Goal: Task Accomplishment & Management: Manage account settings

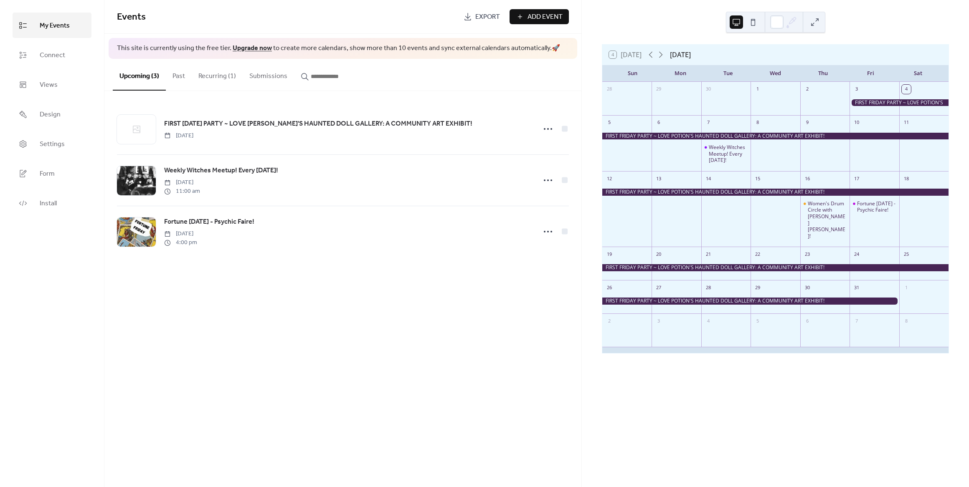
click at [544, 16] on span "Add Event" at bounding box center [544, 17] width 35 height 10
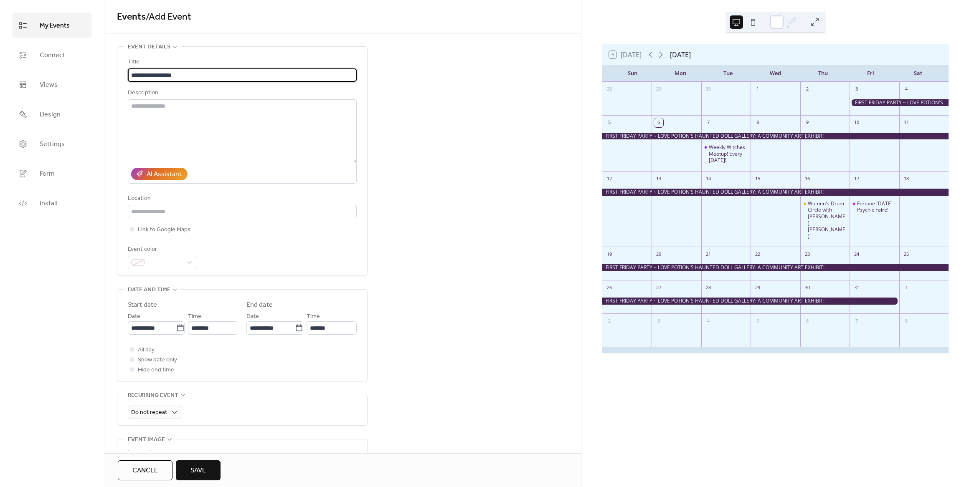
type input "**********"
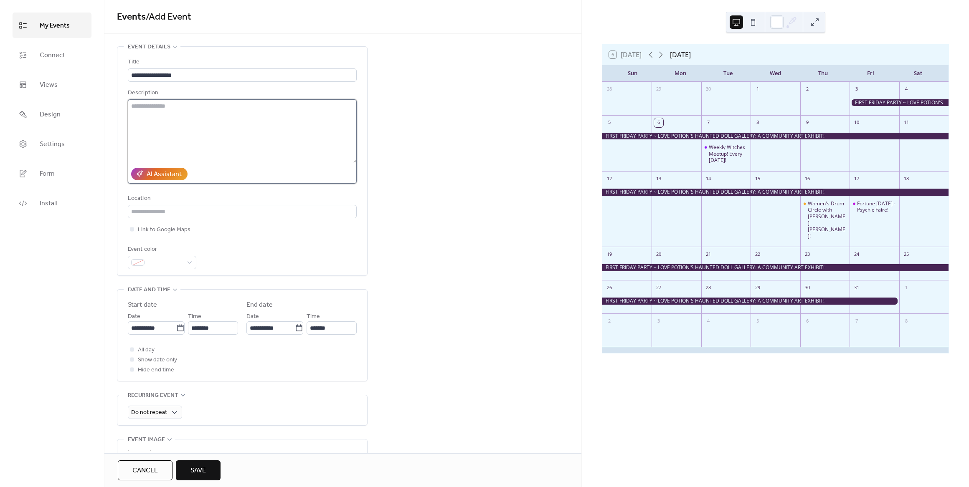
click at [139, 110] on textarea at bounding box center [242, 130] width 229 height 63
paste textarea "**********"
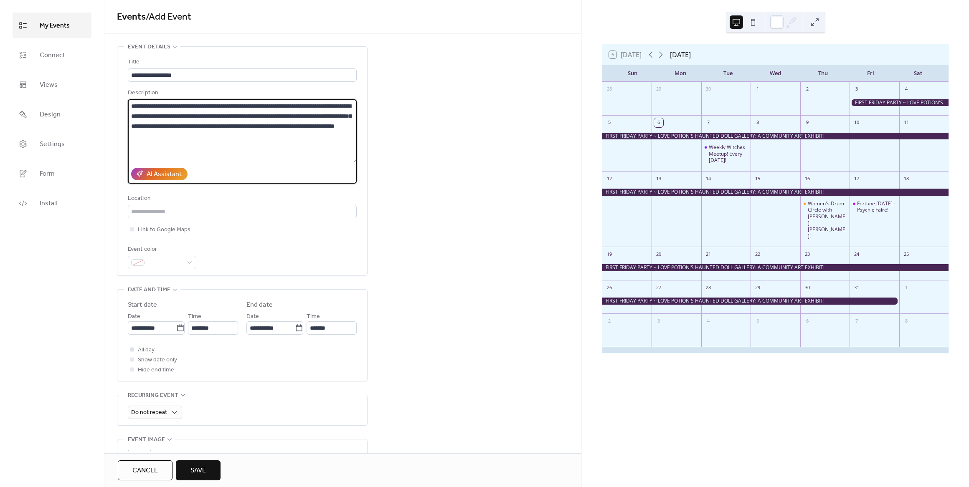
type textarea "**********"
click at [133, 351] on div at bounding box center [132, 349] width 4 height 4
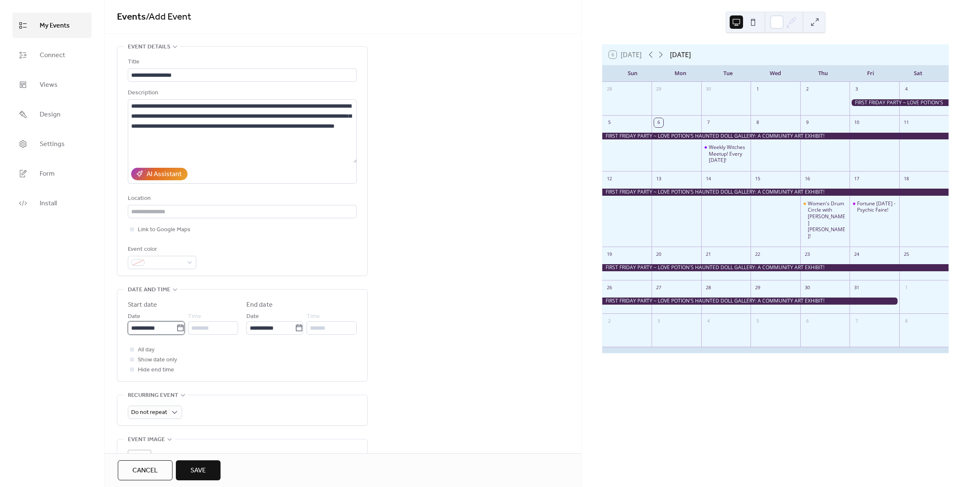
click at [164, 329] on input "**********" at bounding box center [152, 328] width 48 height 13
click at [179, 376] on td "1" at bounding box center [179, 380] width 13 height 14
type input "**********"
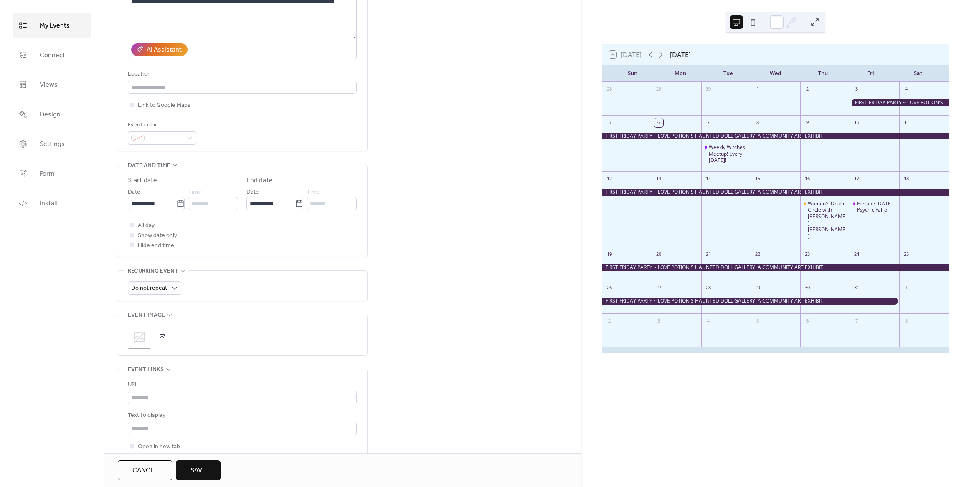
scroll to position [125, 0]
click at [141, 338] on icon at bounding box center [139, 336] width 13 height 13
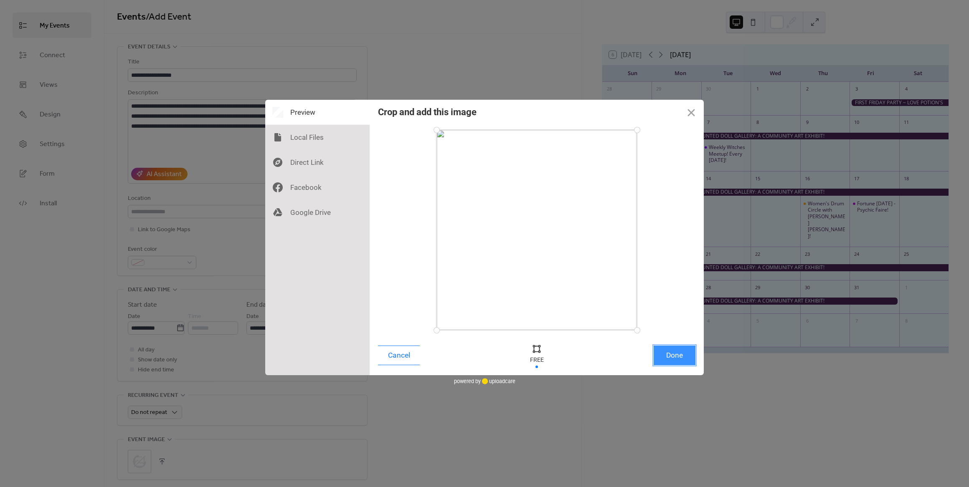
click at [679, 353] on button "Done" at bounding box center [675, 356] width 42 height 20
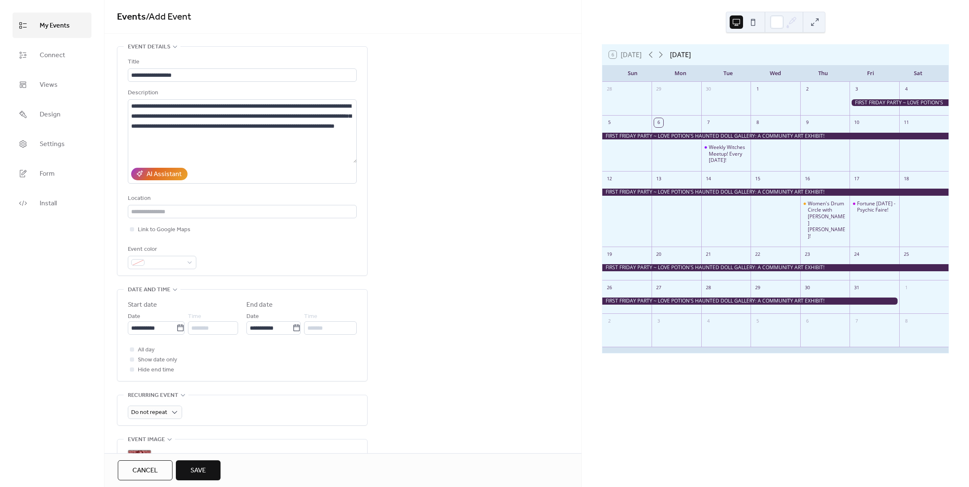
click at [208, 473] on button "Save" at bounding box center [198, 471] width 45 height 20
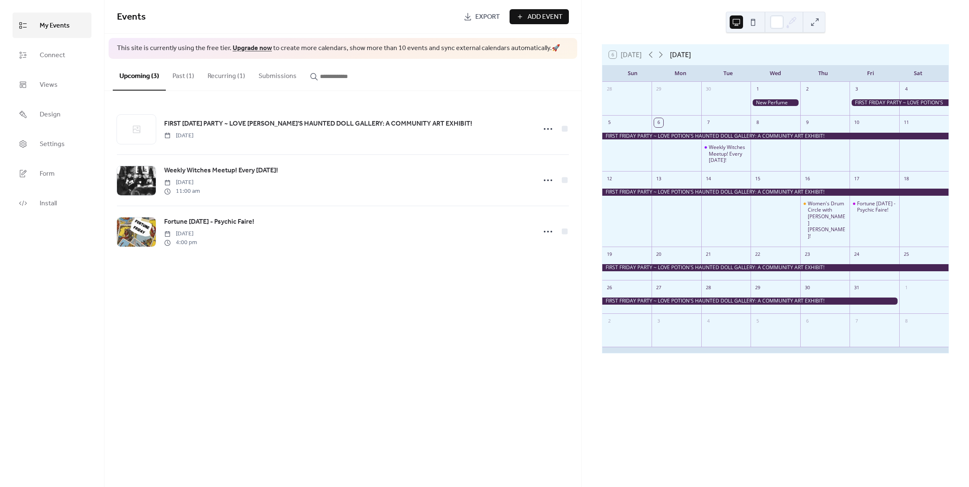
click at [231, 73] on button "Recurring (1)" at bounding box center [226, 74] width 51 height 31
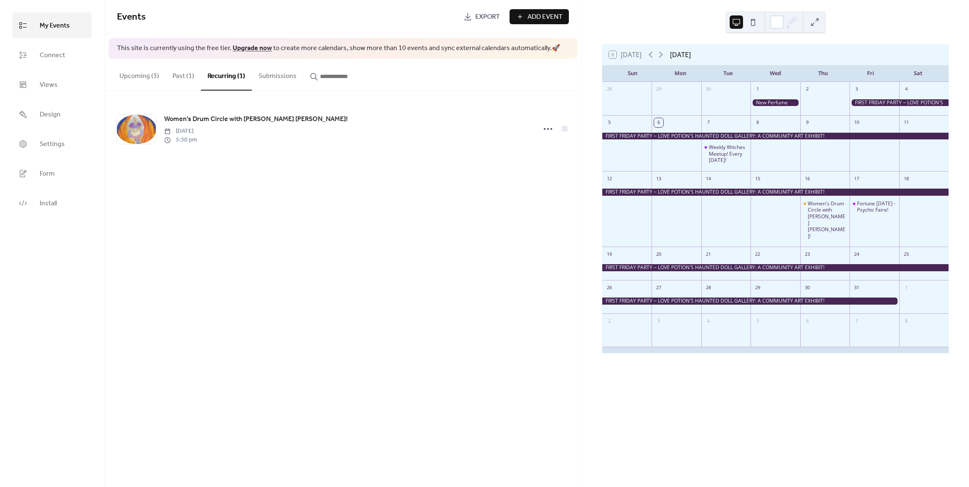
click at [173, 76] on button "Past (1)" at bounding box center [183, 74] width 35 height 31
click at [144, 74] on button "Upcoming (3)" at bounding box center [139, 74] width 53 height 31
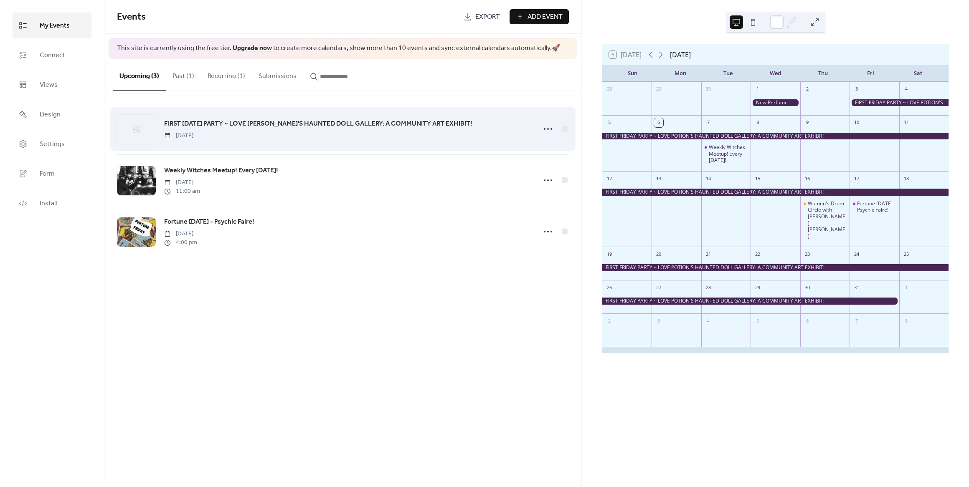
click at [355, 127] on span "FIRST [DATE] PARTY ~ LOVE [PERSON_NAME]'S HAUNTED DOLL GALLERY: A COMMUNITY ART…" at bounding box center [318, 124] width 308 height 10
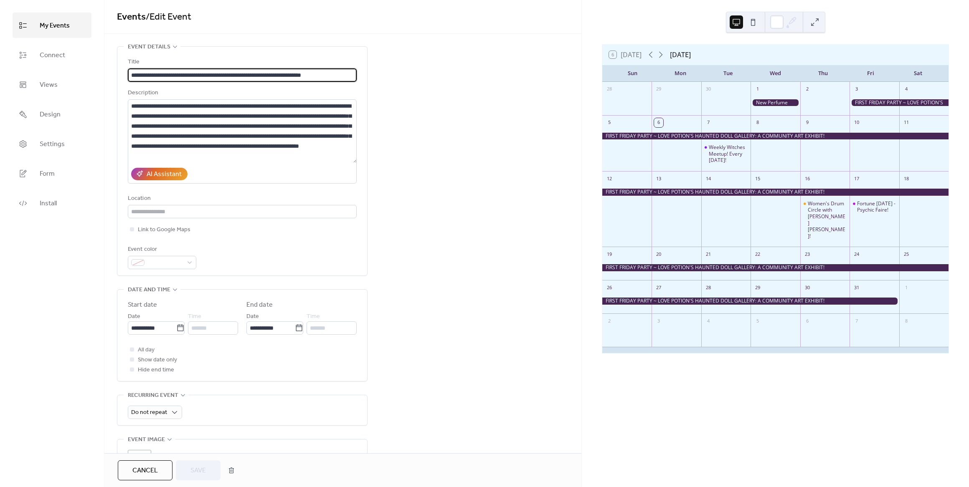
scroll to position [0, 23]
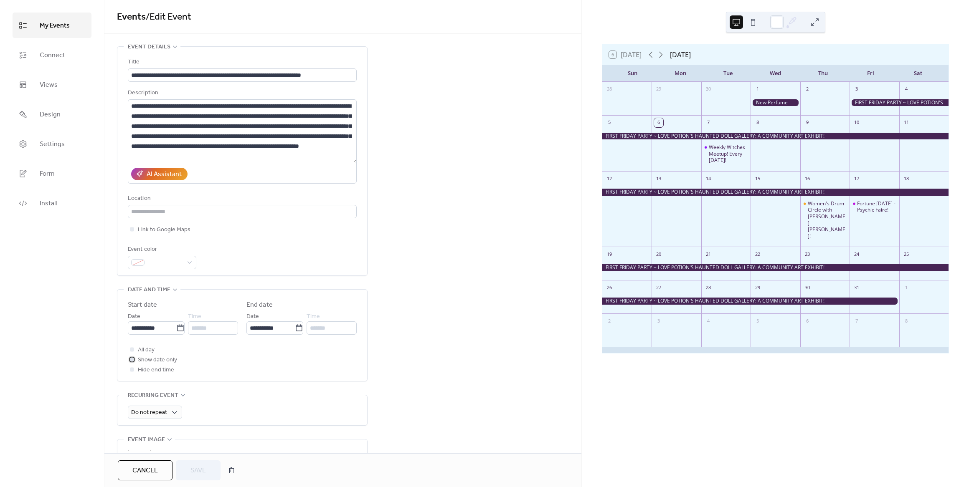
click at [132, 359] on icon at bounding box center [132, 359] width 3 height 3
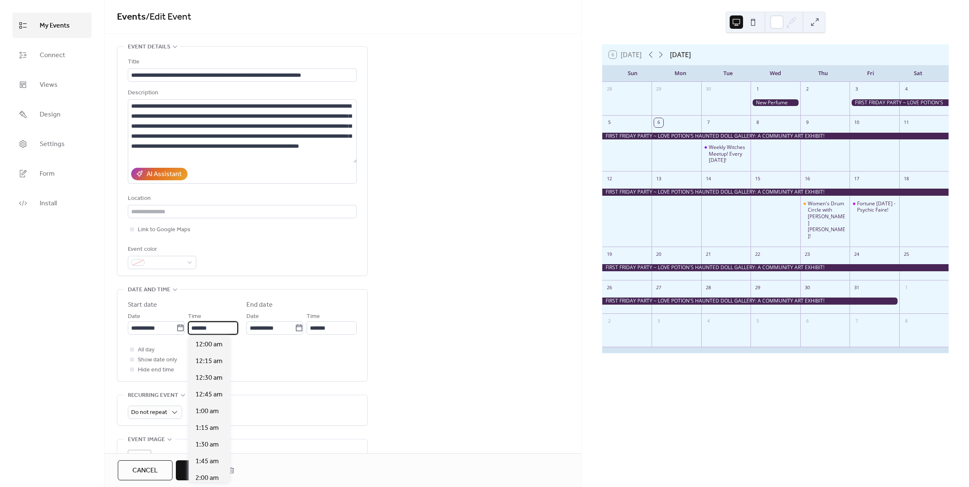
click at [216, 328] on input "*******" at bounding box center [213, 328] width 50 height 13
click at [309, 354] on div "All day Show date only Hide end time" at bounding box center [242, 360] width 229 height 30
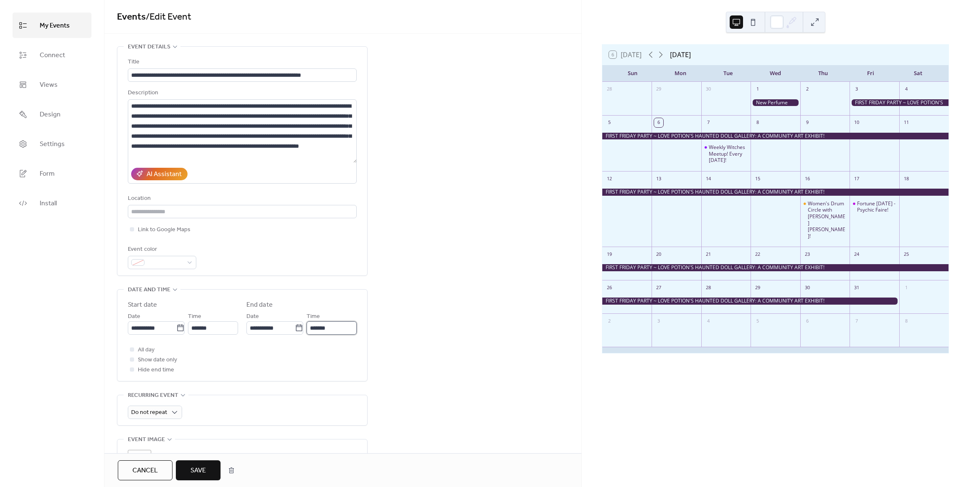
click at [326, 323] on input "*******" at bounding box center [332, 328] width 50 height 13
drag, startPoint x: 273, startPoint y: 353, endPoint x: 278, endPoint y: 337, distance: 16.2
click at [272, 353] on div "All day Show date only Hide end time" at bounding box center [242, 360] width 229 height 30
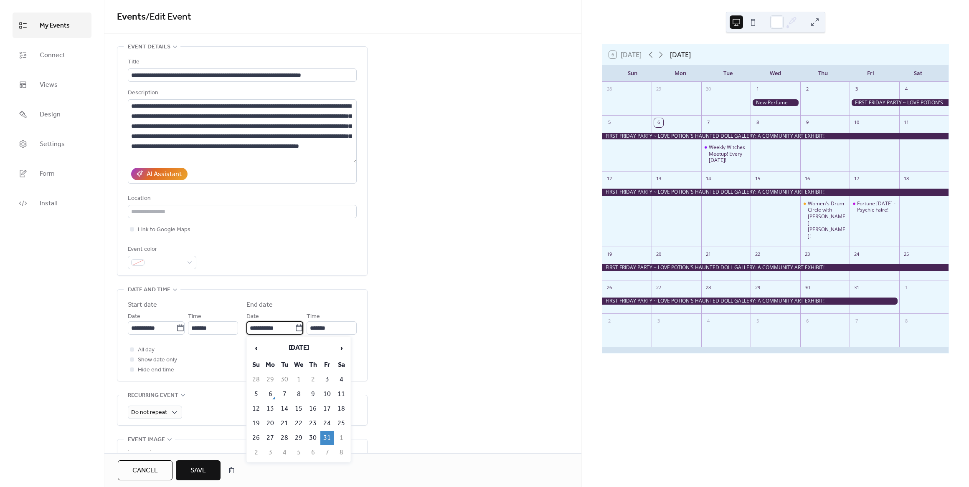
click at [275, 325] on input "**********" at bounding box center [270, 328] width 48 height 13
click at [325, 379] on td "3" at bounding box center [326, 380] width 13 height 14
type input "**********"
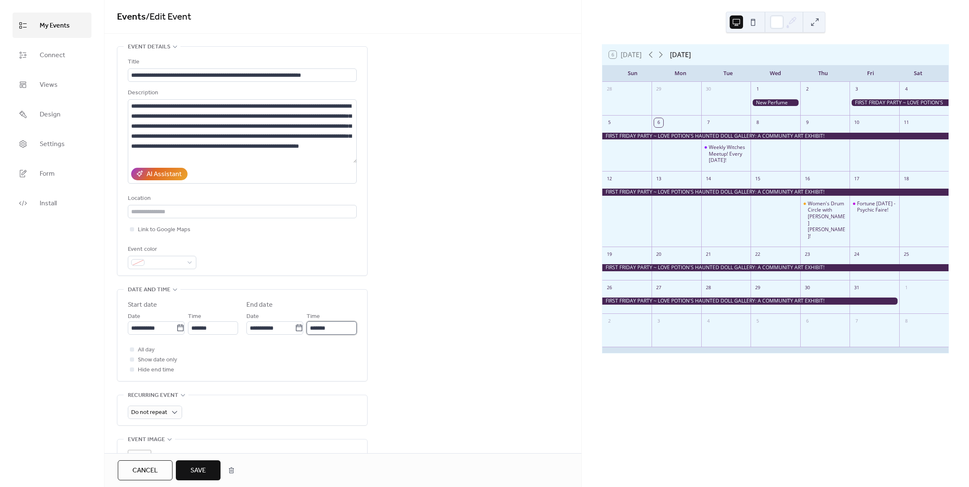
click at [332, 324] on input "*******" at bounding box center [332, 328] width 50 height 13
click at [288, 350] on div "All day Show date only Hide end time" at bounding box center [242, 360] width 229 height 30
click at [340, 324] on input "*******" at bounding box center [332, 328] width 50 height 13
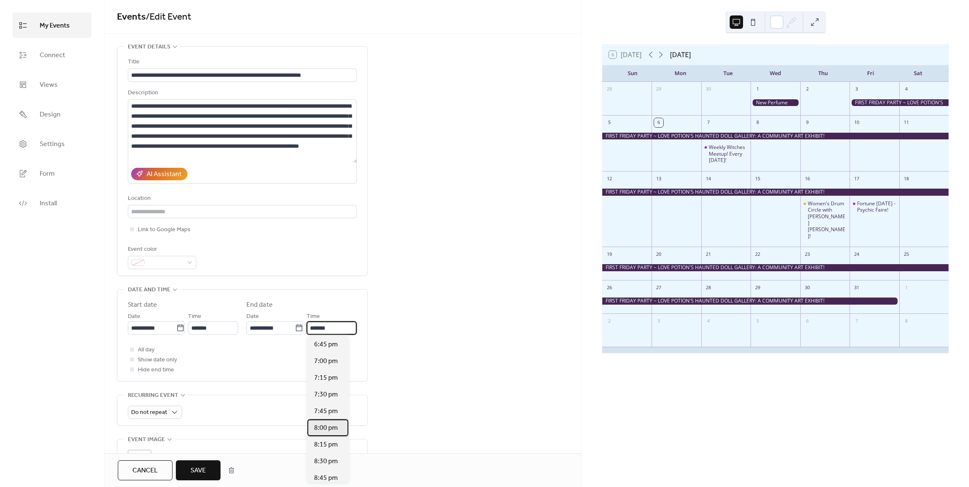
click at [329, 428] on span "8:00 pm" at bounding box center [326, 428] width 24 height 10
type input "*******"
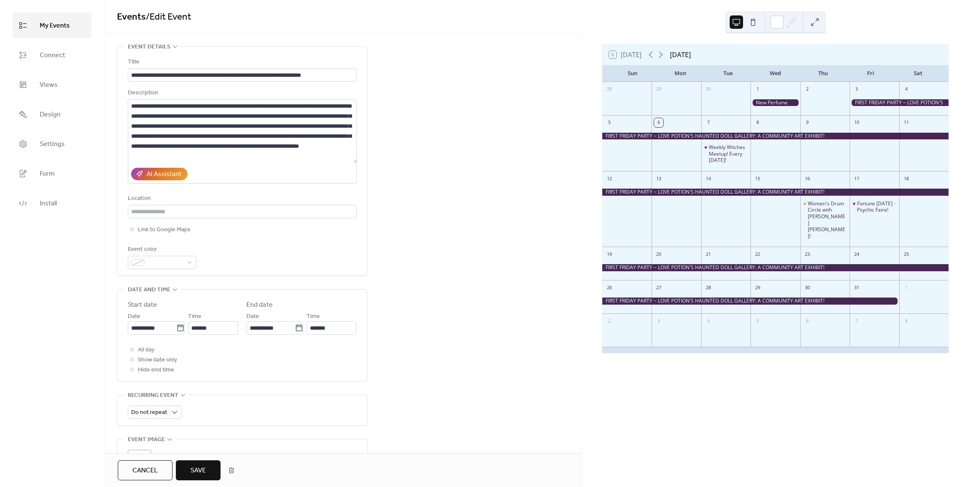
click at [425, 317] on div "**********" at bounding box center [342, 383] width 477 height 675
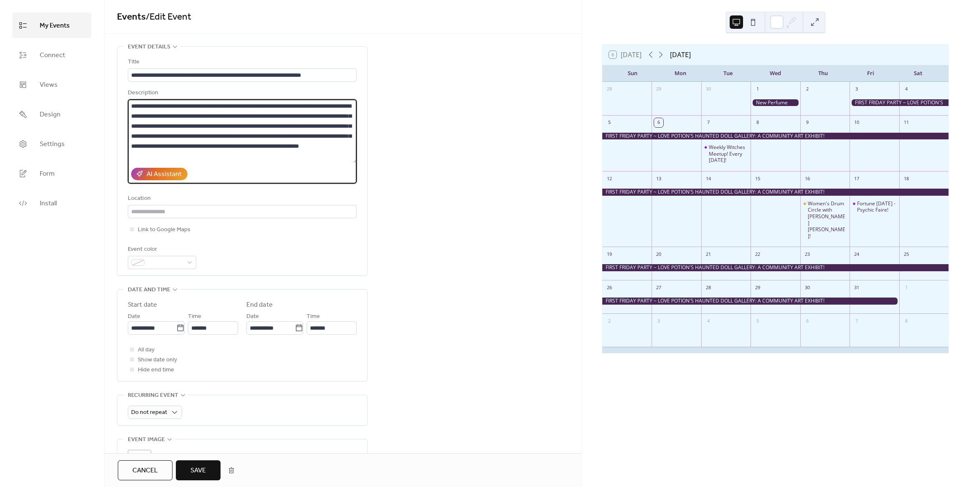
click at [342, 116] on textarea "**********" at bounding box center [242, 130] width 229 height 63
click at [164, 157] on textarea "**********" at bounding box center [242, 130] width 229 height 63
type textarea "**********"
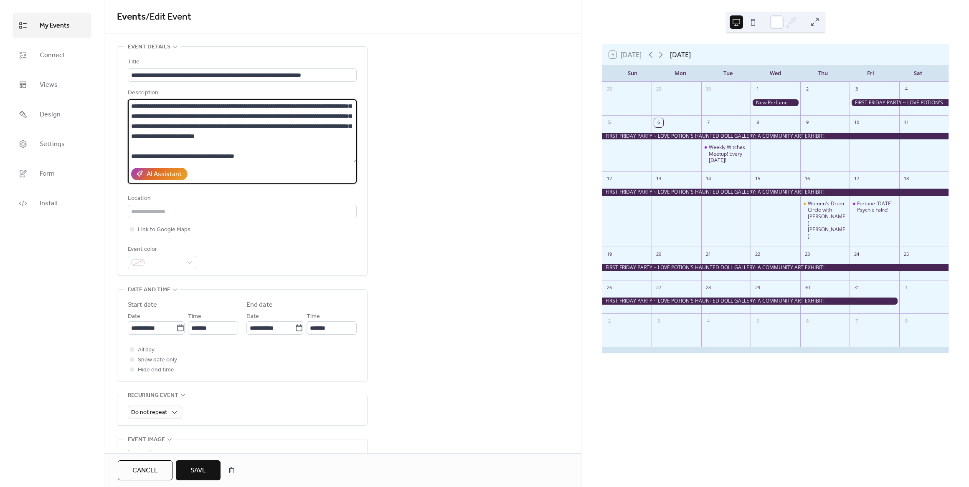
click at [198, 466] on span "Save" at bounding box center [197, 471] width 15 height 10
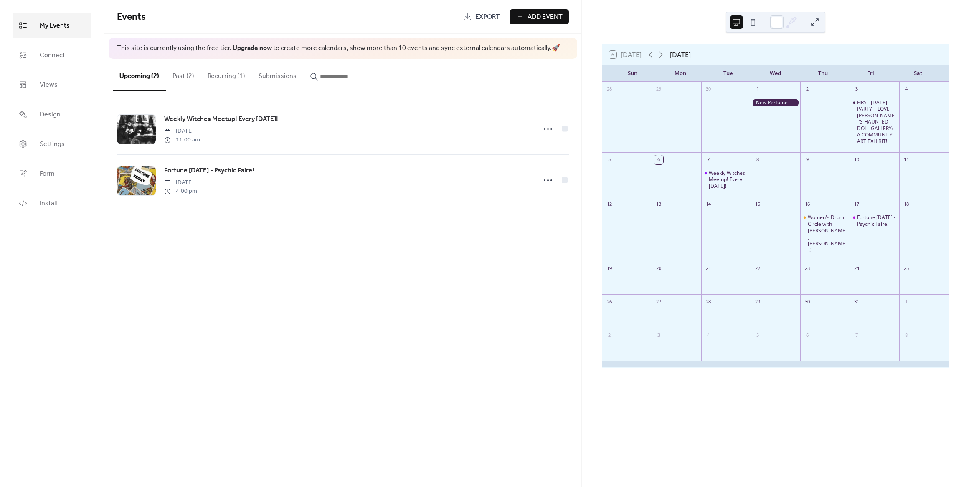
click at [812, 24] on button at bounding box center [814, 21] width 13 height 13
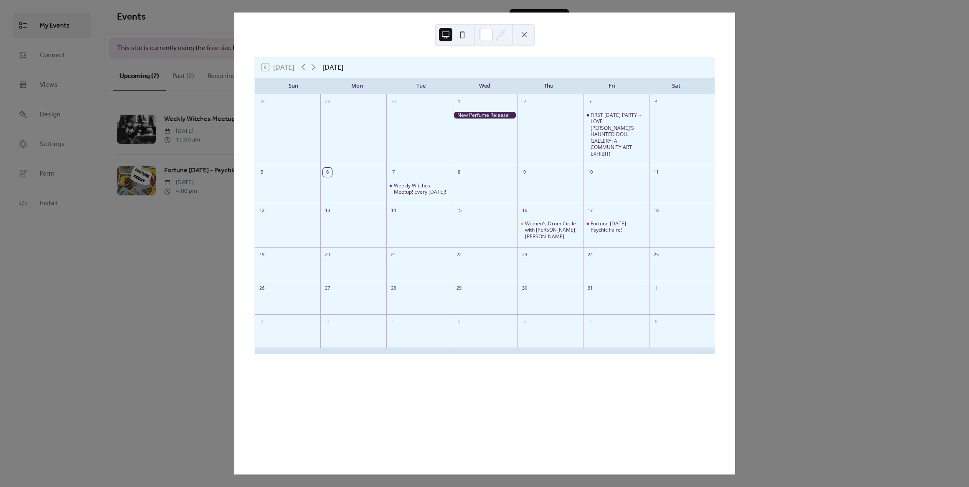
click at [525, 35] on button at bounding box center [523, 34] width 13 height 13
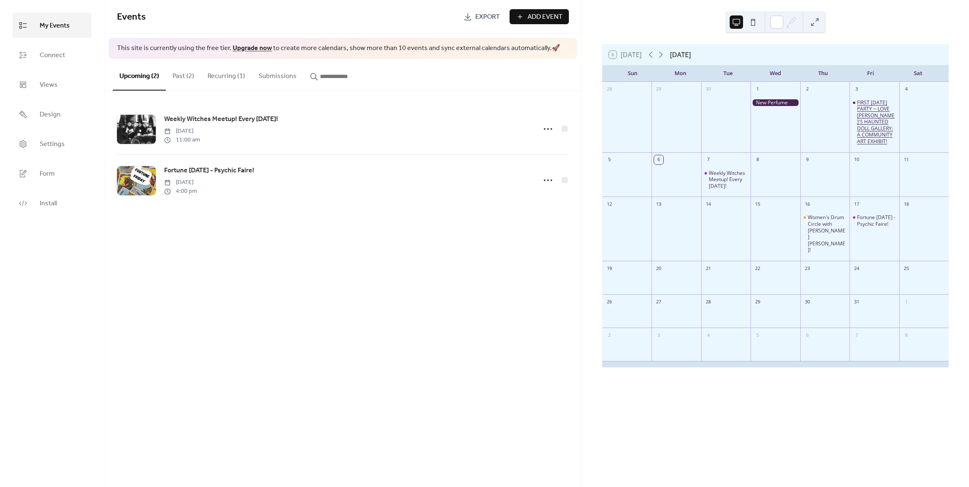
click at [869, 121] on div "FIRST [DATE] PARTY ~ LOVE [PERSON_NAME]'S HAUNTED DOLL GALLERY: A COMMUNITY ART…" at bounding box center [876, 122] width 38 height 46
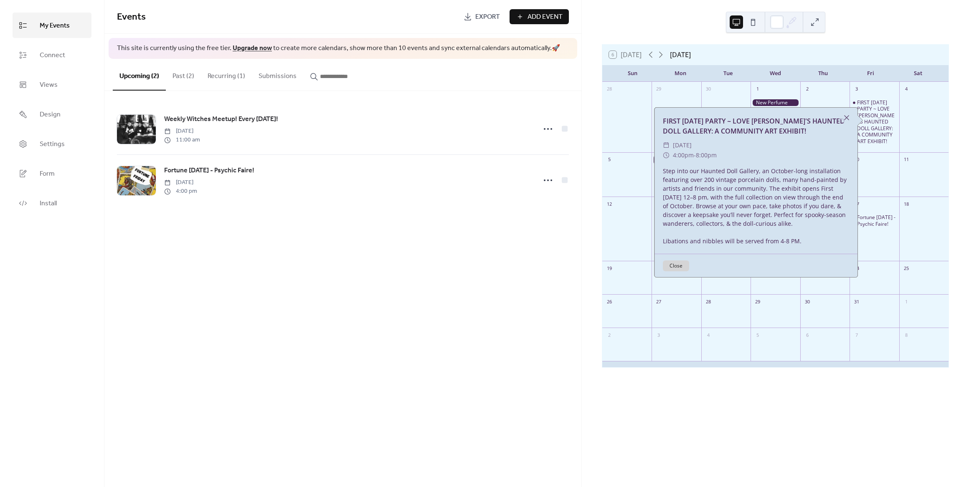
click at [192, 76] on button "Past (2)" at bounding box center [183, 74] width 35 height 31
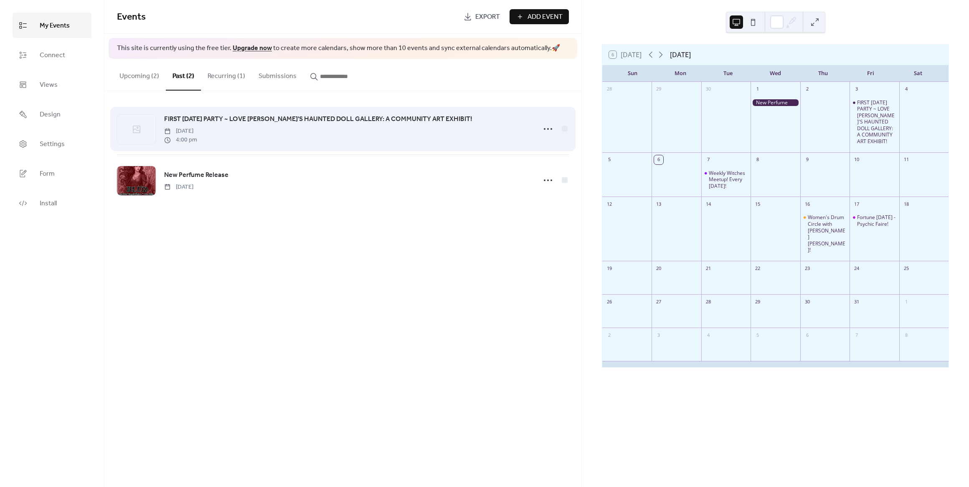
click at [144, 131] on div at bounding box center [136, 129] width 39 height 29
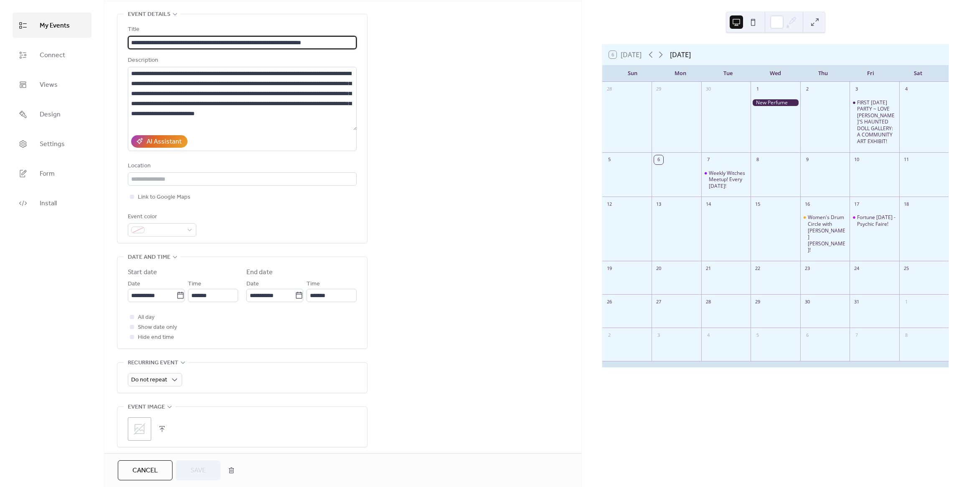
scroll to position [84, 0]
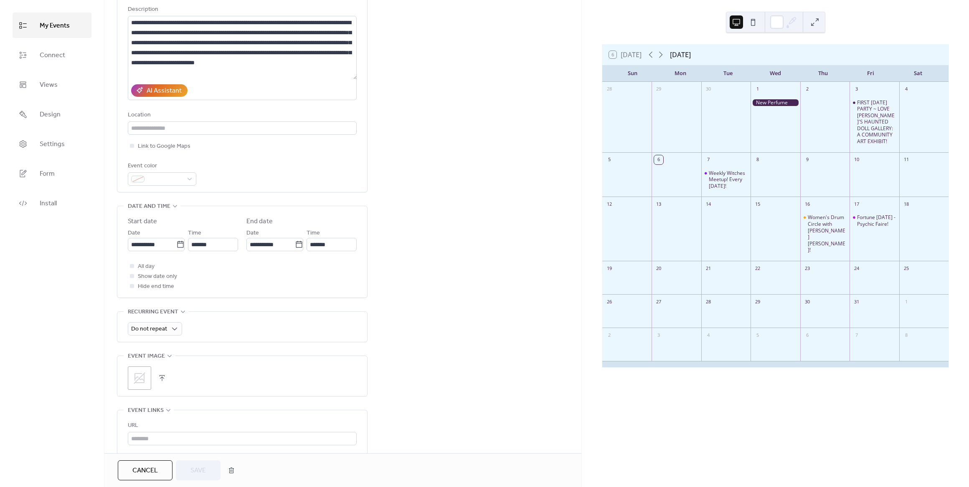
click at [149, 373] on div ";" at bounding box center [139, 378] width 23 height 23
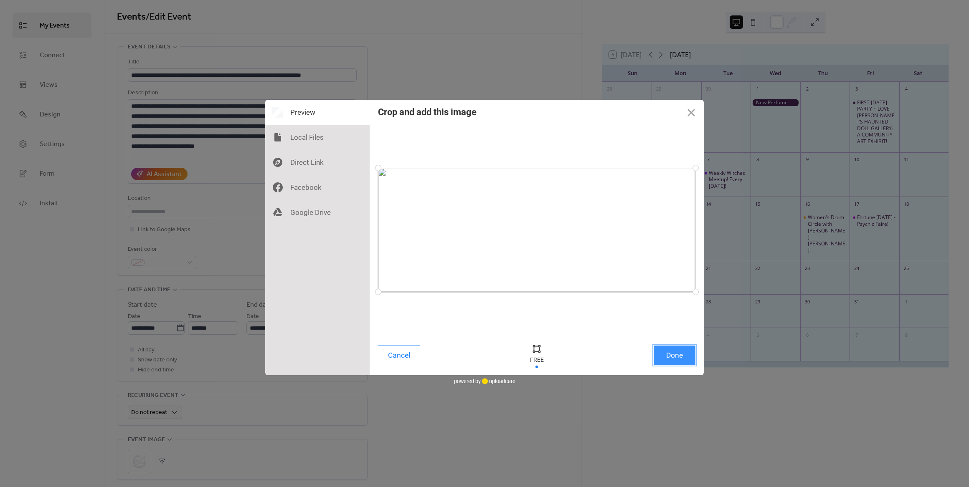
click at [682, 357] on button "Done" at bounding box center [675, 356] width 42 height 20
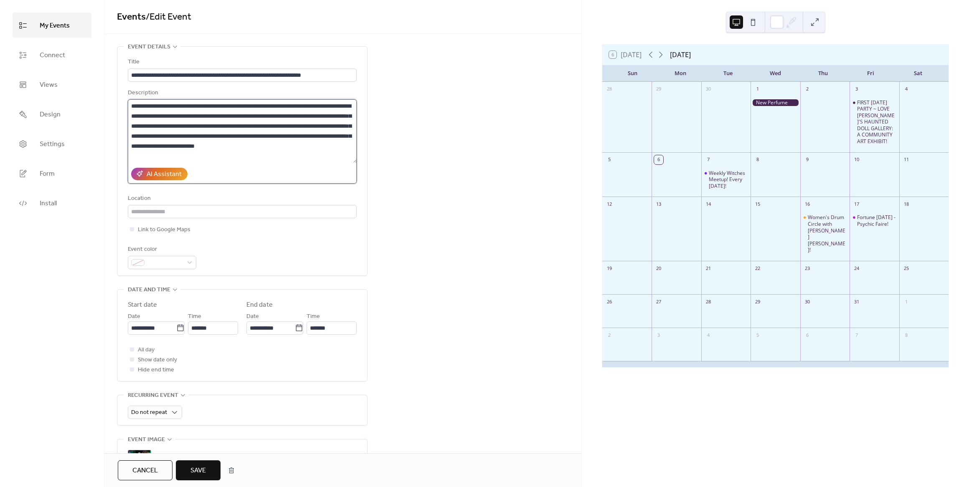
click at [218, 145] on textarea "**********" at bounding box center [242, 130] width 229 height 63
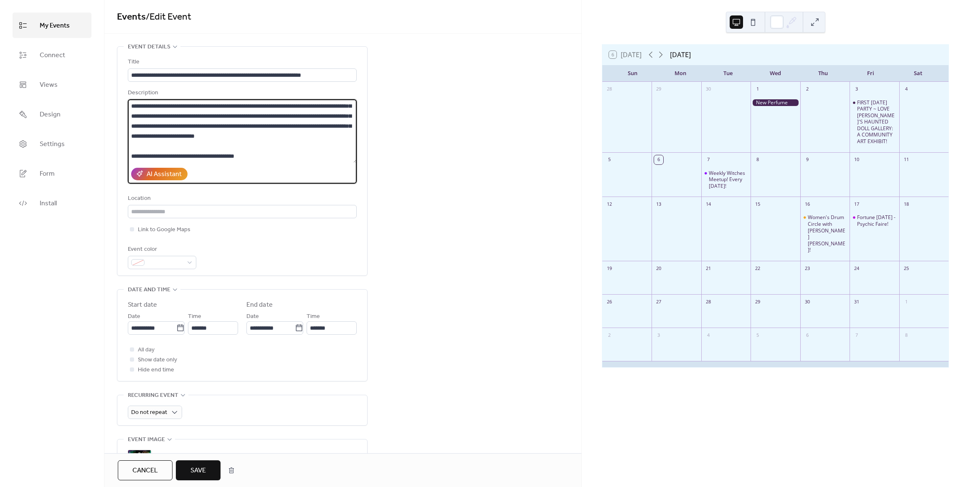
scroll to position [20, 0]
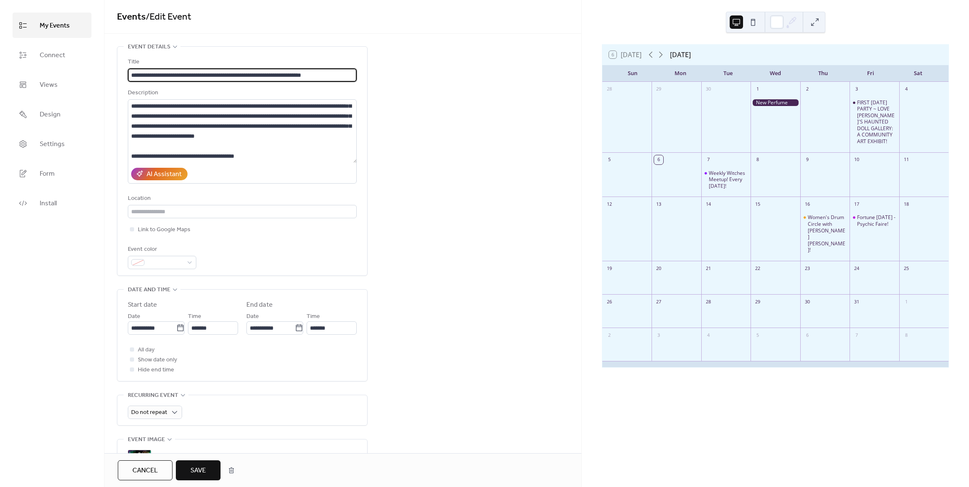
drag, startPoint x: 190, startPoint y: 75, endPoint x: 232, endPoint y: 75, distance: 42.6
click at [232, 75] on input "**********" at bounding box center [242, 74] width 229 height 13
click at [132, 71] on input "**********" at bounding box center [242, 74] width 229 height 13
type input "**********"
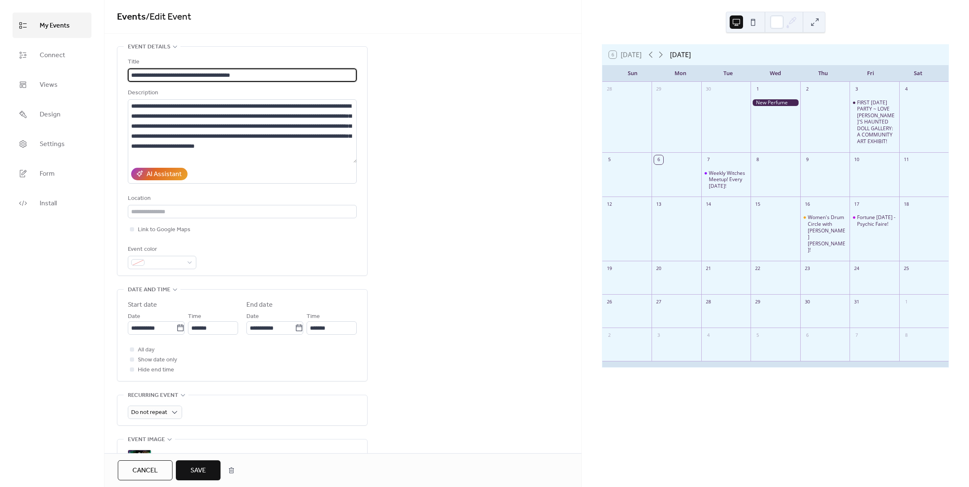
click at [205, 471] on span "Save" at bounding box center [197, 471] width 15 height 10
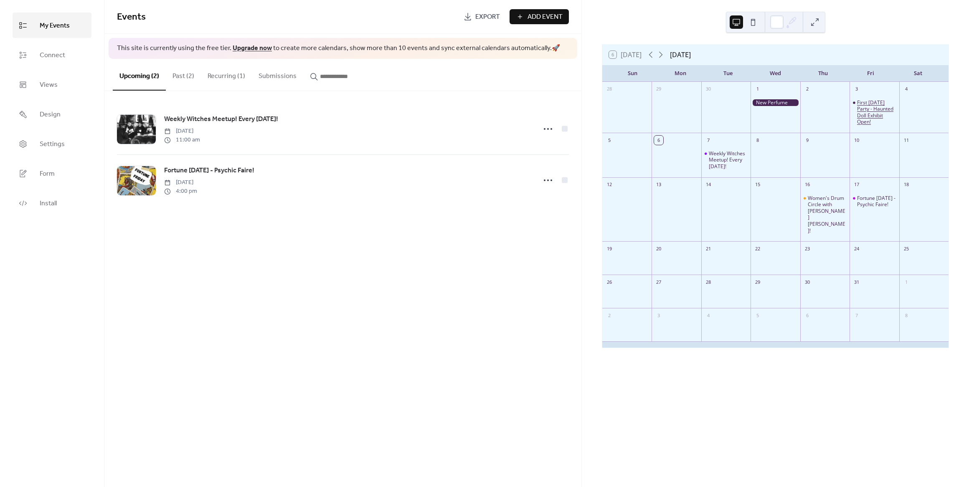
click at [857, 113] on div "First [DATE] Party - Haunted Doll Exhibit Open!" at bounding box center [876, 112] width 38 height 26
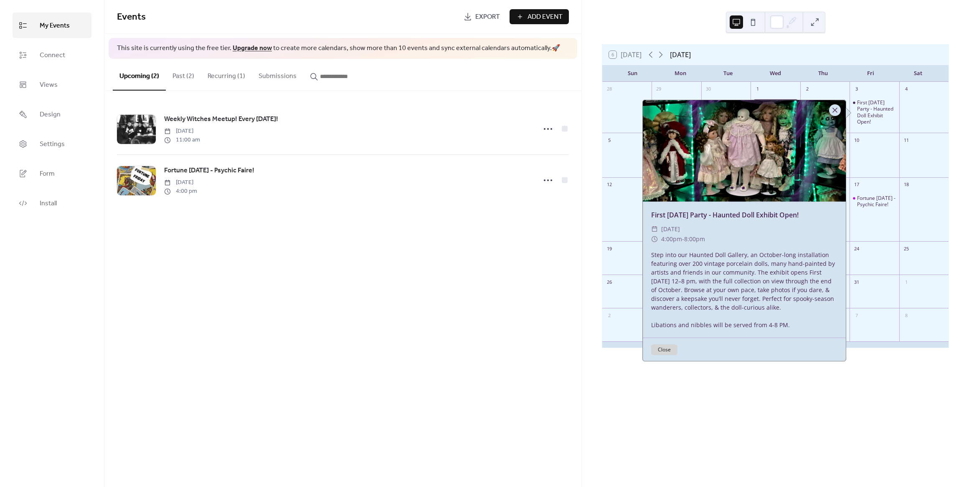
click at [838, 106] on div at bounding box center [835, 110] width 12 height 12
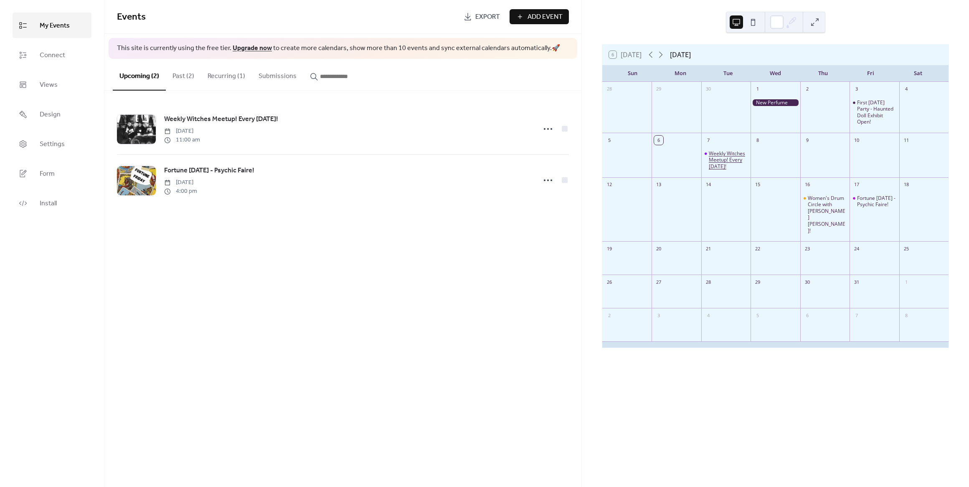
click at [718, 150] on div "Weekly Witches Meetup! Every [DATE]!" at bounding box center [728, 160] width 38 height 20
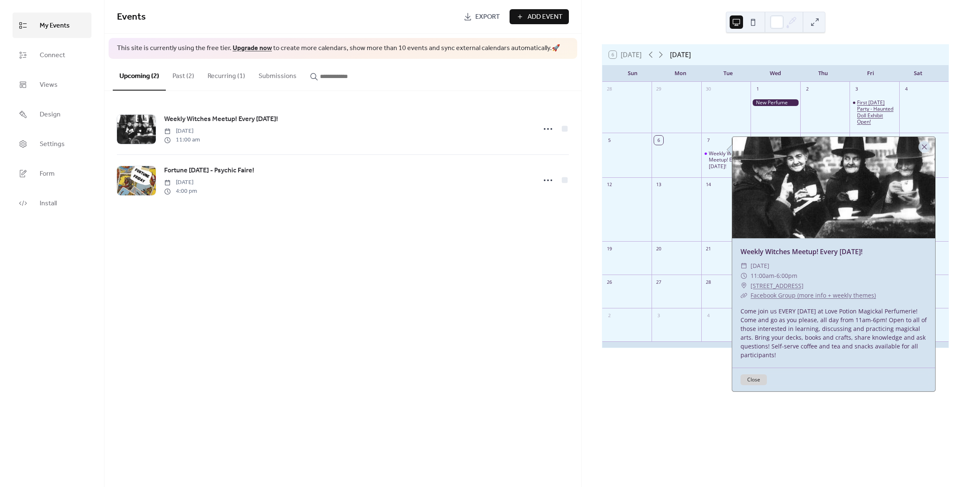
click at [867, 104] on div "First [DATE] Party - Haunted Doll Exhibit Open!" at bounding box center [876, 112] width 38 height 26
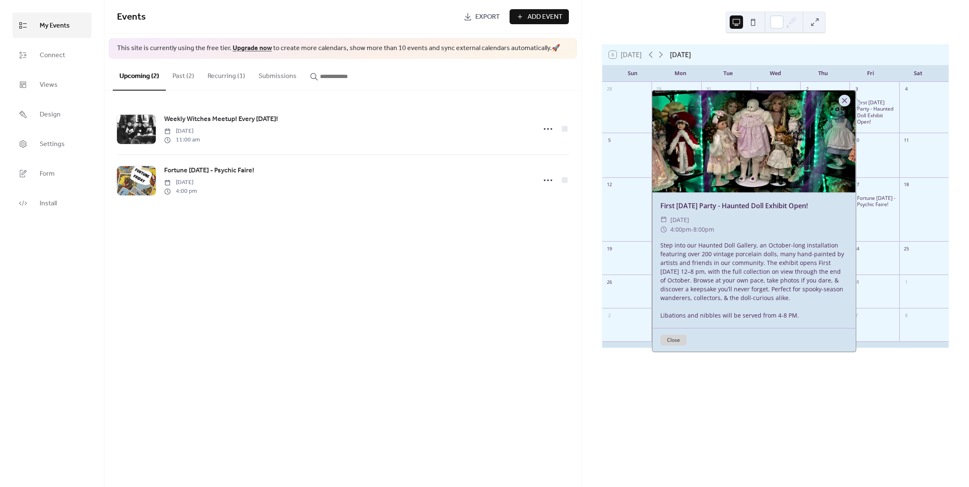
click at [841, 101] on div at bounding box center [845, 101] width 12 height 12
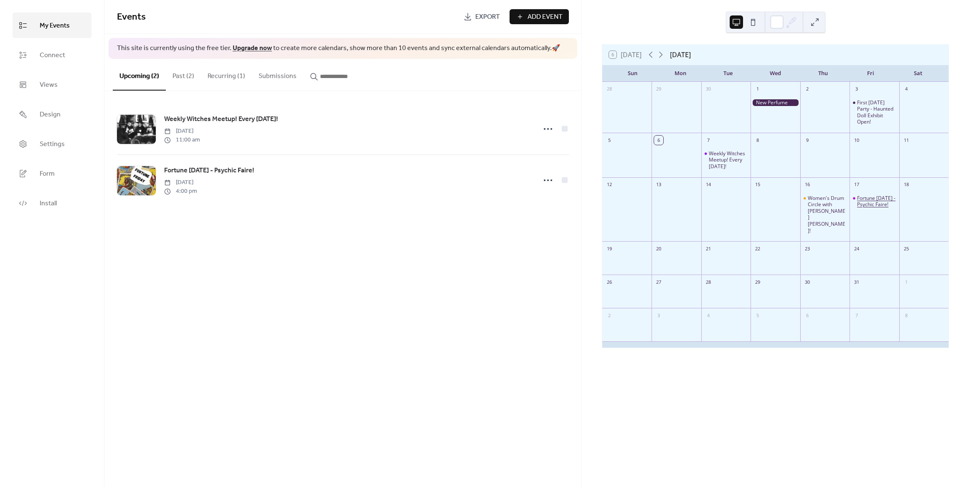
click at [858, 196] on div "Fortune [DATE] - Psychic Faire!" at bounding box center [876, 201] width 38 height 13
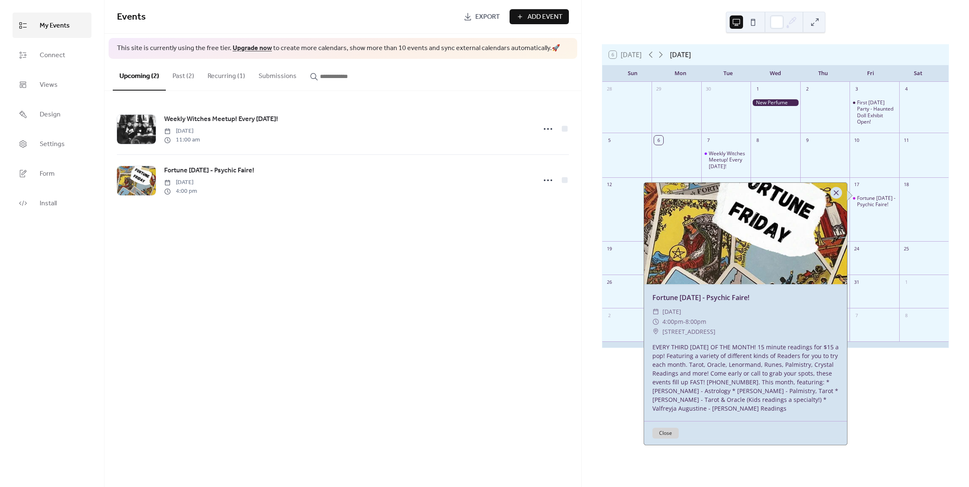
click at [834, 190] on div at bounding box center [836, 193] width 12 height 12
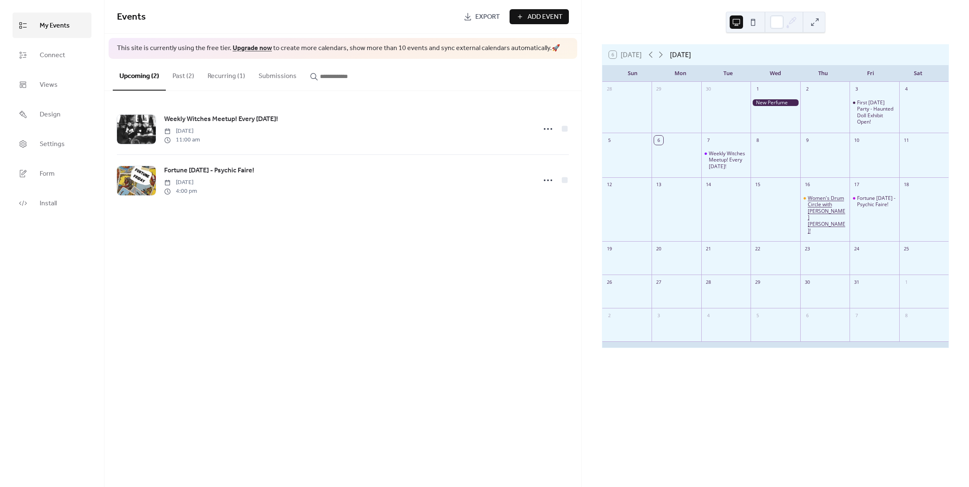
click at [832, 207] on div "Women's Drum Circle with [PERSON_NAME] [PERSON_NAME]!" at bounding box center [827, 214] width 38 height 39
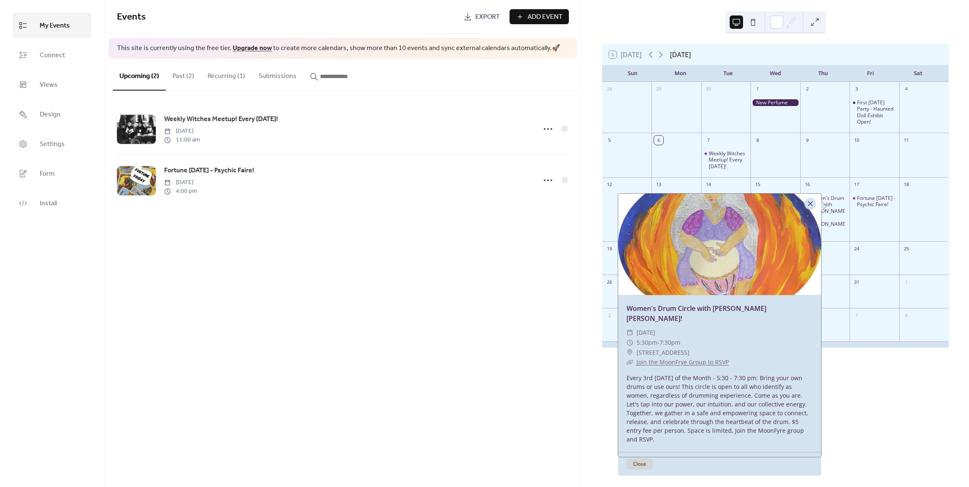
click at [809, 203] on div at bounding box center [810, 204] width 12 height 12
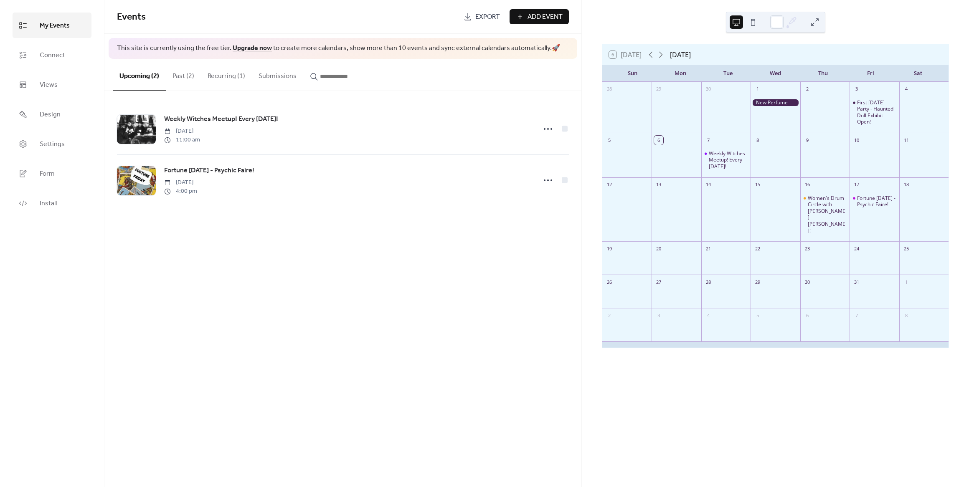
click at [774, 104] on div at bounding box center [774, 102] width 49 height 7
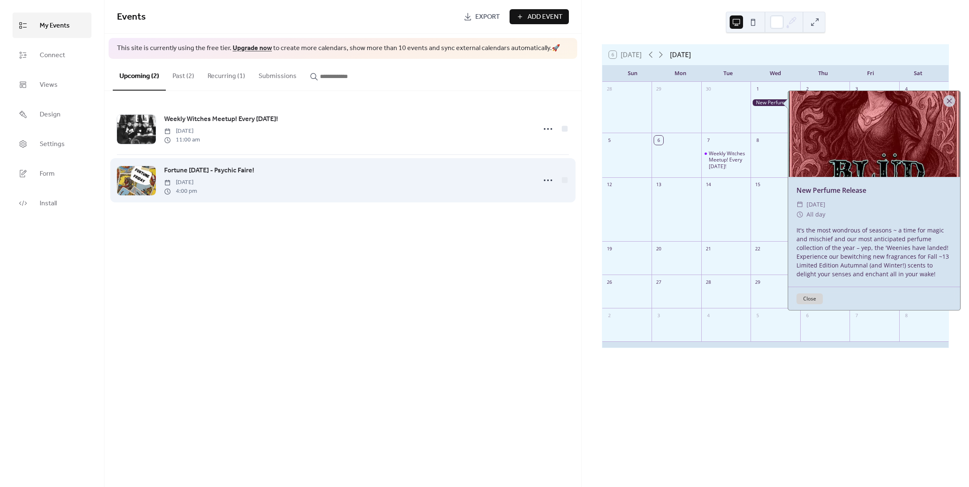
click at [480, 196] on div "Fortune [DATE] - Psychic Faire! [DATE] 4:00 pm" at bounding box center [343, 180] width 452 height 51
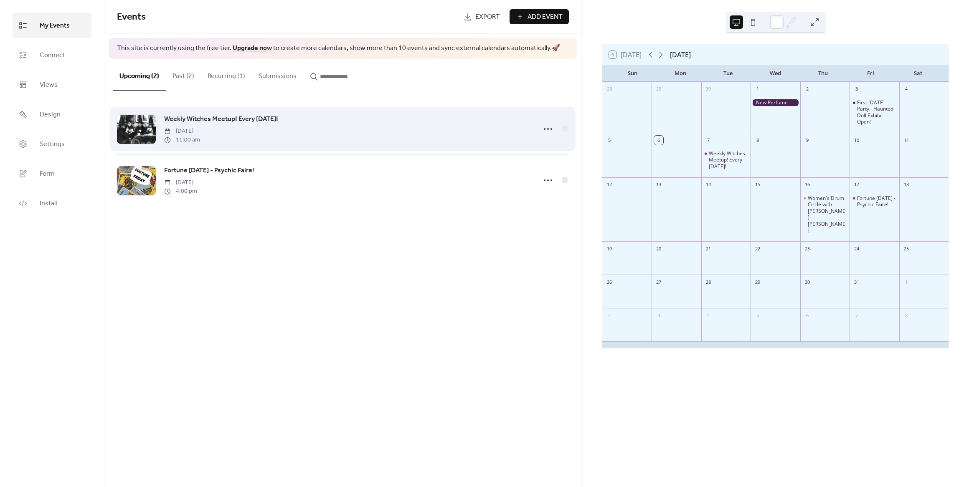
click at [473, 129] on div "Weekly Witches Meetup! Every [DATE]! [DATE] 11:00 am" at bounding box center [347, 129] width 367 height 30
click at [551, 129] on circle at bounding box center [551, 129] width 2 height 2
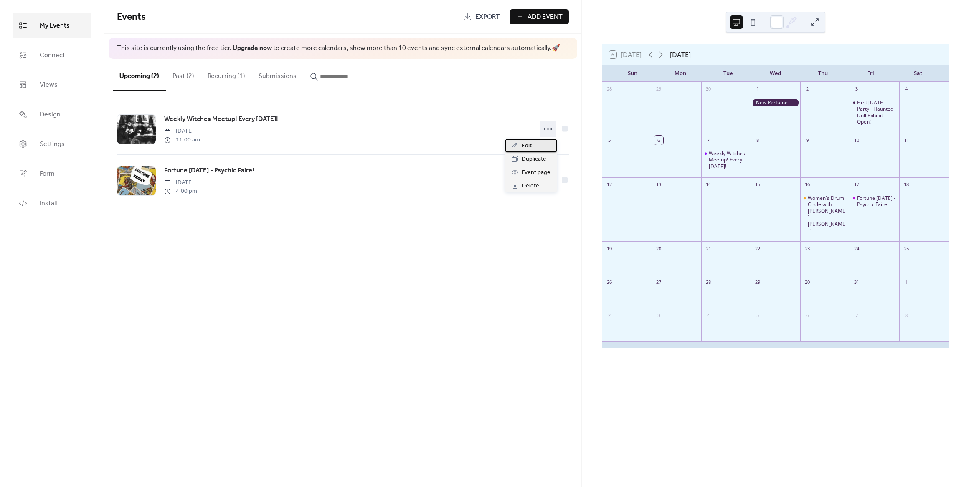
click at [535, 144] on div "Edit" at bounding box center [531, 145] width 52 height 13
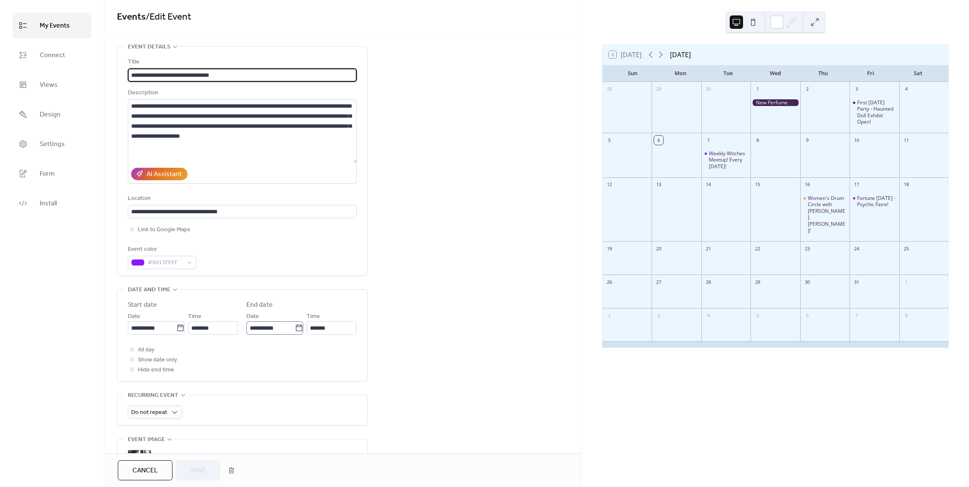
scroll to position [0, 0]
click at [164, 406] on div "Do not repeat" at bounding box center [155, 412] width 54 height 13
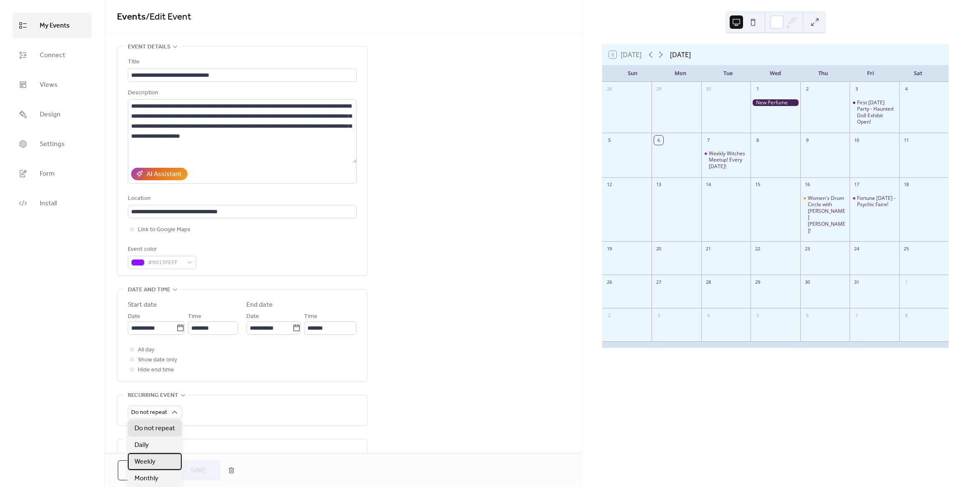
click at [150, 460] on span "Weekly" at bounding box center [144, 462] width 21 height 10
click at [189, 472] on button "Save" at bounding box center [198, 471] width 45 height 20
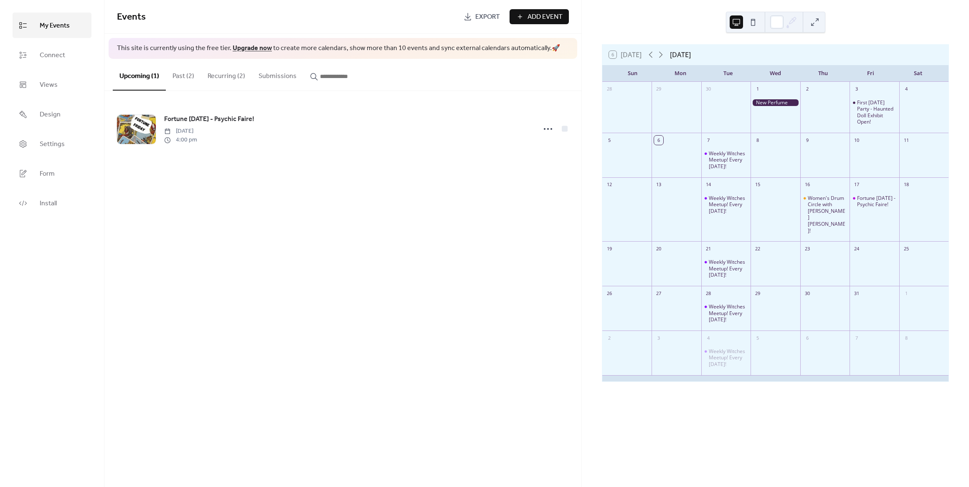
click at [818, 20] on button at bounding box center [814, 21] width 13 height 13
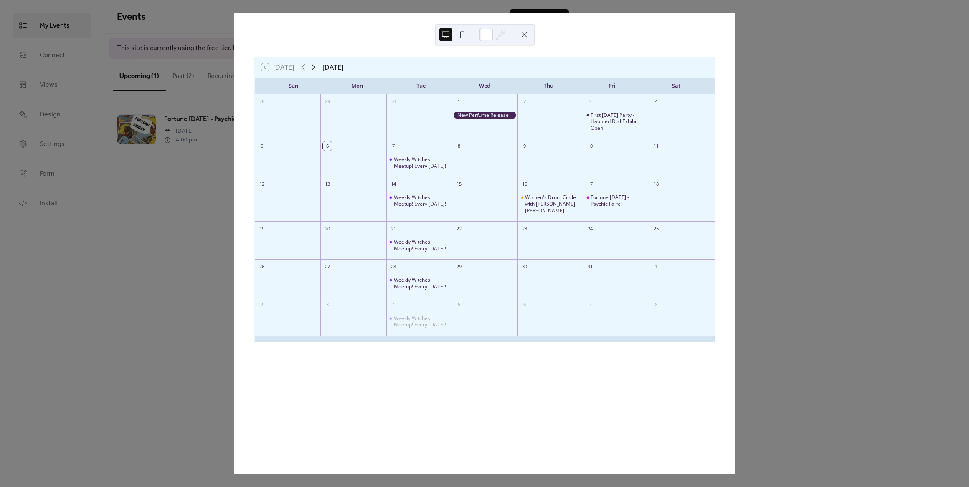
click at [313, 64] on icon at bounding box center [313, 67] width 10 height 10
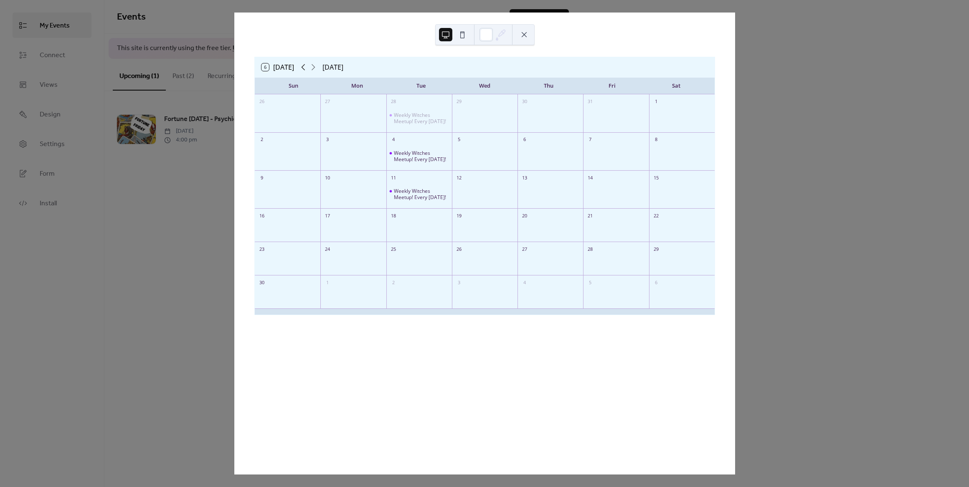
click at [302, 67] on icon at bounding box center [303, 67] width 10 height 10
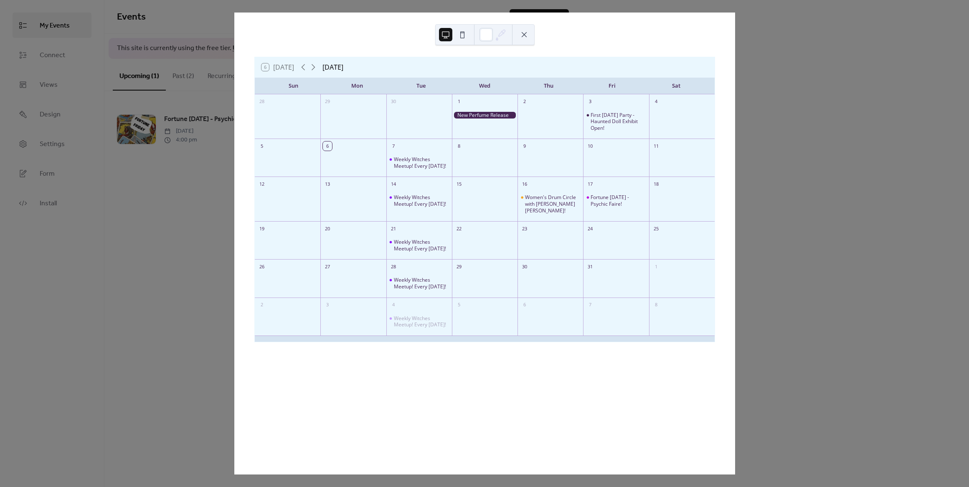
click at [524, 32] on button at bounding box center [523, 34] width 13 height 13
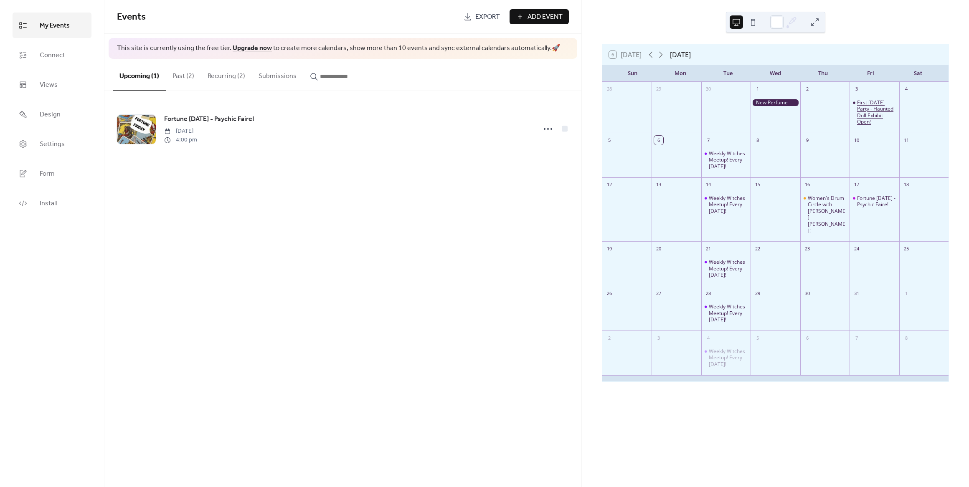
click at [874, 105] on div "First [DATE] Party - Haunted Doll Exhibit Open!" at bounding box center [876, 112] width 38 height 26
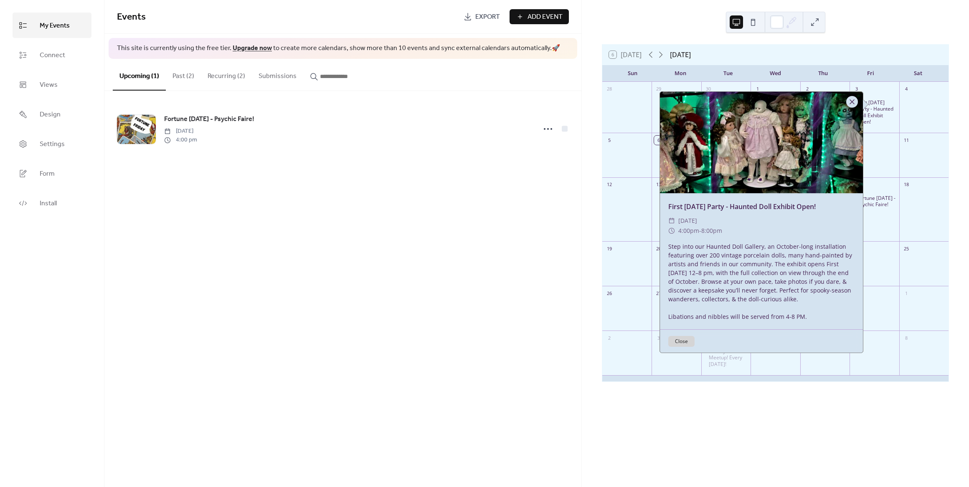
click at [848, 102] on div at bounding box center [852, 102] width 12 height 12
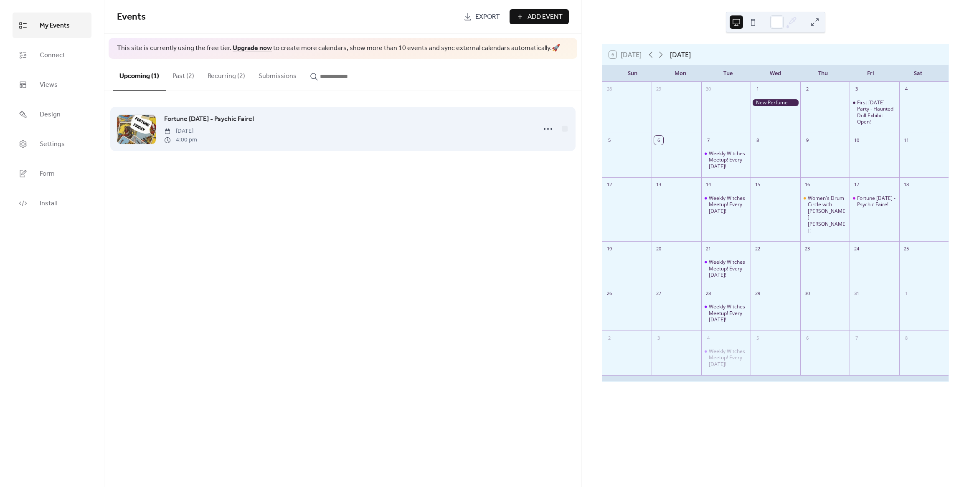
click at [277, 128] on div "Fortune [DATE] - Psychic Faire! [DATE] 4:00 pm" at bounding box center [347, 129] width 367 height 30
click at [548, 131] on icon at bounding box center [547, 128] width 13 height 13
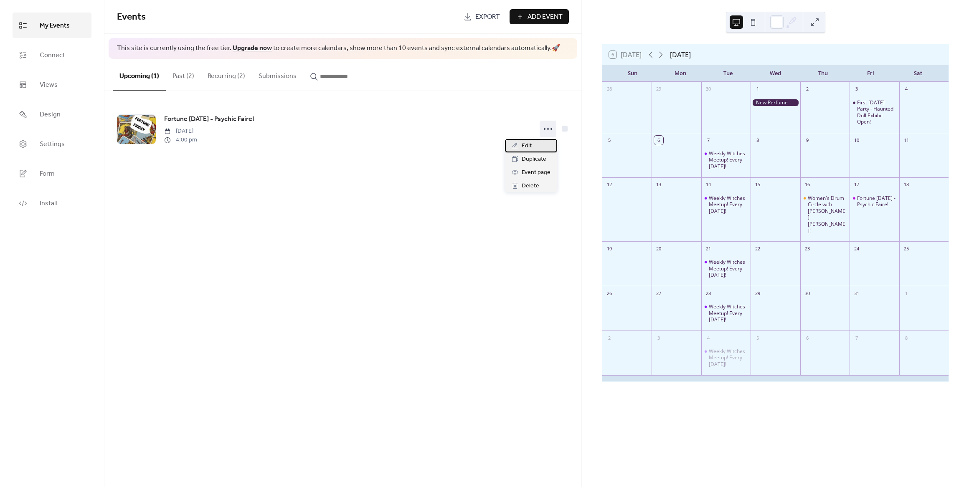
click at [525, 152] on div "Edit" at bounding box center [531, 145] width 52 height 13
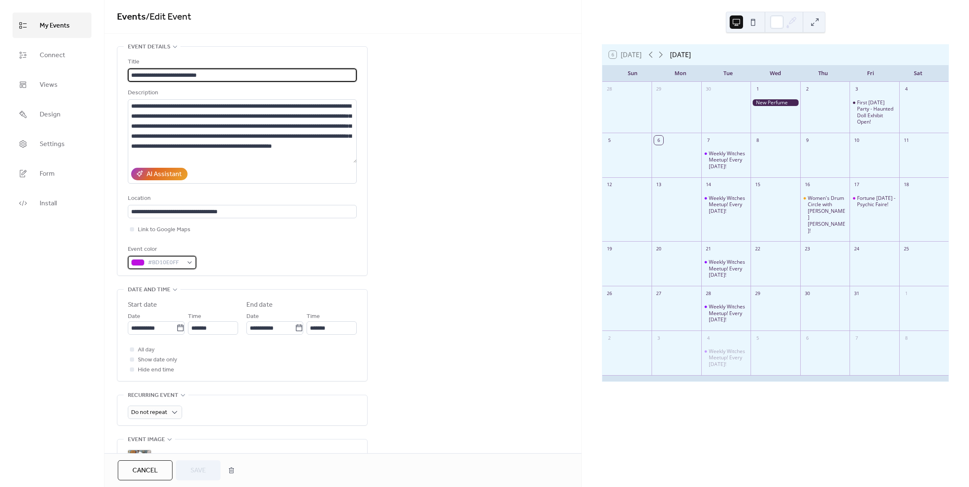
click at [155, 261] on span "#BD10E0FF" at bounding box center [165, 263] width 35 height 10
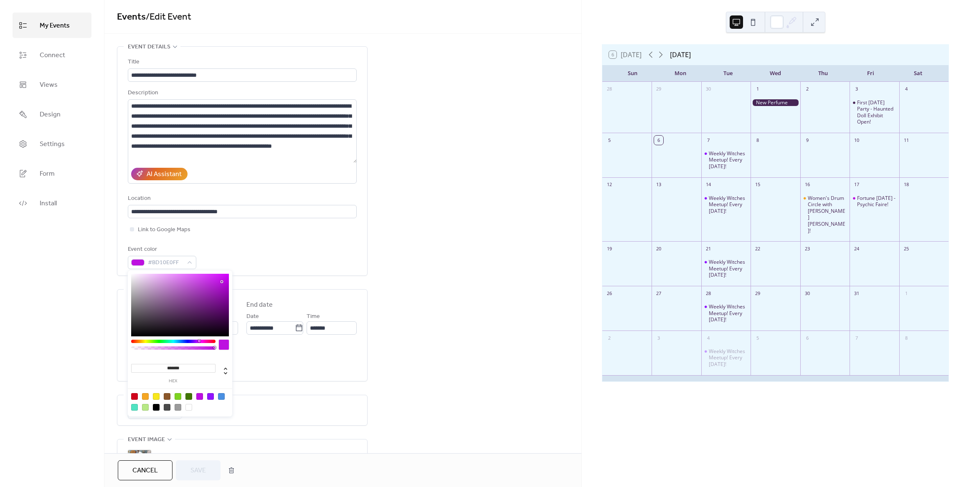
click at [211, 395] on div at bounding box center [210, 396] width 7 height 7
type input "*******"
click at [202, 469] on span "Save" at bounding box center [197, 471] width 15 height 10
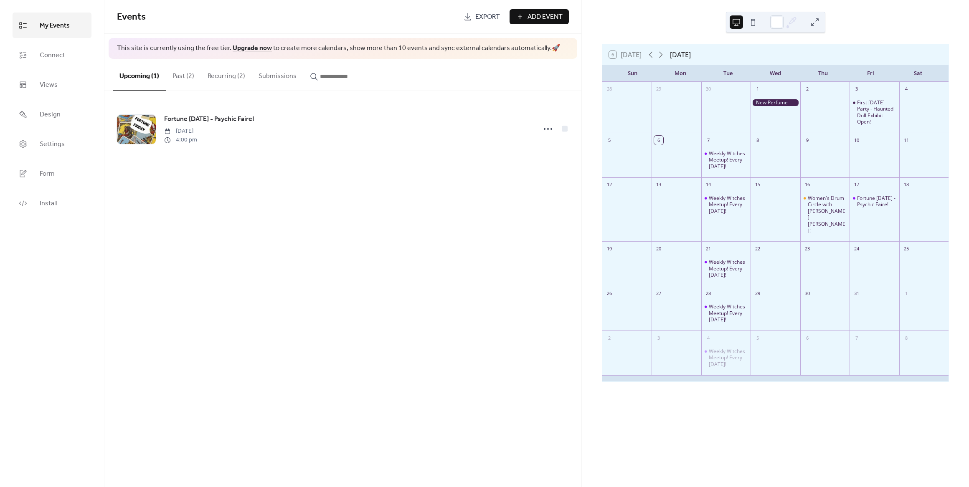
click at [219, 80] on button "Recurring (2)" at bounding box center [226, 74] width 51 height 31
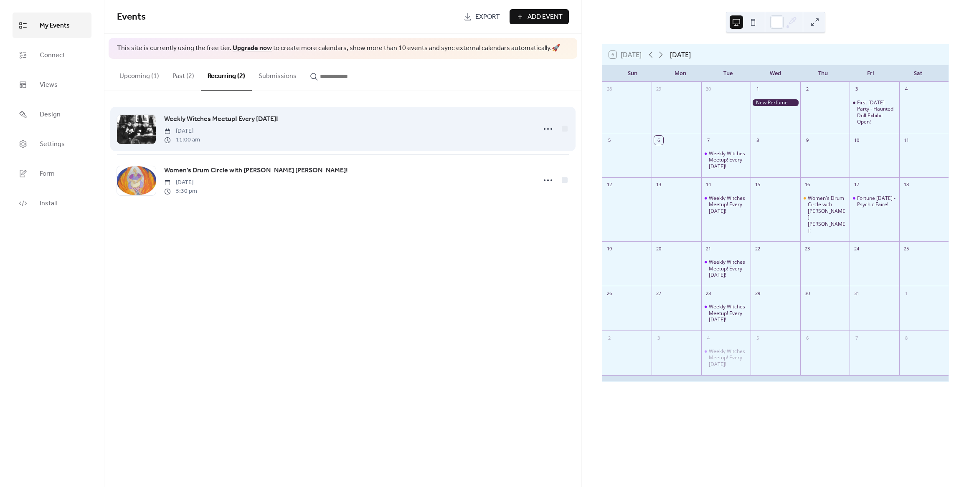
click at [223, 120] on span "Weekly Witches Meetup! Every [DATE]!" at bounding box center [221, 119] width 114 height 10
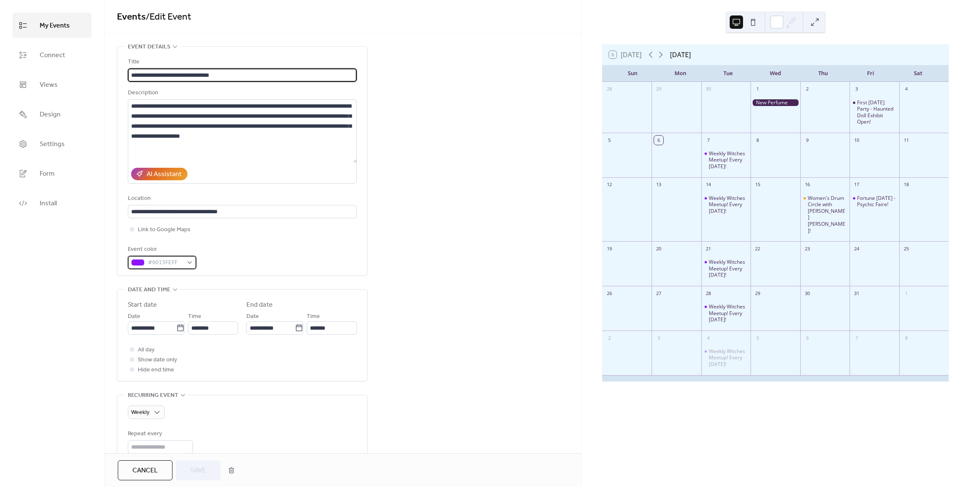
click at [187, 265] on div "#9013FEFF" at bounding box center [162, 262] width 68 height 13
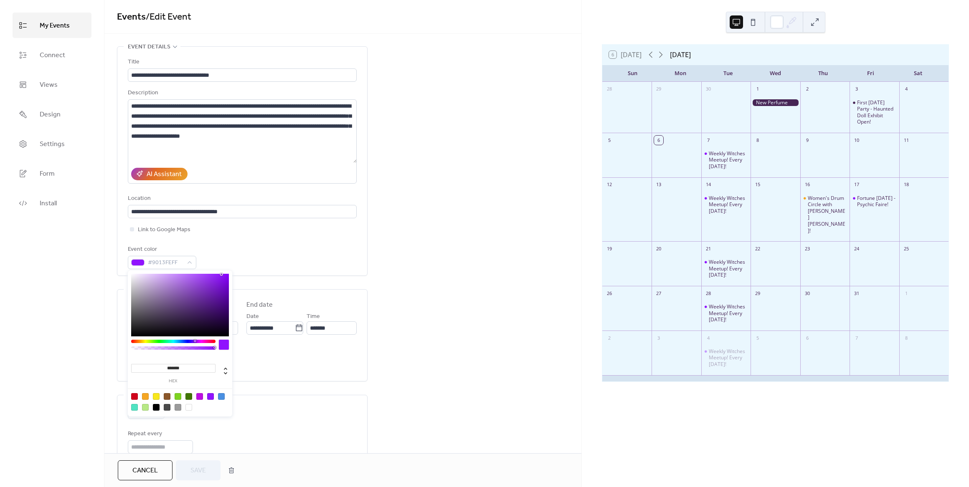
click at [190, 395] on div at bounding box center [188, 396] width 7 height 7
type input "*******"
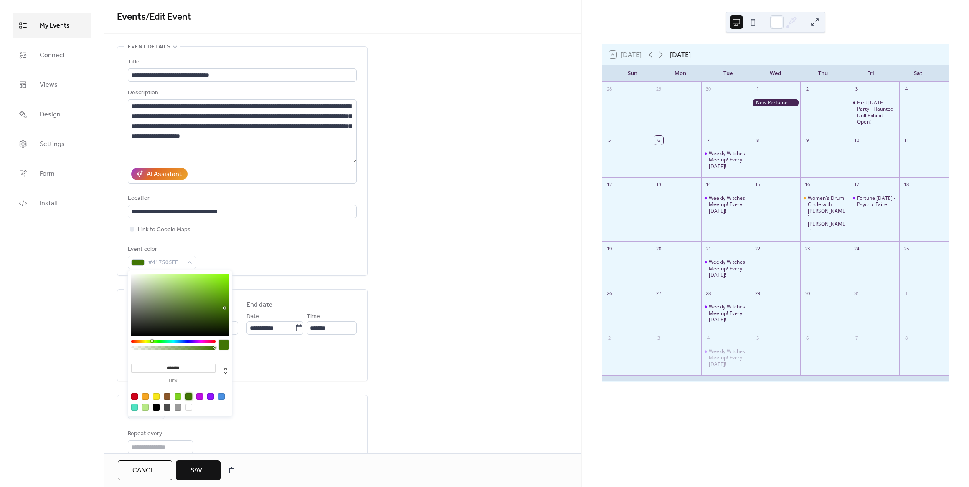
click at [200, 473] on span "Save" at bounding box center [197, 471] width 15 height 10
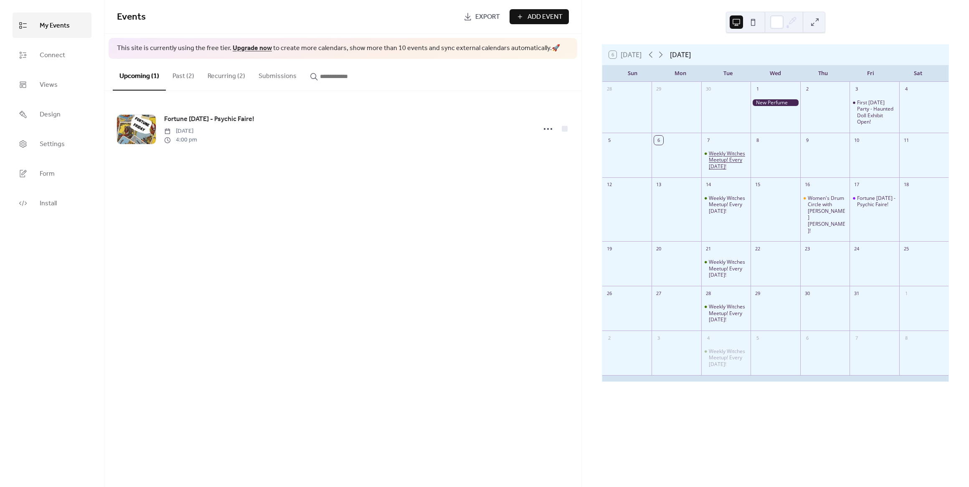
click at [729, 160] on div "Weekly Witches Meetup! Every [DATE]!" at bounding box center [728, 160] width 38 height 20
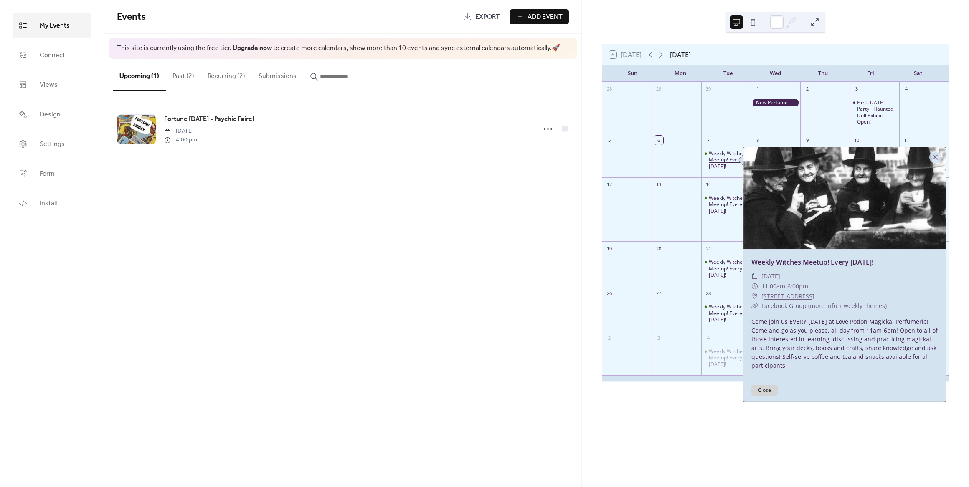
click at [729, 160] on div "Weekly Witches Meetup! Every [DATE]!" at bounding box center [728, 160] width 38 height 20
click at [398, 232] on div "Events Export Add Event This site is currently using the free tier. Upgrade now…" at bounding box center [342, 243] width 477 height 487
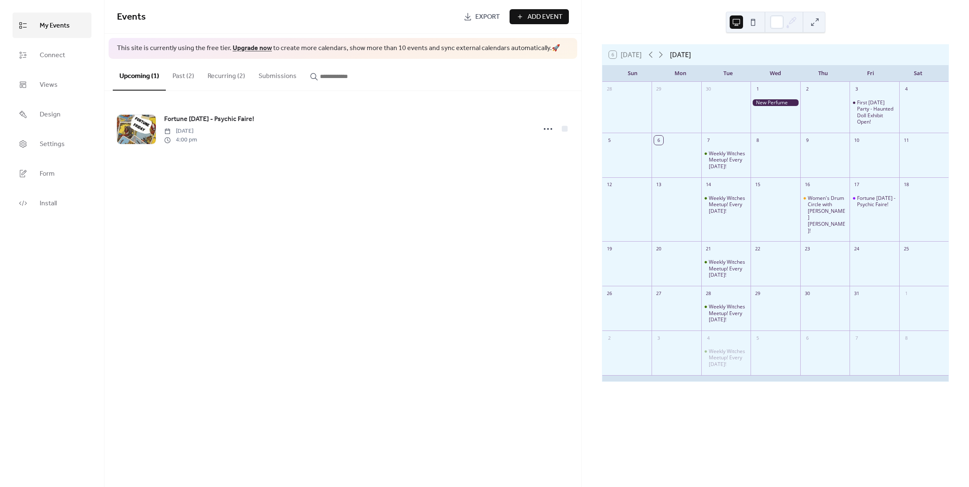
click at [227, 73] on button "Recurring (2)" at bounding box center [226, 74] width 51 height 31
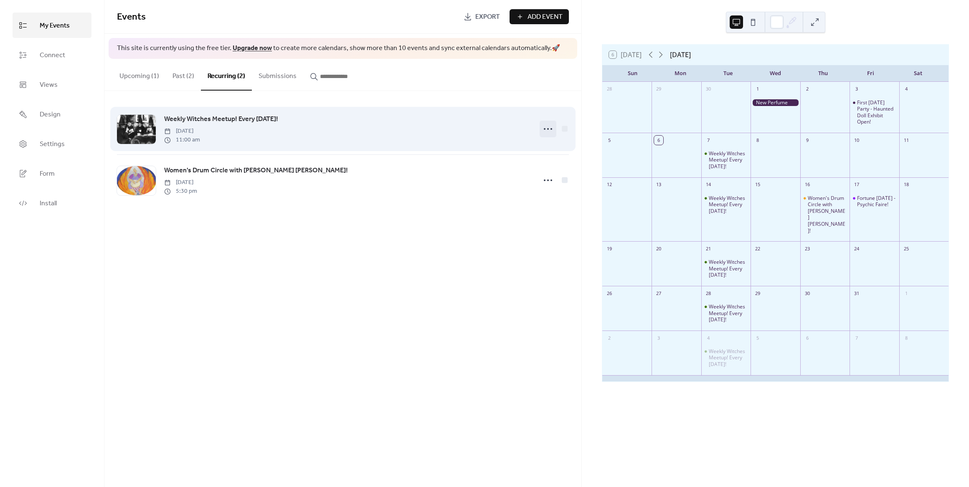
click at [546, 131] on icon at bounding box center [547, 128] width 13 height 13
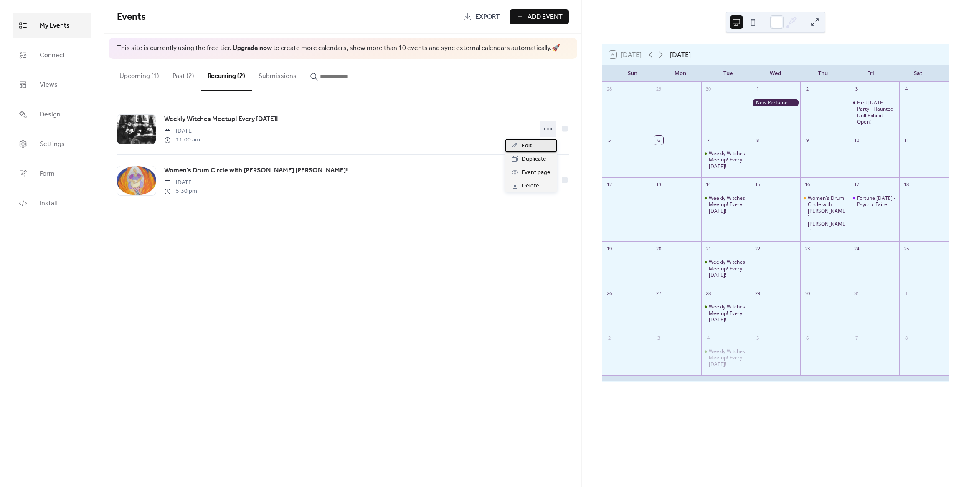
click at [532, 147] on div "Edit" at bounding box center [531, 145] width 52 height 13
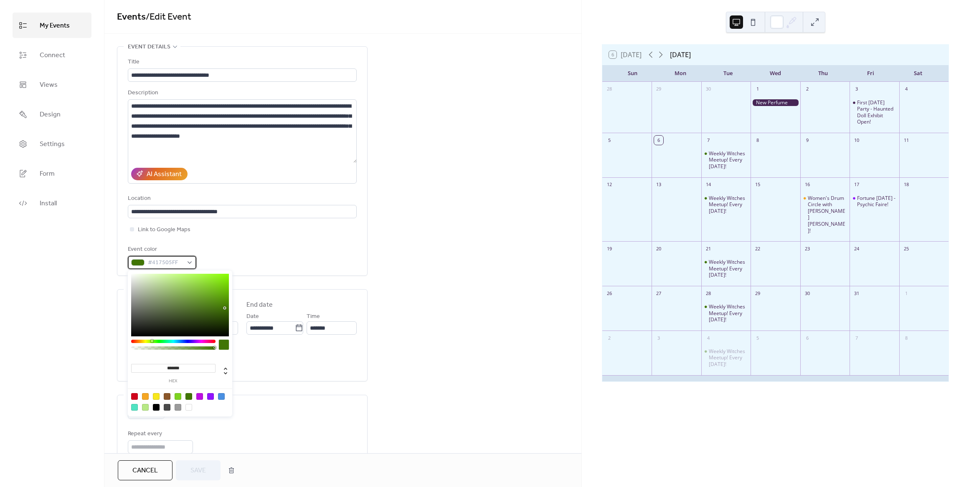
click at [180, 258] on span "#417505FF" at bounding box center [165, 263] width 35 height 10
drag, startPoint x: 185, startPoint y: 365, endPoint x: 168, endPoint y: 374, distance: 19.1
click at [168, 374] on div "******* hex" at bounding box center [173, 372] width 84 height 23
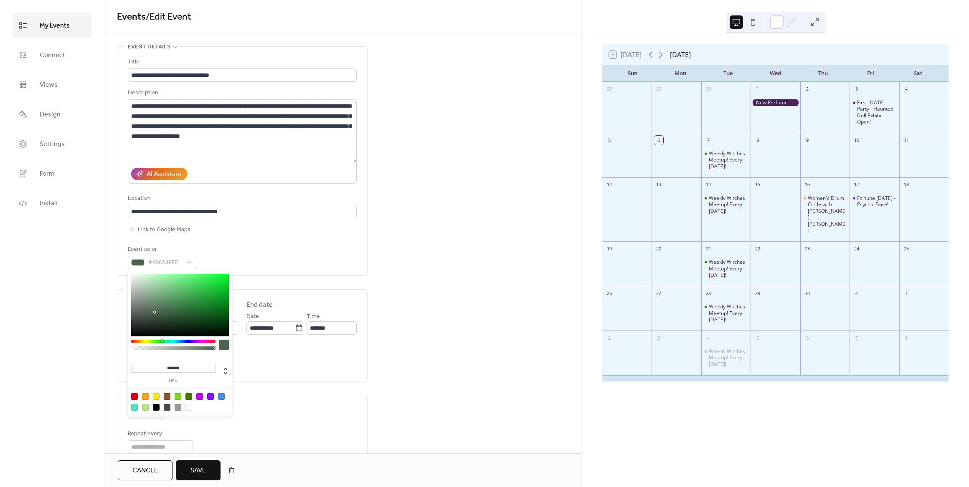
type input "*******"
click at [493, 267] on div "**********" at bounding box center [342, 462] width 477 height 832
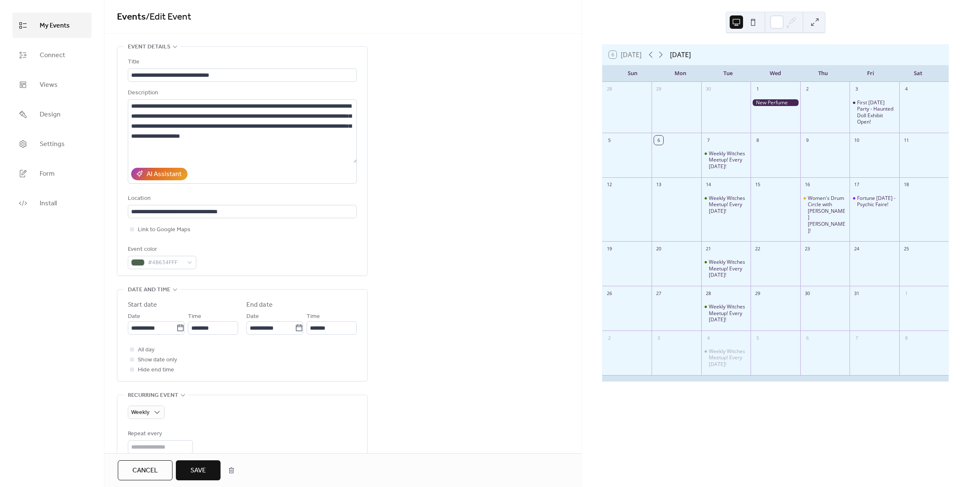
click at [198, 468] on span "Save" at bounding box center [197, 471] width 15 height 10
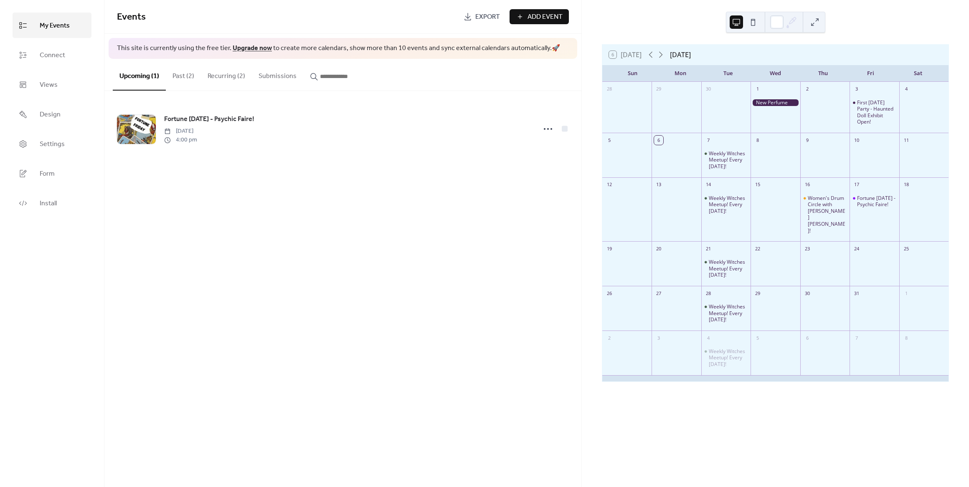
click at [239, 79] on button "Recurring (2)" at bounding box center [226, 74] width 51 height 31
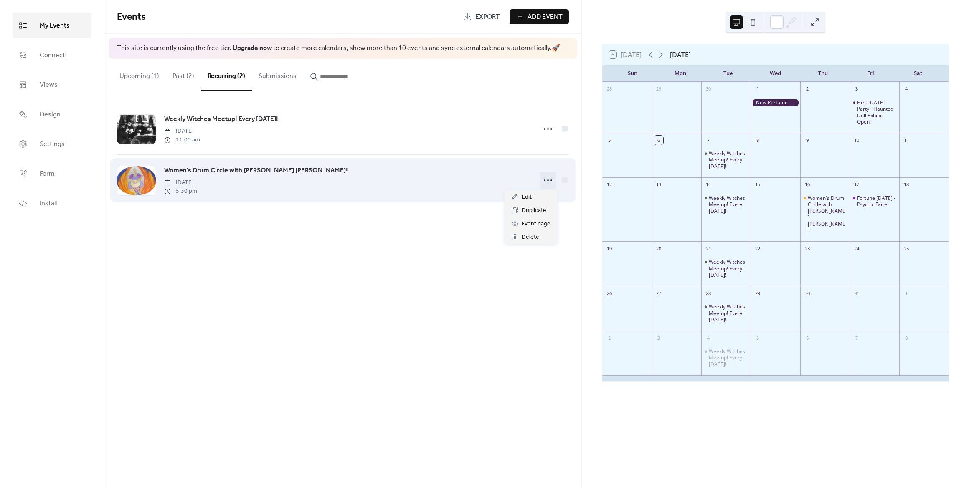
click at [545, 181] on icon at bounding box center [547, 180] width 13 height 13
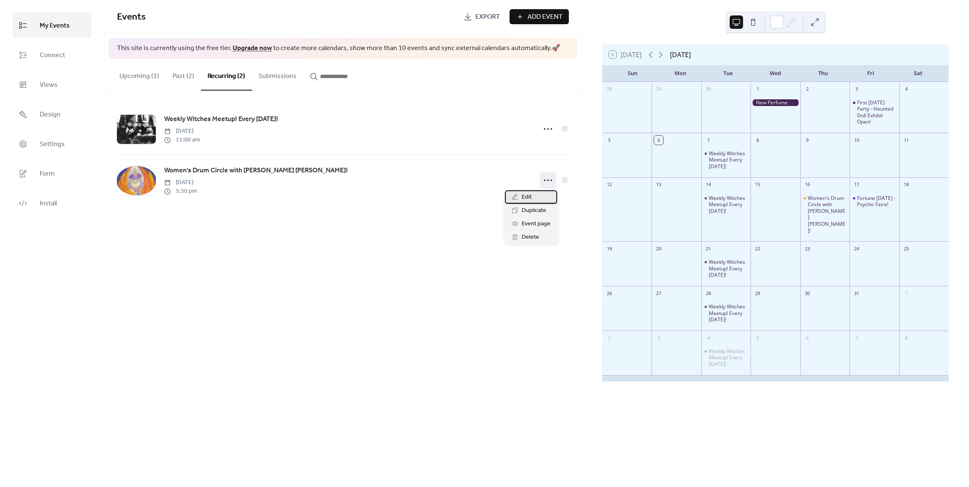
click at [515, 195] on icon at bounding box center [515, 196] width 6 height 5
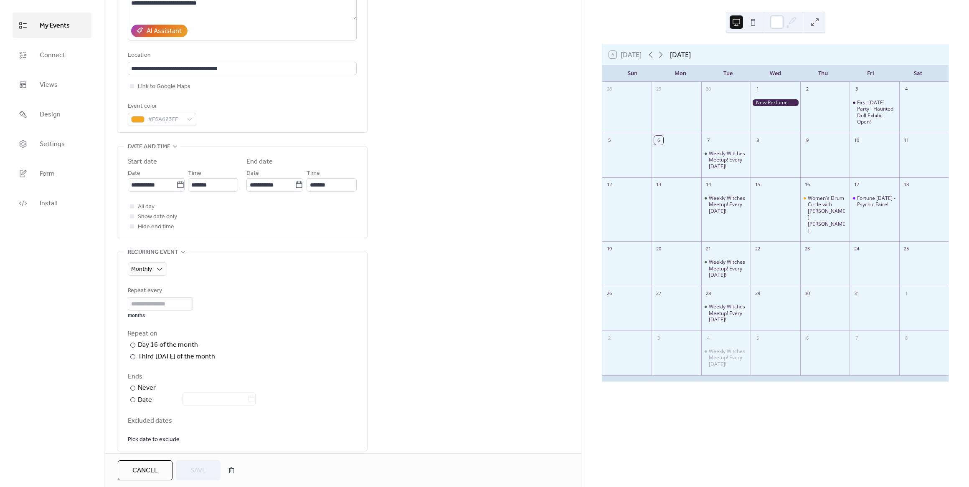
scroll to position [84, 0]
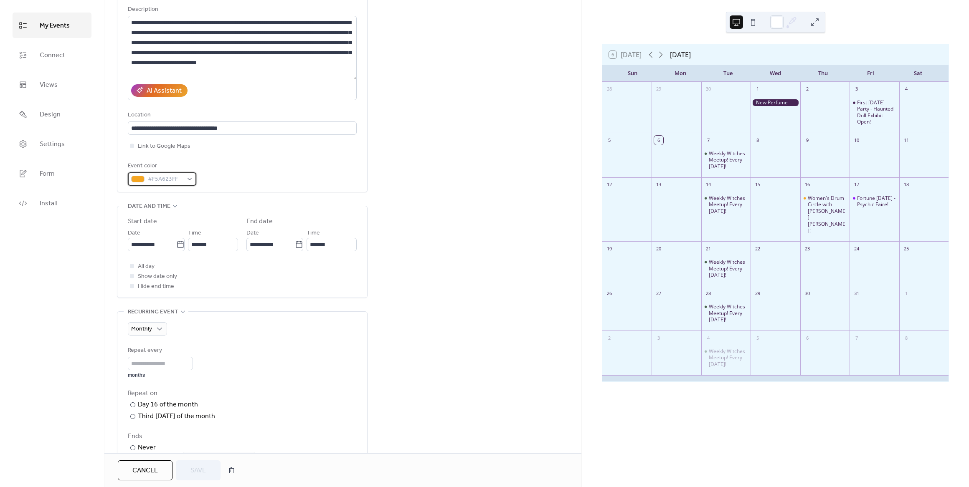
click at [162, 180] on span "#F5A623FF" at bounding box center [165, 180] width 35 height 10
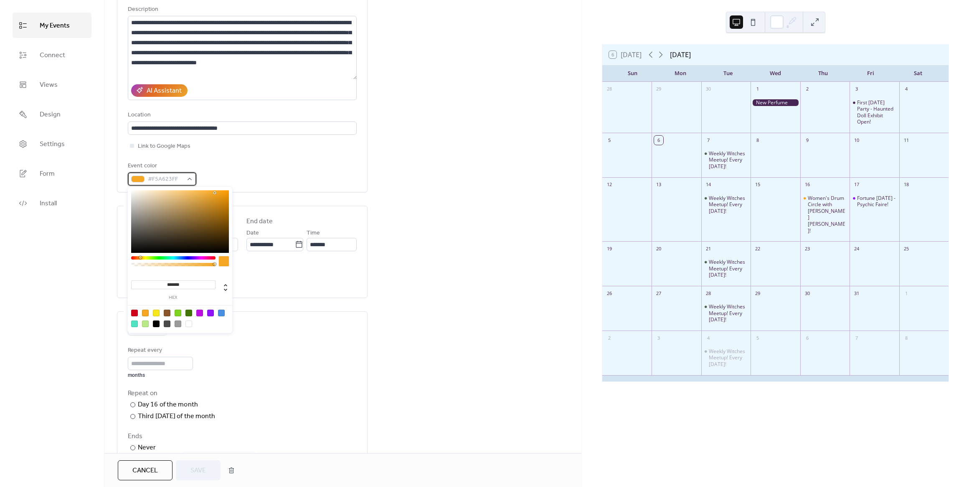
click at [189, 176] on div "#F5A623FF" at bounding box center [162, 178] width 68 height 13
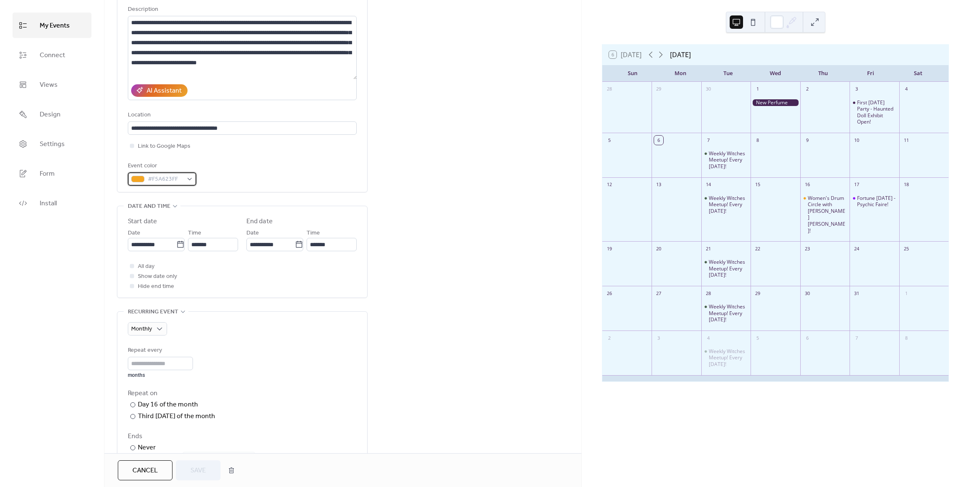
click at [189, 176] on div "#F5A623FF" at bounding box center [162, 178] width 68 height 13
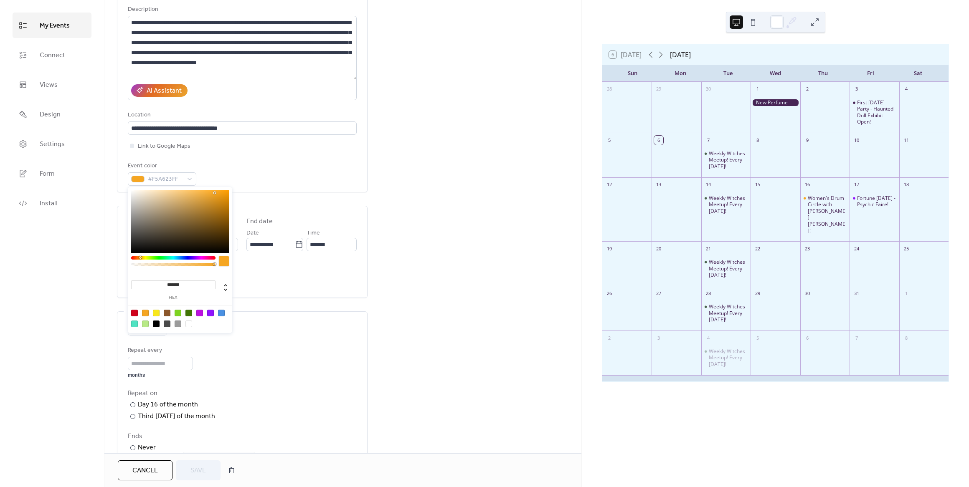
drag, startPoint x: 196, startPoint y: 286, endPoint x: 132, endPoint y: 283, distance: 64.0
click at [132, 283] on input "*******" at bounding box center [173, 285] width 84 height 9
click at [473, 280] on div "**********" at bounding box center [342, 385] width 477 height 844
click at [182, 181] on span "#F5A623FF" at bounding box center [165, 180] width 35 height 10
click at [226, 292] on icon at bounding box center [225, 288] width 10 height 10
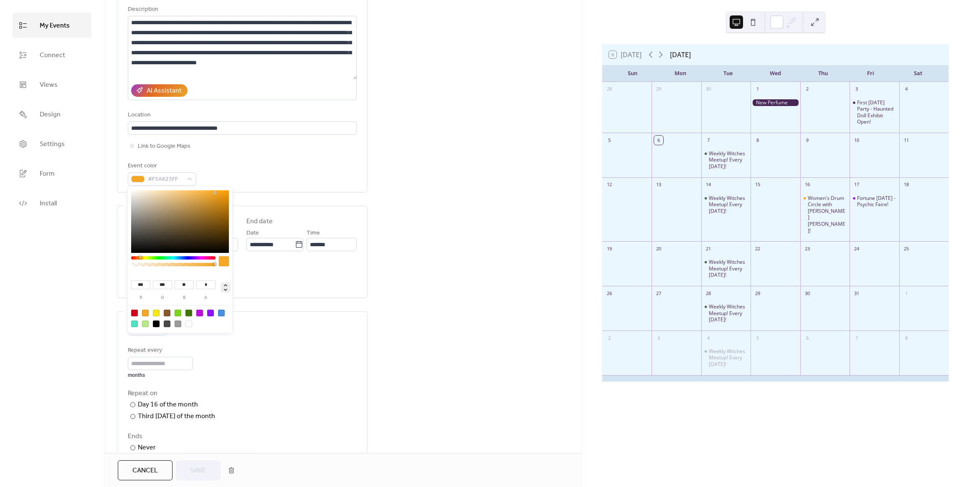
click at [226, 292] on icon at bounding box center [225, 288] width 10 height 10
type input "**"
type input "***"
click at [226, 292] on icon at bounding box center [225, 288] width 10 height 10
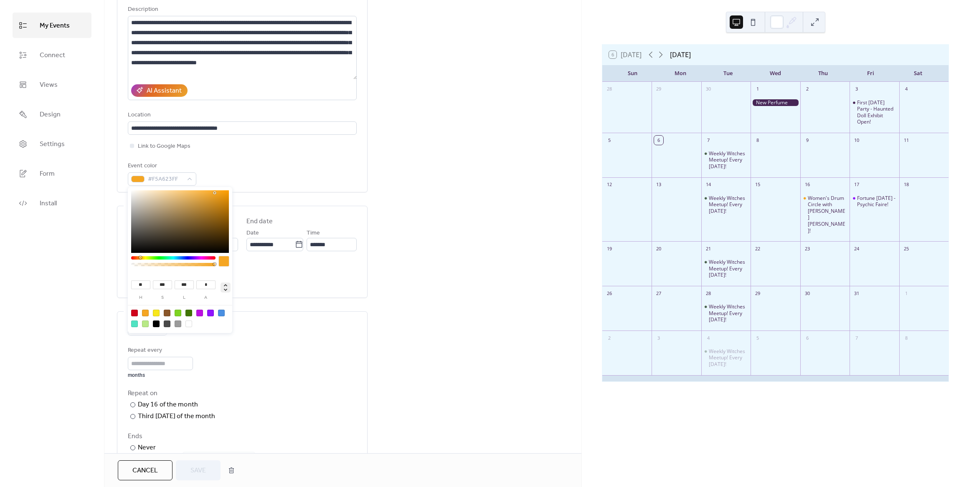
type input "*******"
click at [456, 220] on div "**********" at bounding box center [342, 385] width 477 height 844
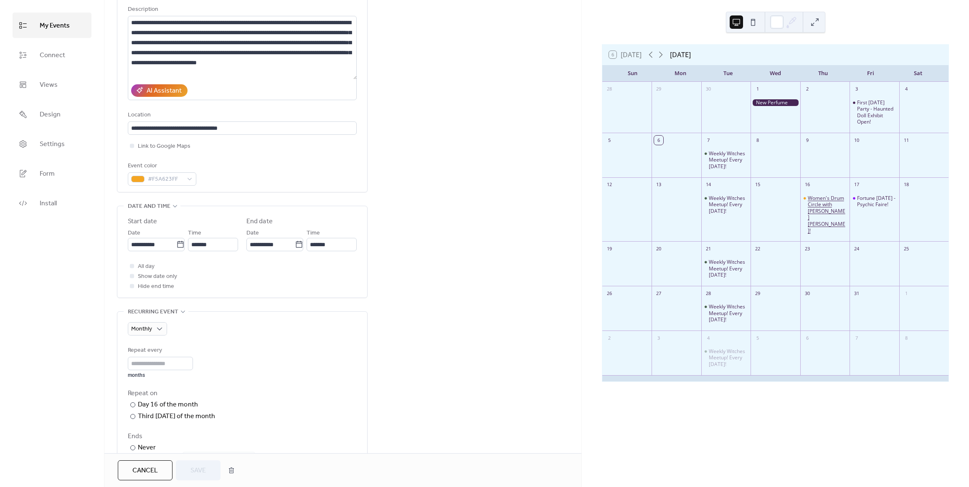
click at [808, 204] on div "Women's Drum Circle with [PERSON_NAME] [PERSON_NAME]!" at bounding box center [827, 214] width 38 height 39
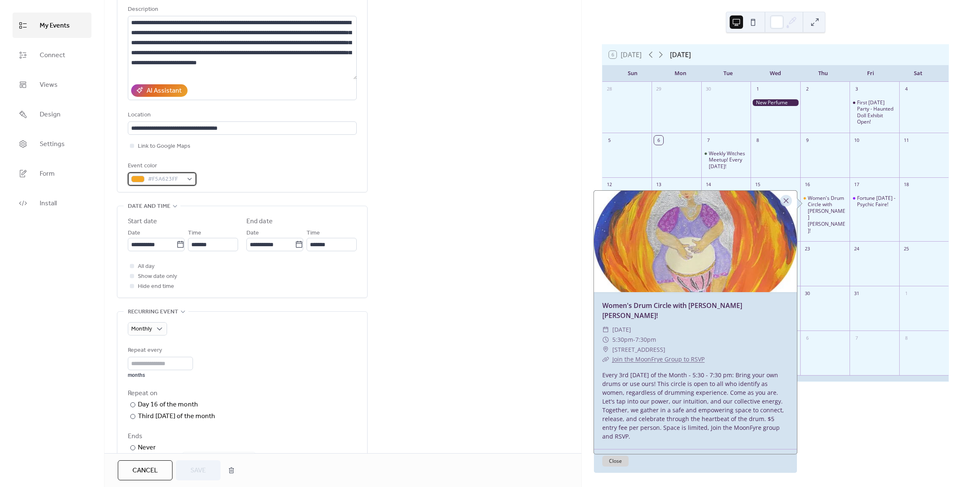
click at [186, 177] on div "#F5A623FF" at bounding box center [162, 178] width 68 height 13
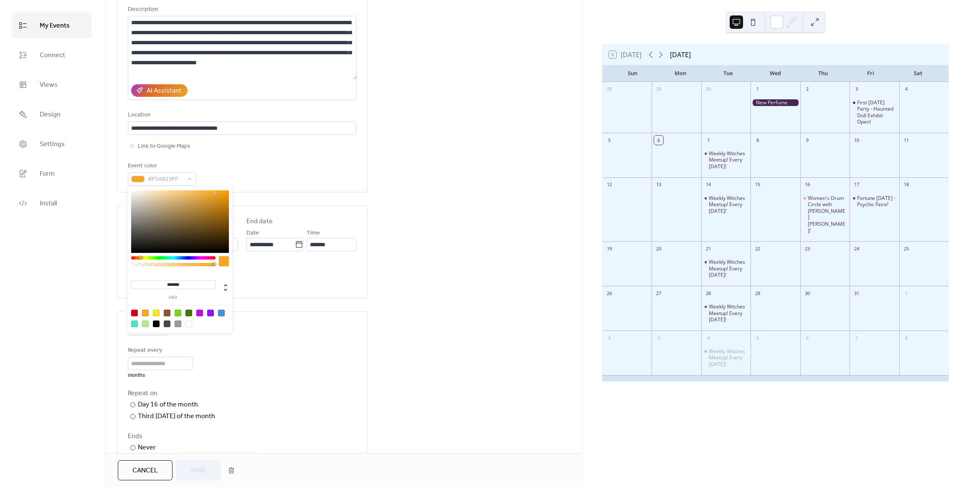
click at [144, 313] on div at bounding box center [145, 313] width 7 height 7
click at [208, 474] on button "Save" at bounding box center [198, 471] width 45 height 20
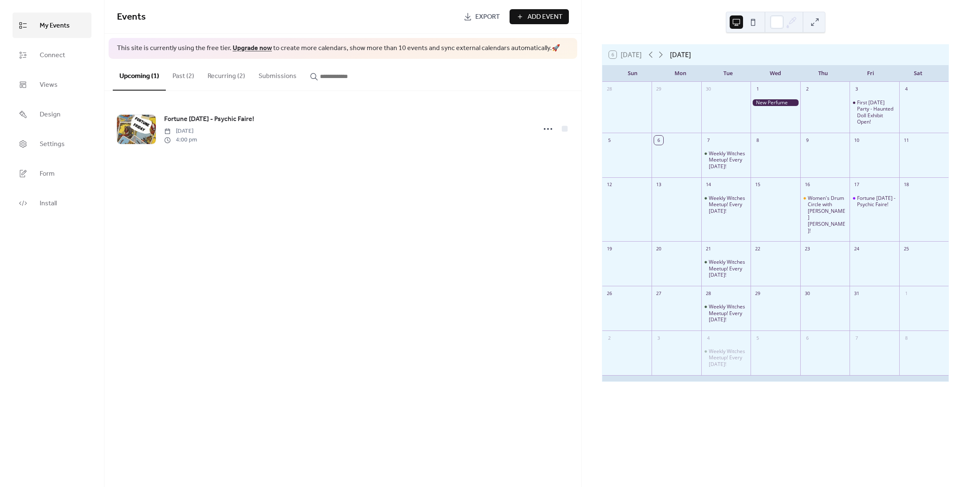
click at [223, 72] on button "Recurring (2)" at bounding box center [226, 74] width 51 height 31
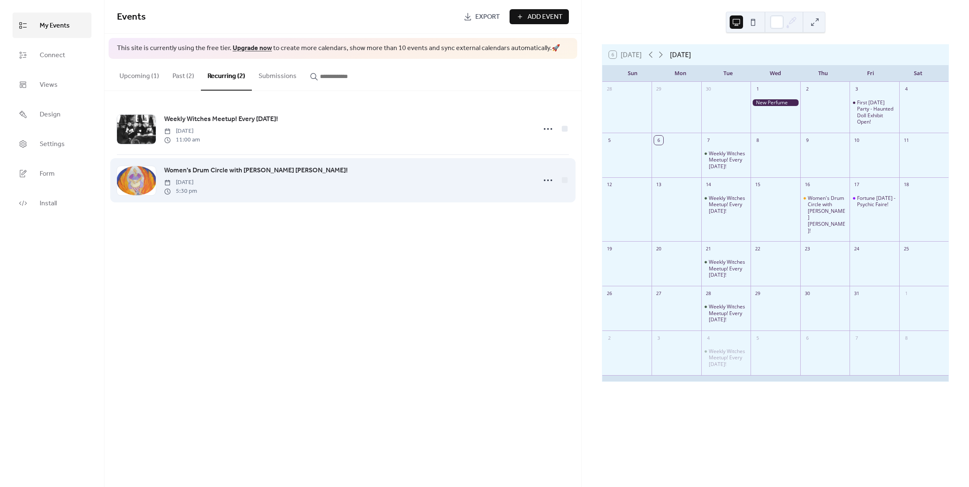
click at [258, 172] on span "Women's Drum Circle with [PERSON_NAME] [PERSON_NAME]!" at bounding box center [256, 171] width 184 height 10
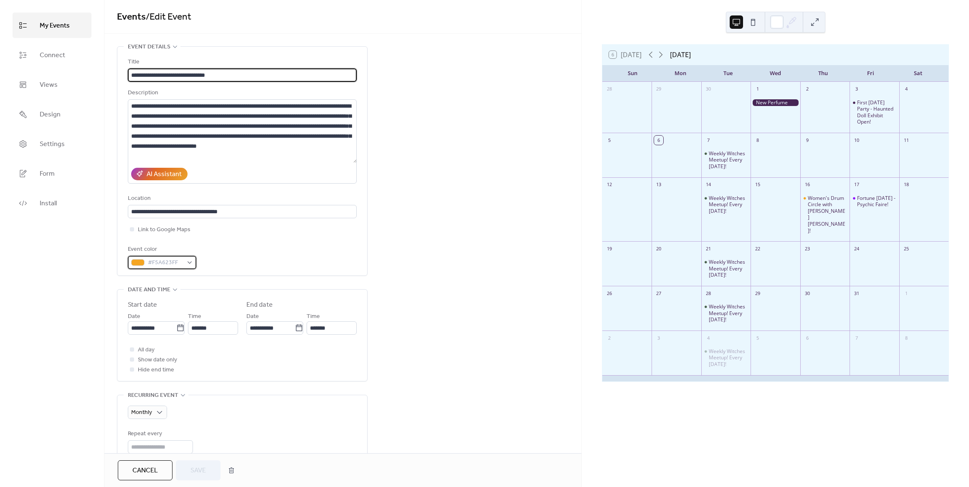
click at [167, 261] on span "#F5A623FF" at bounding box center [165, 263] width 35 height 10
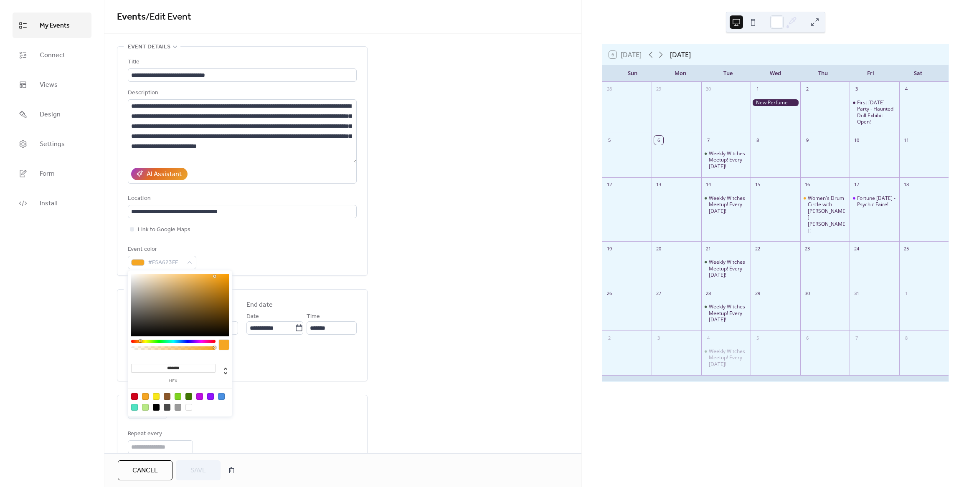
click at [217, 286] on div at bounding box center [180, 305] width 98 height 63
click at [221, 284] on div at bounding box center [180, 305] width 98 height 63
click at [224, 286] on div at bounding box center [180, 305] width 98 height 63
click at [226, 285] on div at bounding box center [180, 305] width 98 height 63
click at [228, 283] on div at bounding box center [180, 305] width 98 height 63
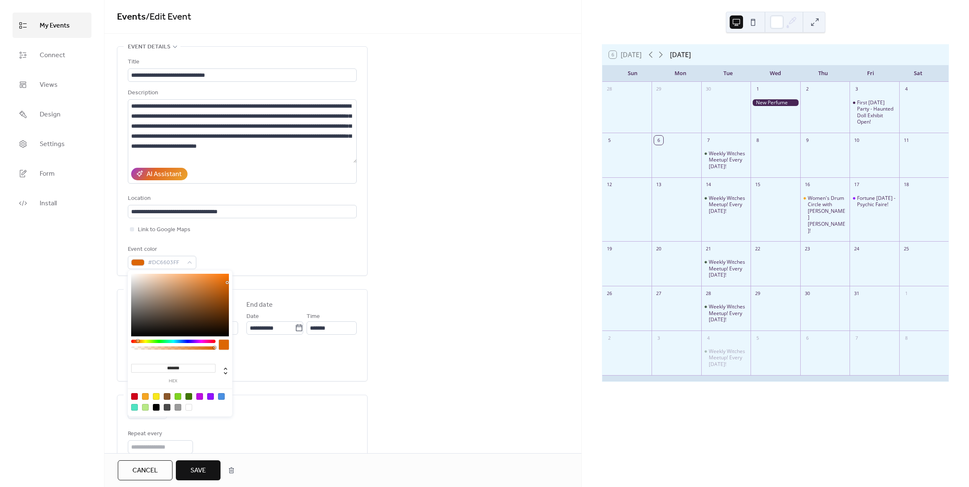
click at [137, 341] on div at bounding box center [138, 341] width 3 height 3
click at [220, 279] on div at bounding box center [180, 305] width 98 height 63
click at [211, 279] on div at bounding box center [180, 305] width 98 height 63
click at [207, 281] on div at bounding box center [180, 305] width 98 height 63
type input "*******"
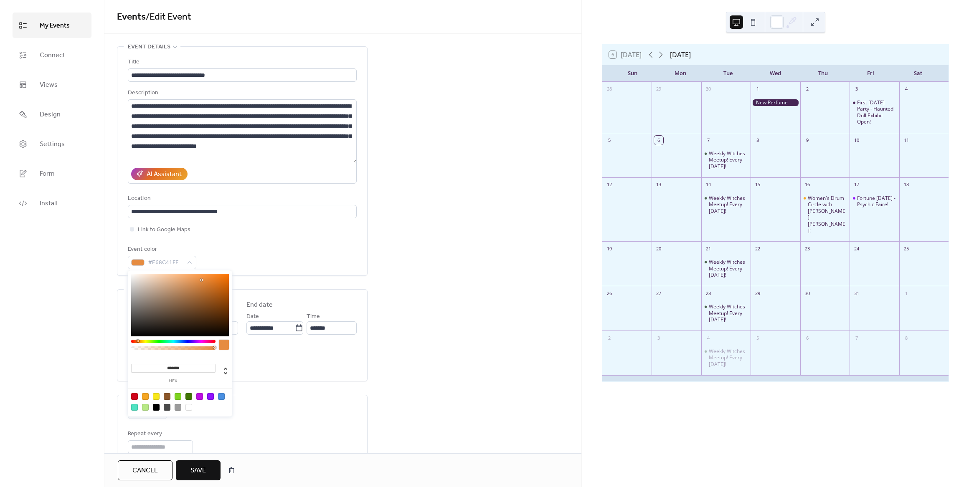
click at [201, 280] on div at bounding box center [180, 305] width 98 height 63
click at [213, 473] on button "Save" at bounding box center [198, 471] width 45 height 20
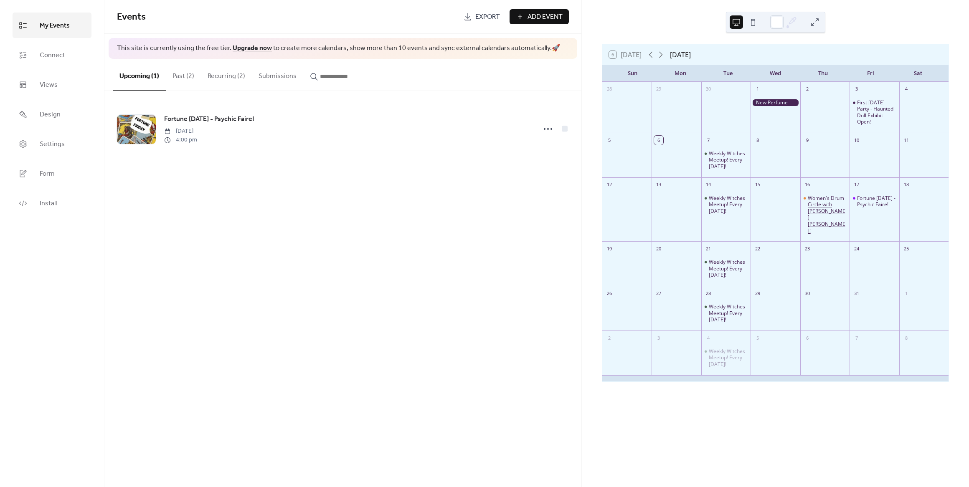
click at [821, 205] on div "Women's Drum Circle with [PERSON_NAME] [PERSON_NAME]!" at bounding box center [827, 214] width 38 height 39
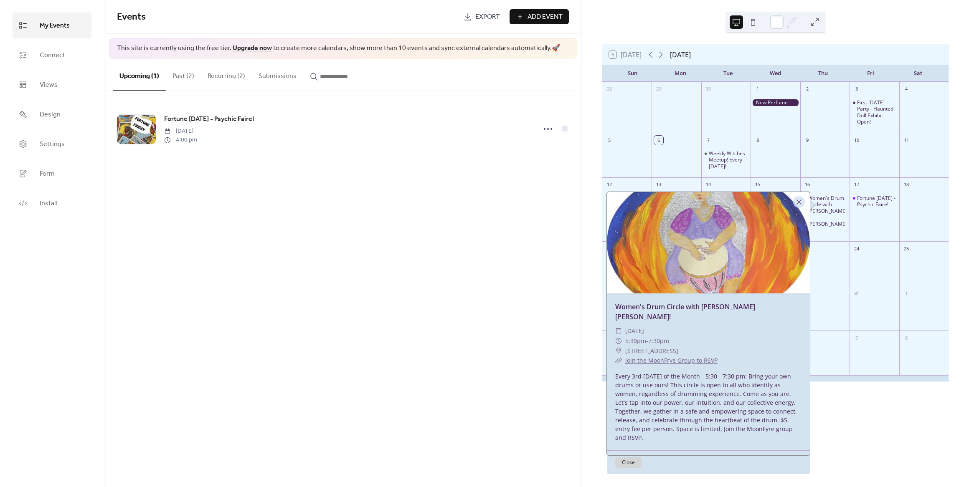
click at [437, 249] on div "Events Export Add Event This site is currently using the free tier. Upgrade now…" at bounding box center [342, 243] width 477 height 487
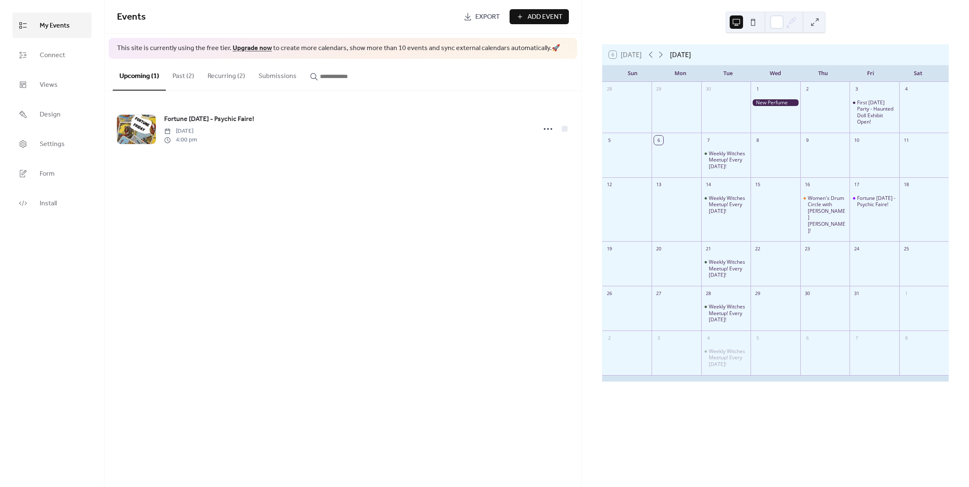
click at [217, 81] on button "Recurring (2)" at bounding box center [226, 74] width 51 height 31
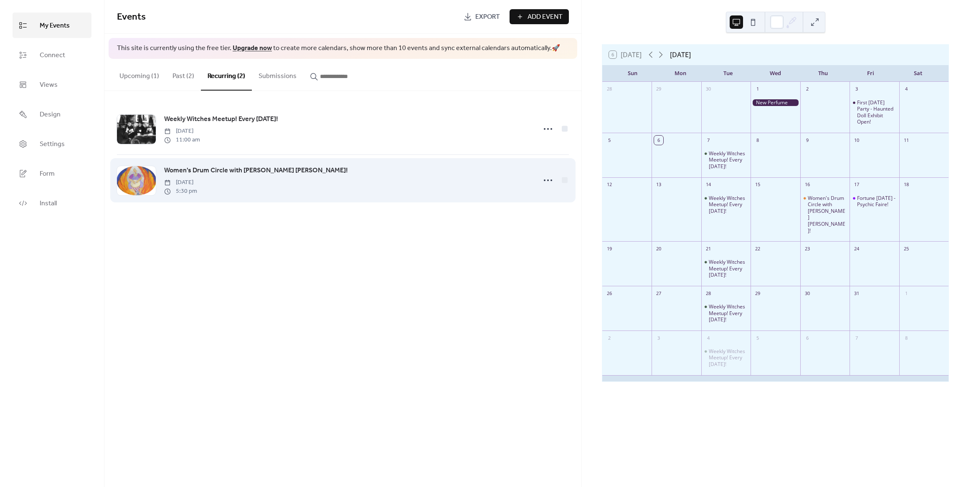
click at [258, 172] on span "Women's Drum Circle with [PERSON_NAME] [PERSON_NAME]!" at bounding box center [256, 171] width 184 height 10
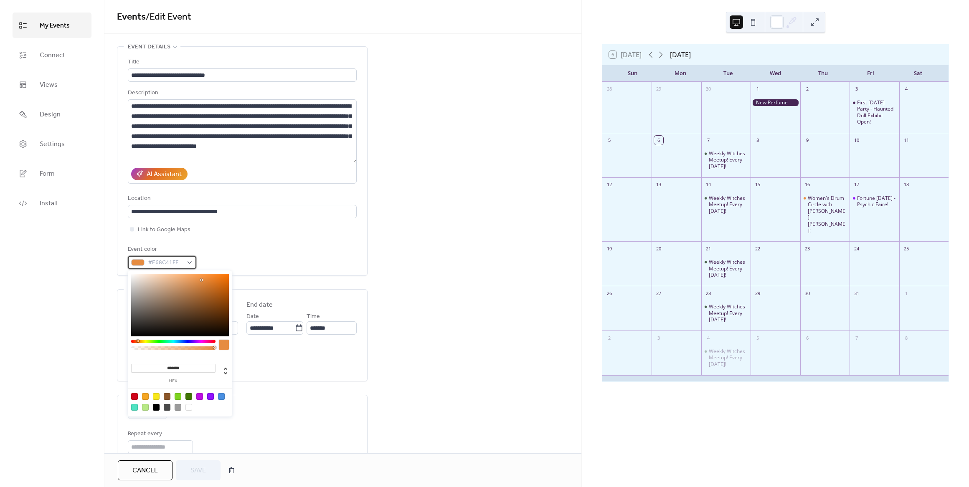
click at [169, 268] on span "#E68C41FF" at bounding box center [165, 263] width 35 height 10
drag, startPoint x: 190, startPoint y: 368, endPoint x: 166, endPoint y: 367, distance: 24.3
click at [166, 367] on input "*******" at bounding box center [173, 368] width 84 height 9
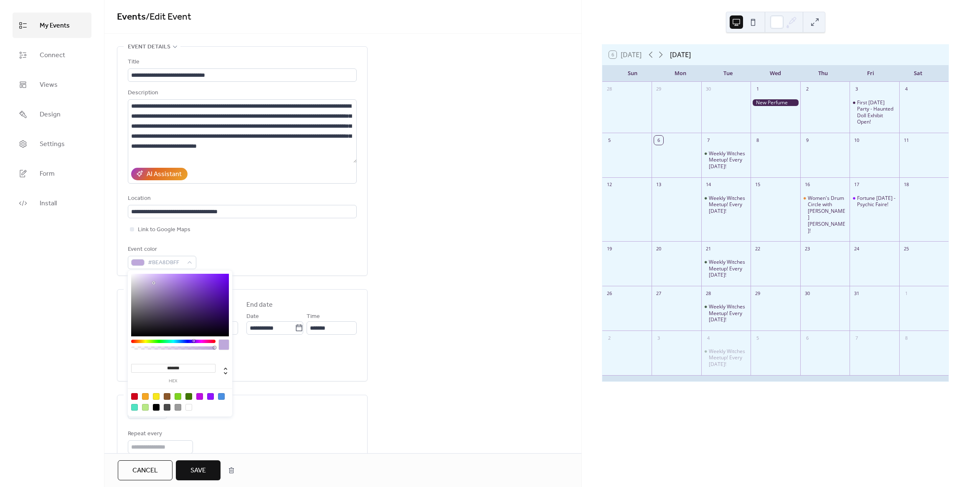
type input "*******"
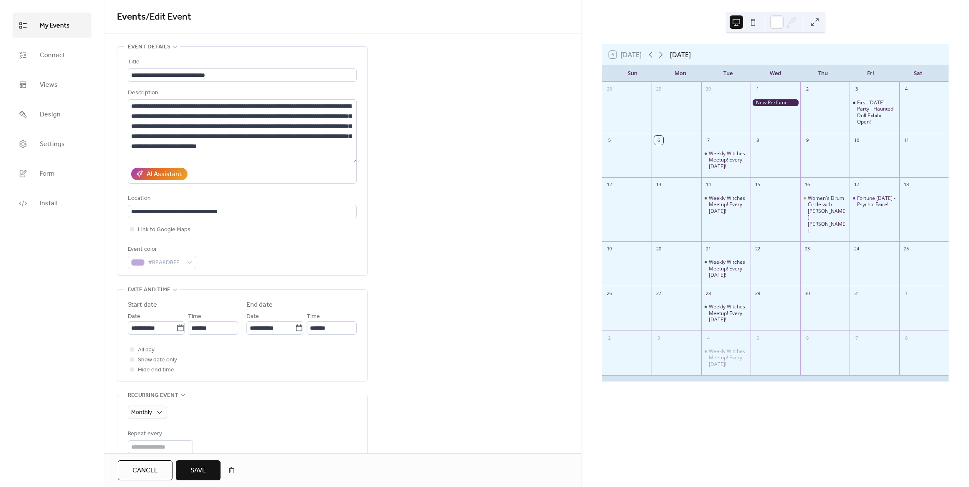
click at [209, 467] on button "Save" at bounding box center [198, 471] width 45 height 20
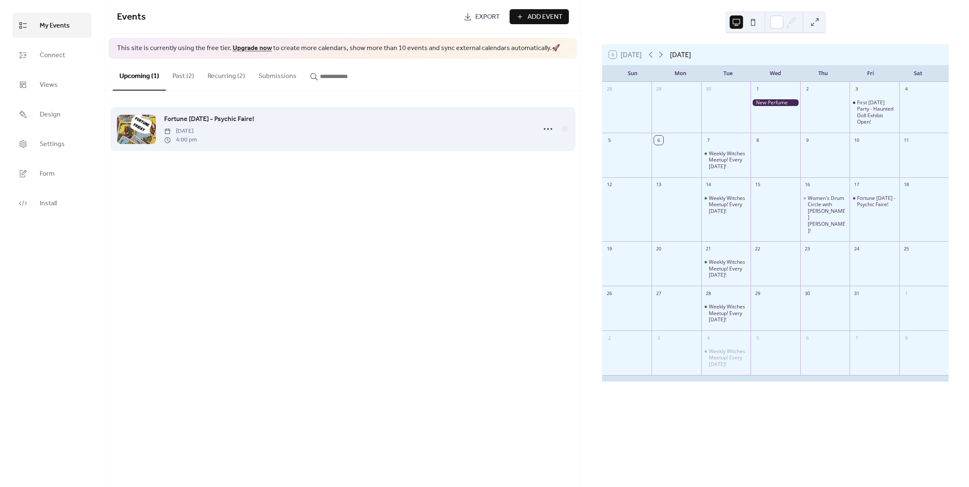
click at [213, 122] on span "Fortune [DATE] - Psychic Faire!" at bounding box center [209, 119] width 90 height 10
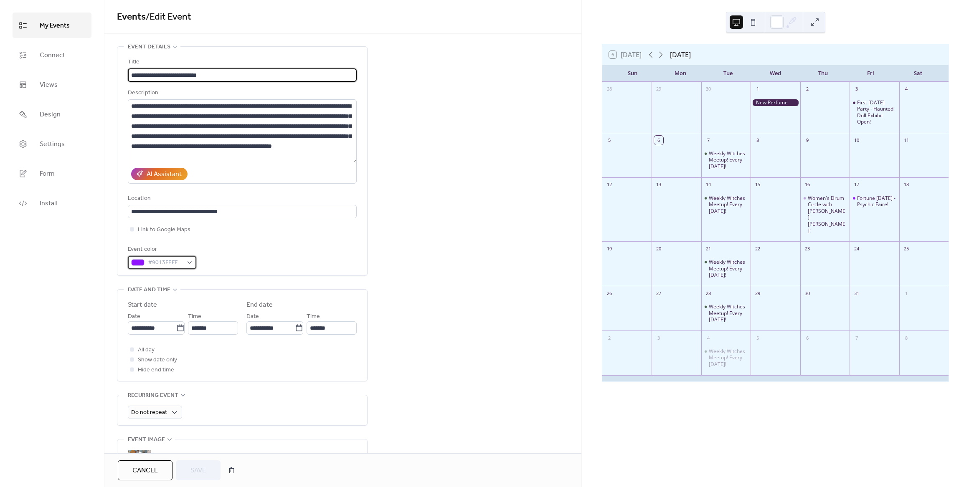
click at [181, 261] on span "#9013FEFF" at bounding box center [165, 263] width 35 height 10
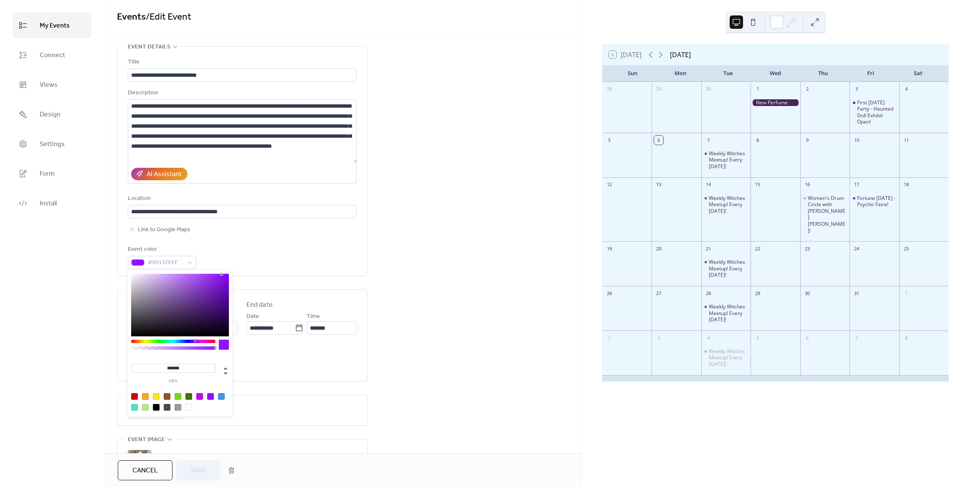
drag, startPoint x: 185, startPoint y: 369, endPoint x: 166, endPoint y: 369, distance: 19.2
click at [166, 369] on input "*******" at bounding box center [173, 368] width 84 height 9
type input "*******"
drag, startPoint x: 194, startPoint y: 369, endPoint x: 159, endPoint y: 366, distance: 35.2
click at [159, 366] on input "*******" at bounding box center [173, 368] width 84 height 9
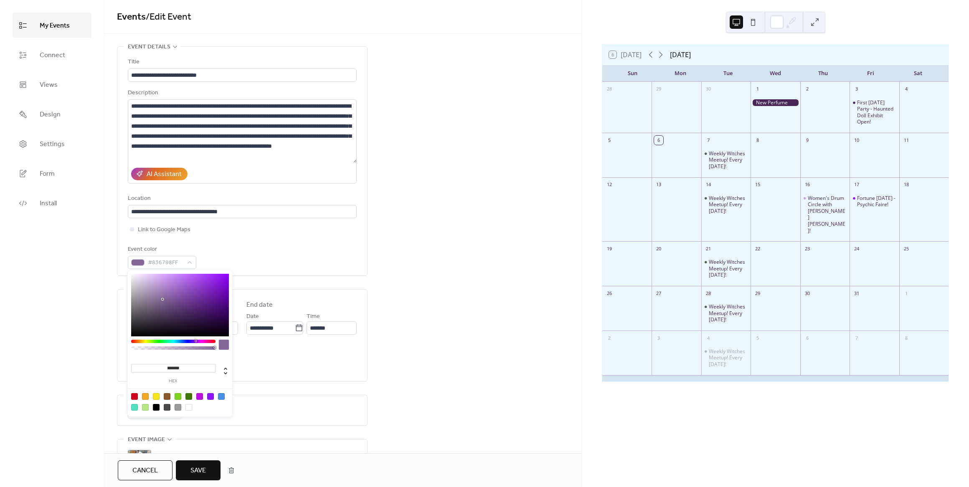
click at [207, 466] on button "Save" at bounding box center [198, 471] width 45 height 20
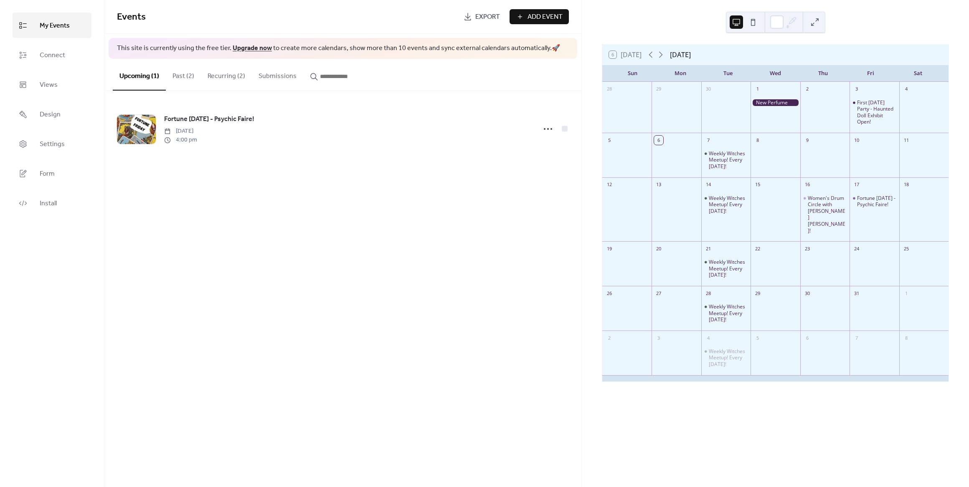
click at [231, 73] on button "Recurring (2)" at bounding box center [226, 74] width 51 height 31
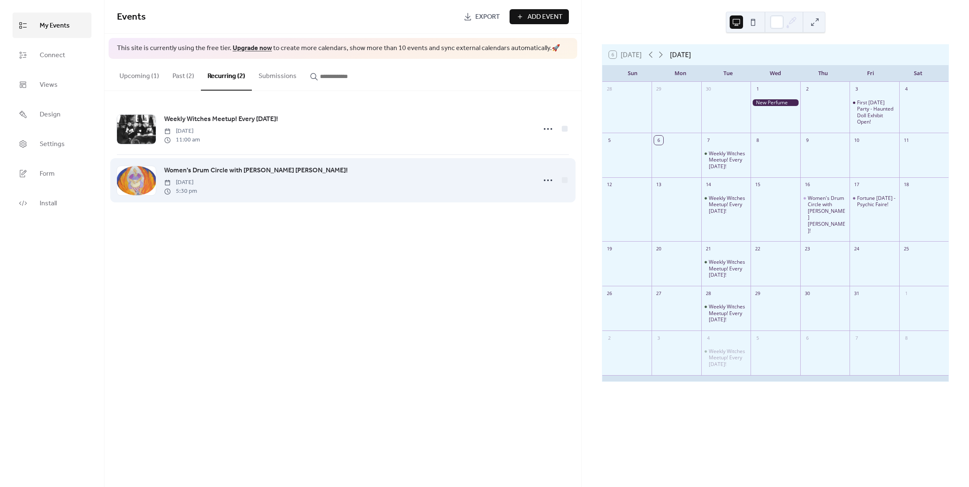
click at [257, 167] on span "Women's Drum Circle with [PERSON_NAME] [PERSON_NAME]!" at bounding box center [256, 171] width 184 height 10
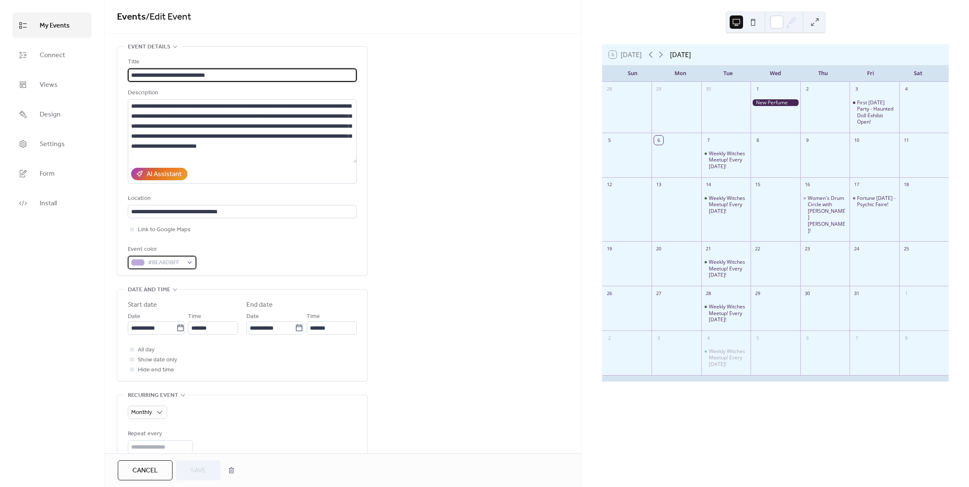
click at [182, 263] on span "#BEA8DBFF" at bounding box center [165, 263] width 35 height 10
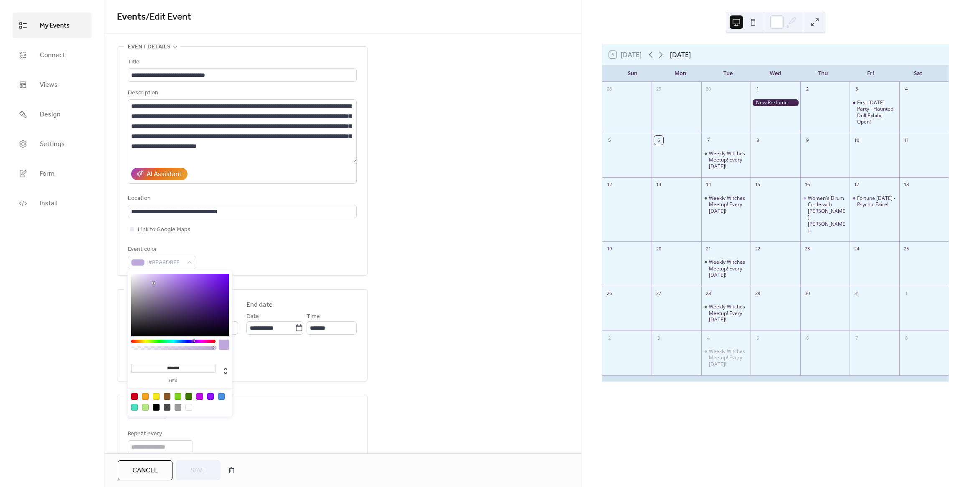
drag, startPoint x: 187, startPoint y: 366, endPoint x: 155, endPoint y: 366, distance: 32.2
click at [155, 366] on input "*******" at bounding box center [173, 368] width 84 height 9
paste input
type input "*******"
click at [208, 470] on button "Save" at bounding box center [198, 471] width 45 height 20
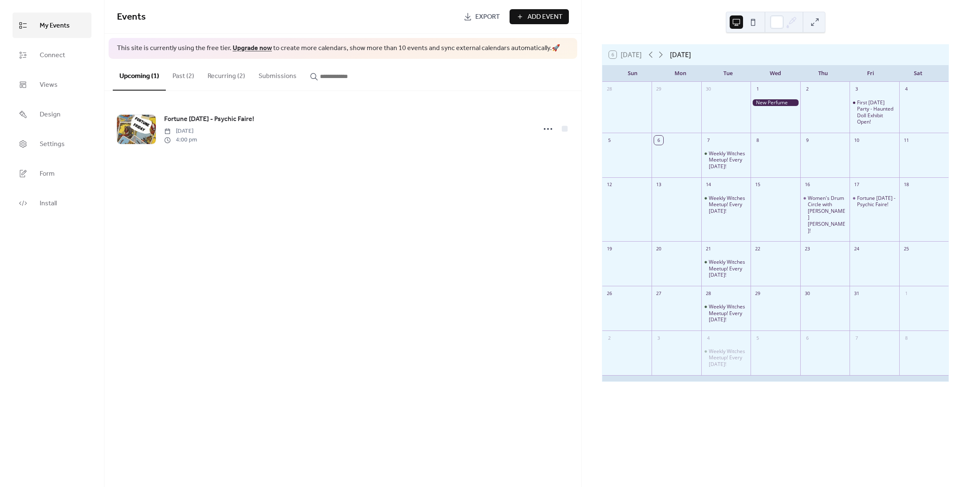
click at [185, 76] on button "Past (2)" at bounding box center [183, 74] width 35 height 31
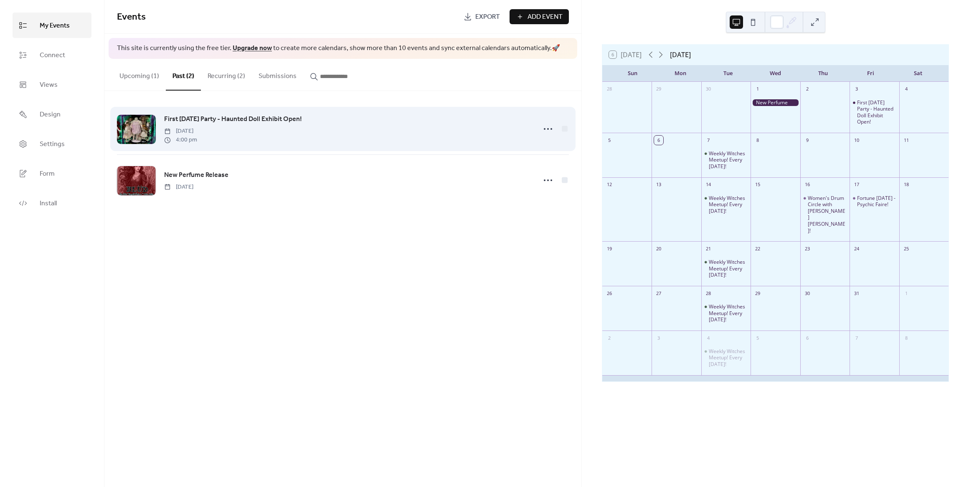
click at [226, 117] on span "First [DATE] Party - Haunted Doll Exhibit Open!" at bounding box center [233, 119] width 138 height 10
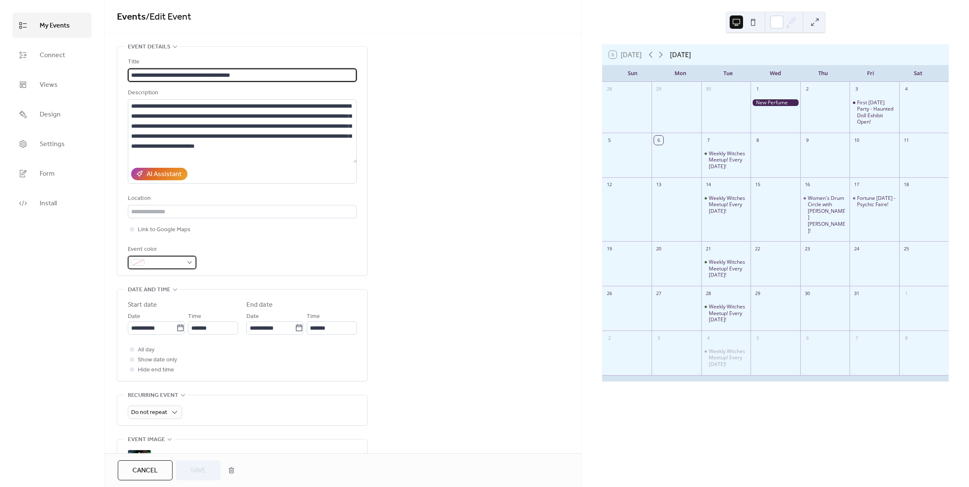
click at [192, 264] on div at bounding box center [162, 262] width 68 height 13
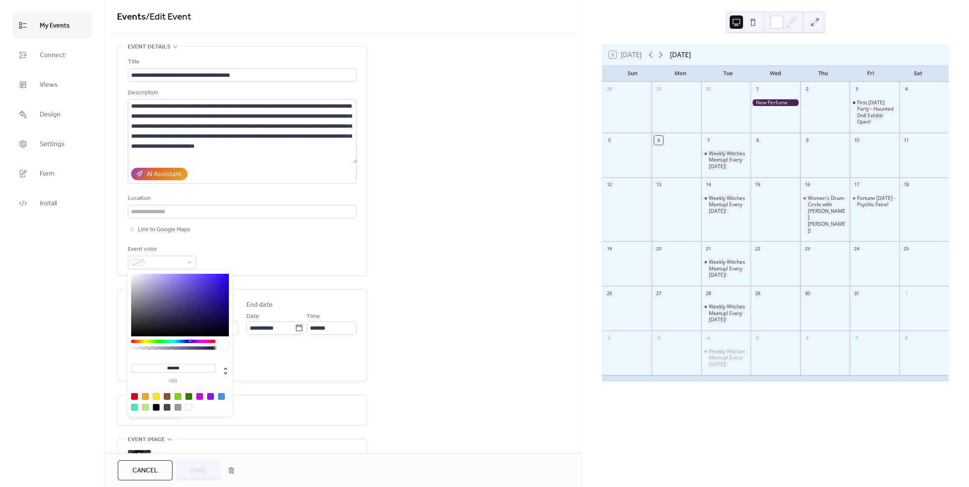
drag, startPoint x: 187, startPoint y: 367, endPoint x: 133, endPoint y: 360, distance: 54.5
click at [133, 360] on div "******* hex" at bounding box center [180, 369] width 98 height 29
paste input
type input "*******"
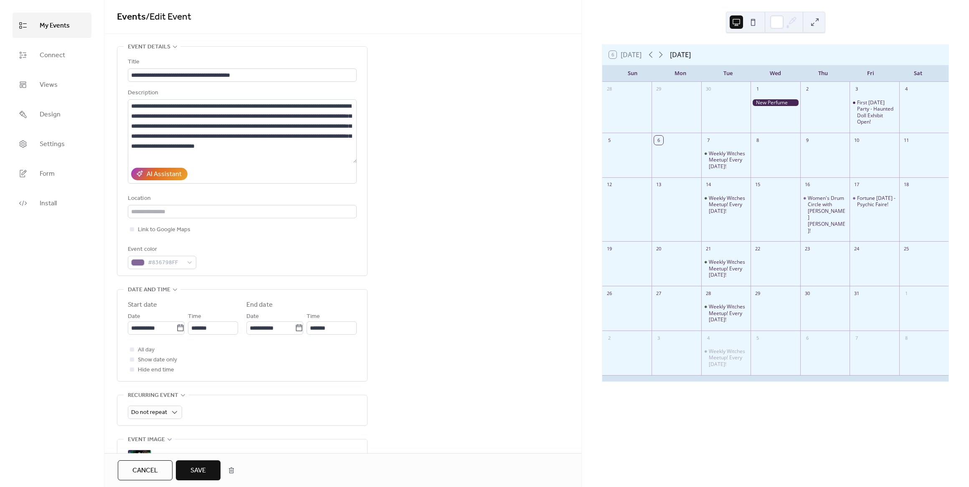
click at [202, 473] on span "Save" at bounding box center [197, 471] width 15 height 10
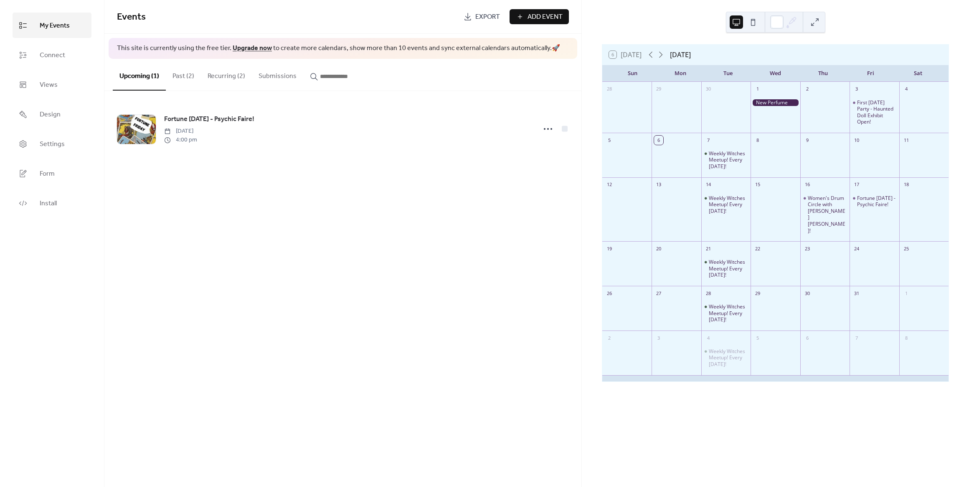
click at [788, 104] on div at bounding box center [774, 102] width 49 height 7
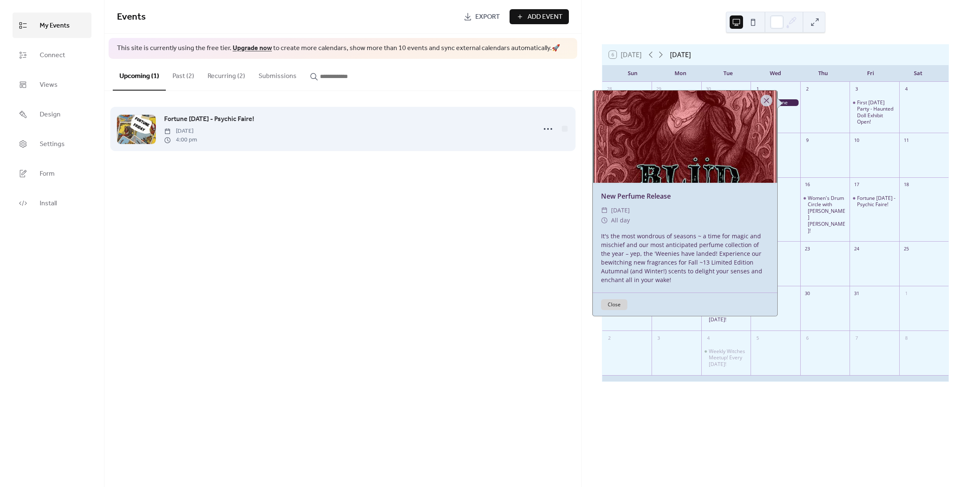
click at [380, 130] on div "Fortune [DATE] - Psychic Faire! [DATE] 4:00 pm" at bounding box center [347, 129] width 367 height 30
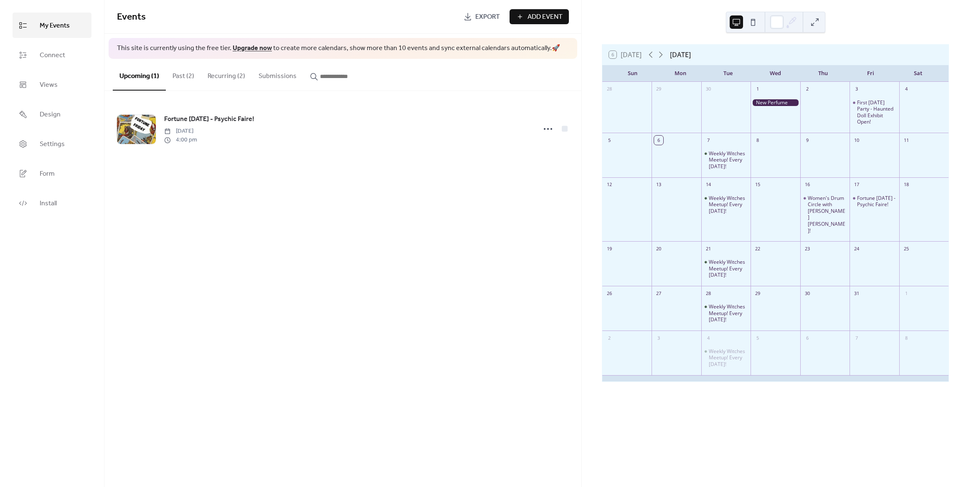
click at [191, 74] on button "Past (2)" at bounding box center [183, 74] width 35 height 31
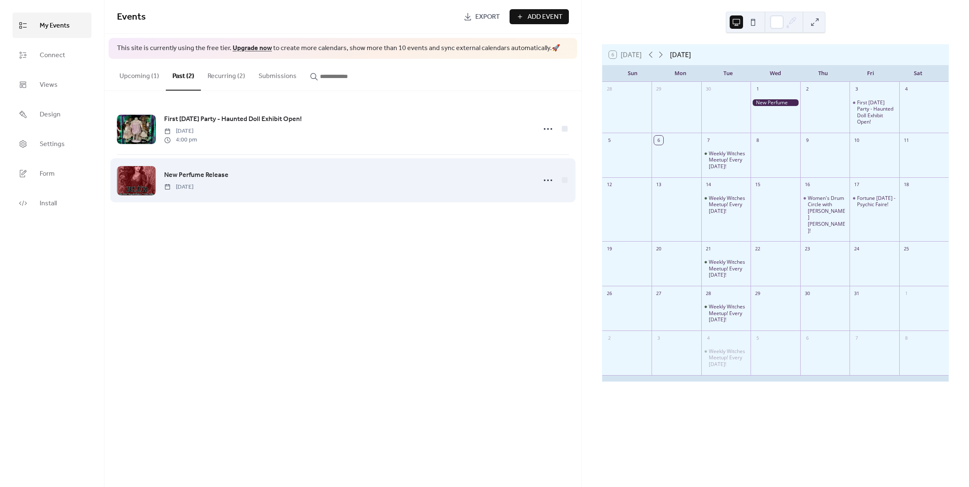
click at [203, 170] on span "New Perfume Release" at bounding box center [196, 175] width 64 height 10
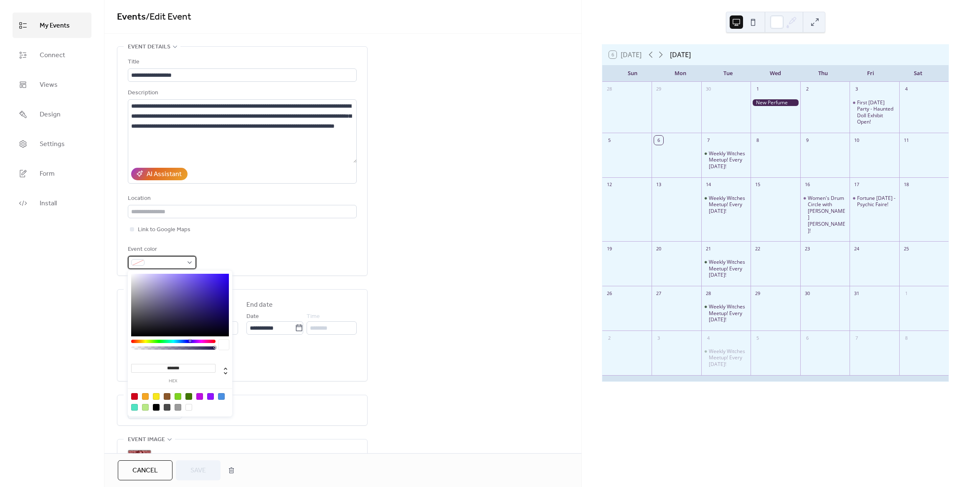
click at [185, 264] on div at bounding box center [162, 262] width 68 height 13
drag, startPoint x: 184, startPoint y: 368, endPoint x: 134, endPoint y: 364, distance: 50.7
click at [134, 364] on input "*******" at bounding box center [173, 368] width 84 height 9
paste input
type input "*******"
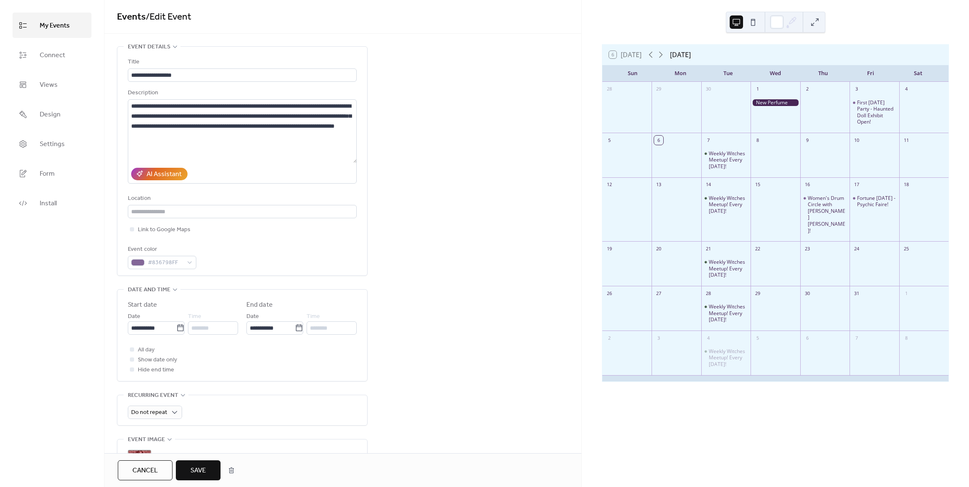
click at [205, 466] on span "Save" at bounding box center [197, 471] width 15 height 10
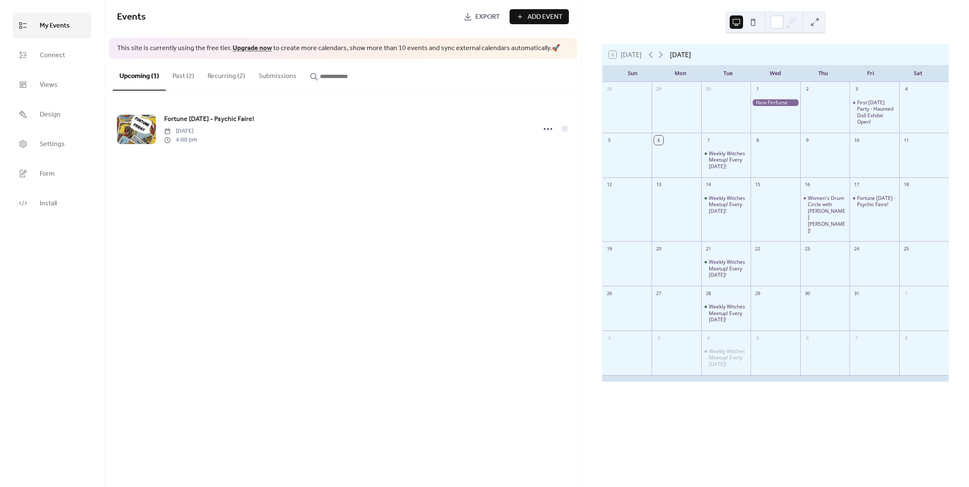
click at [433, 289] on div "Events Export Add Event This site is currently using the free tier. Upgrade now…" at bounding box center [342, 243] width 477 height 487
click at [794, 100] on div at bounding box center [774, 102] width 49 height 7
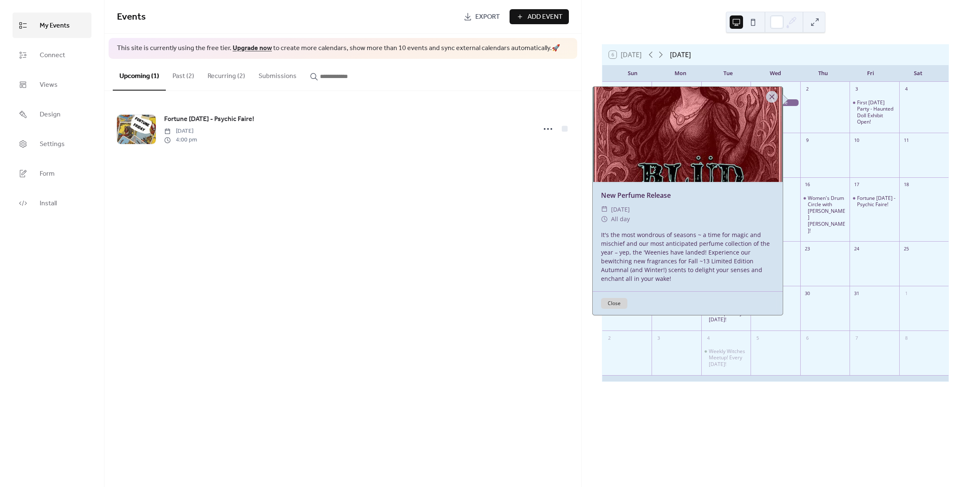
click at [355, 179] on div "Events Export Add Event This site is currently using the free tier. Upgrade now…" at bounding box center [342, 243] width 477 height 487
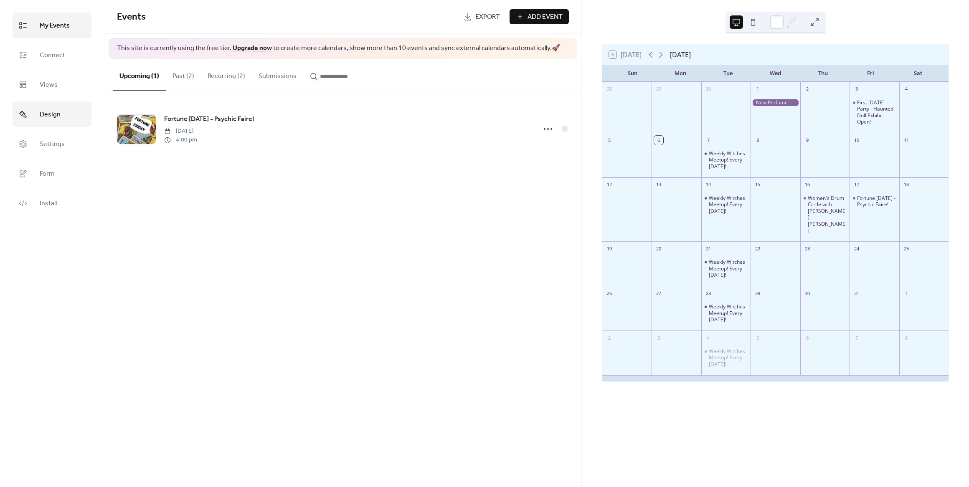
click at [48, 106] on link "Design" at bounding box center [52, 113] width 79 height 25
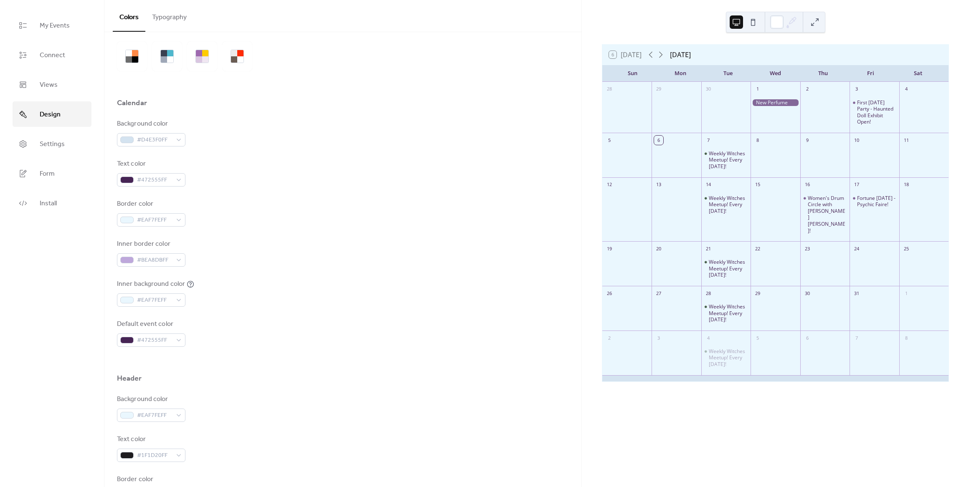
scroll to position [42, 0]
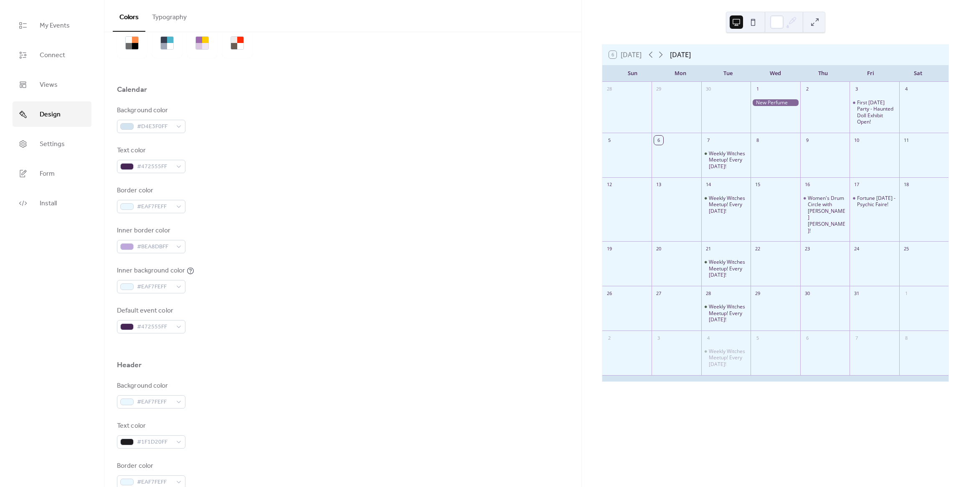
click at [177, 334] on div at bounding box center [343, 347] width 452 height 27
click at [177, 330] on div "#472555FF" at bounding box center [151, 326] width 68 height 13
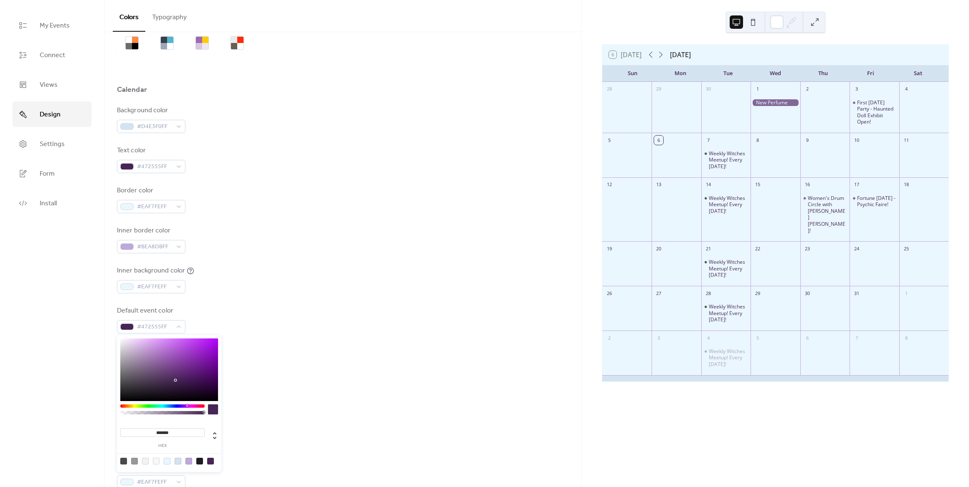
drag, startPoint x: 188, startPoint y: 432, endPoint x: 125, endPoint y: 433, distance: 63.5
click at [125, 433] on input "*******" at bounding box center [162, 432] width 84 height 9
paste input
type input "*******"
click at [368, 380] on div at bounding box center [343, 378] width 452 height 7
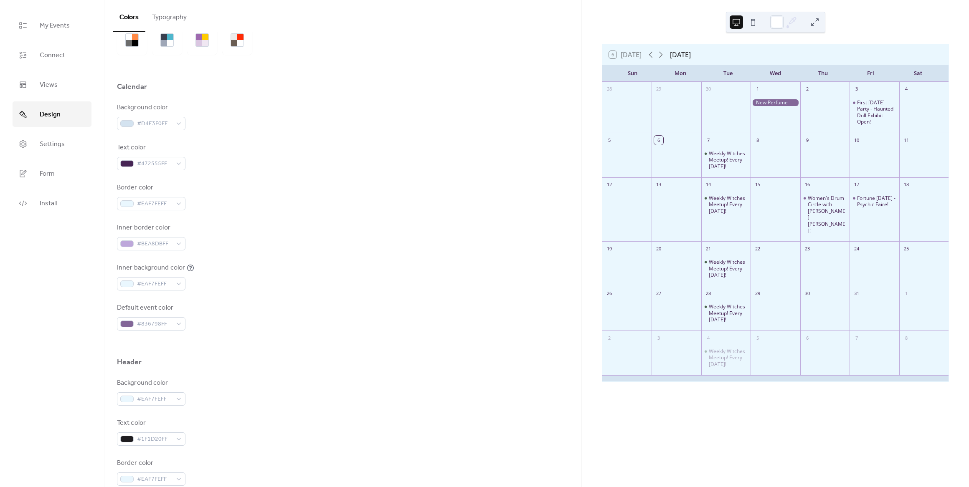
scroll to position [0, 0]
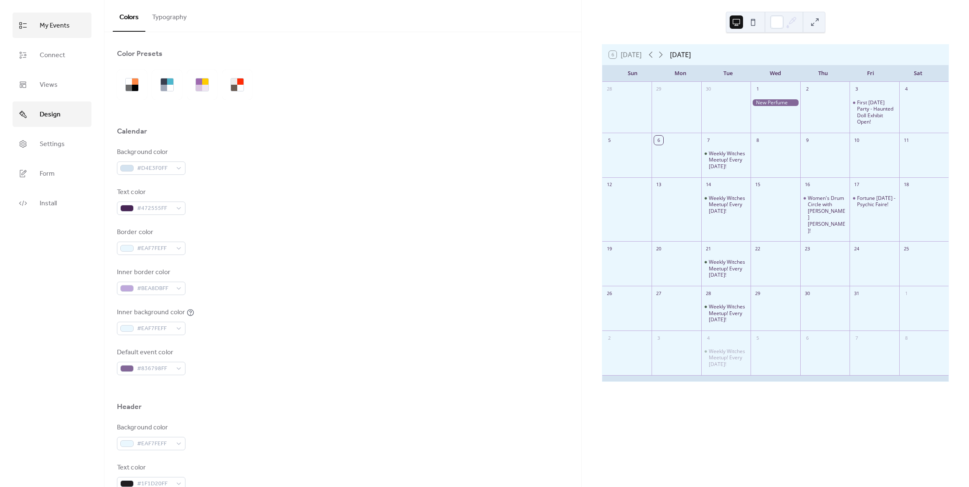
click at [59, 29] on span "My Events" at bounding box center [55, 25] width 30 height 13
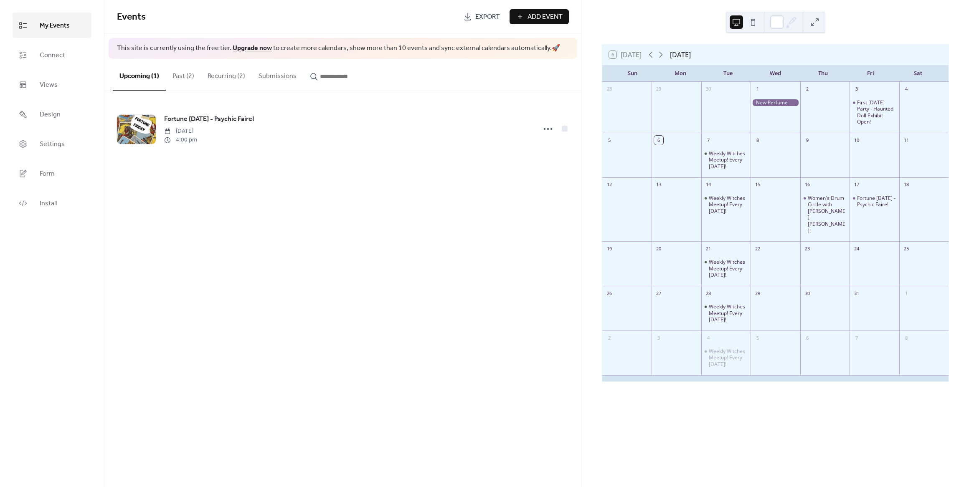
click at [814, 22] on button at bounding box center [814, 21] width 13 height 13
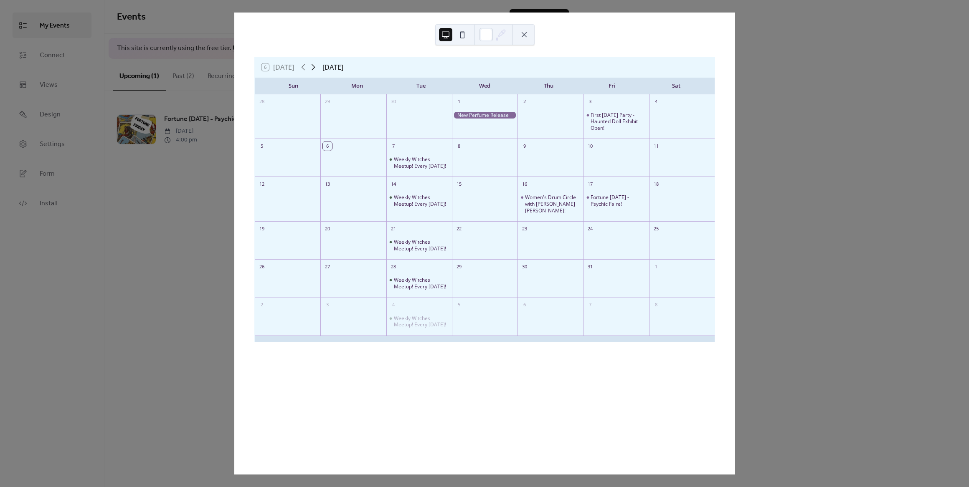
click at [317, 66] on icon at bounding box center [313, 67] width 10 height 10
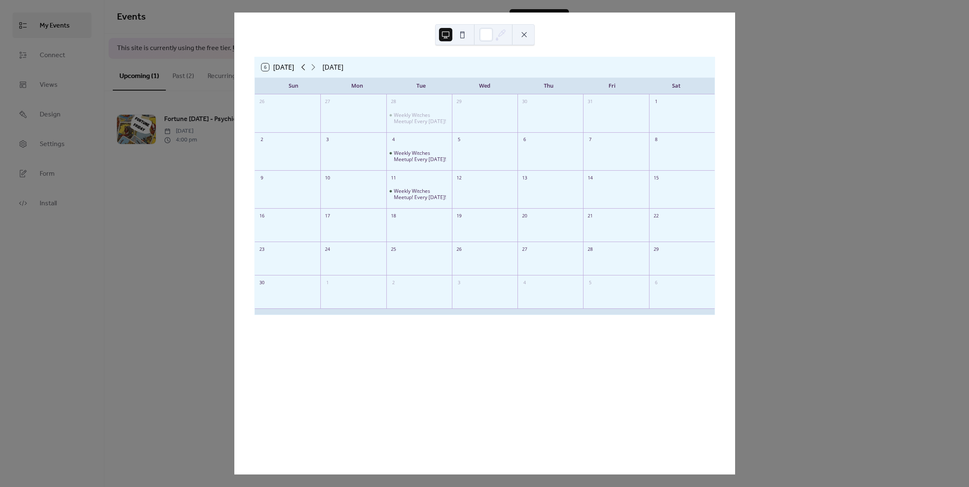
click at [306, 69] on icon at bounding box center [303, 67] width 10 height 10
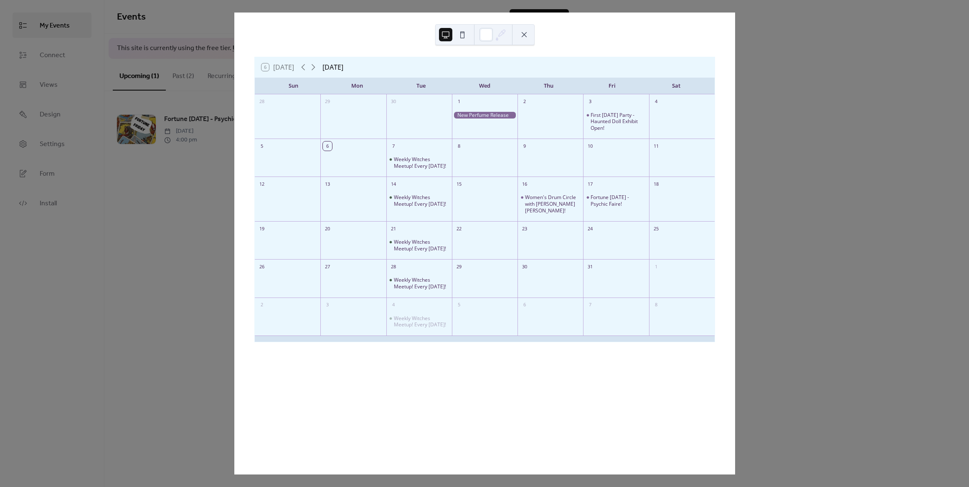
click at [524, 38] on button at bounding box center [523, 34] width 13 height 13
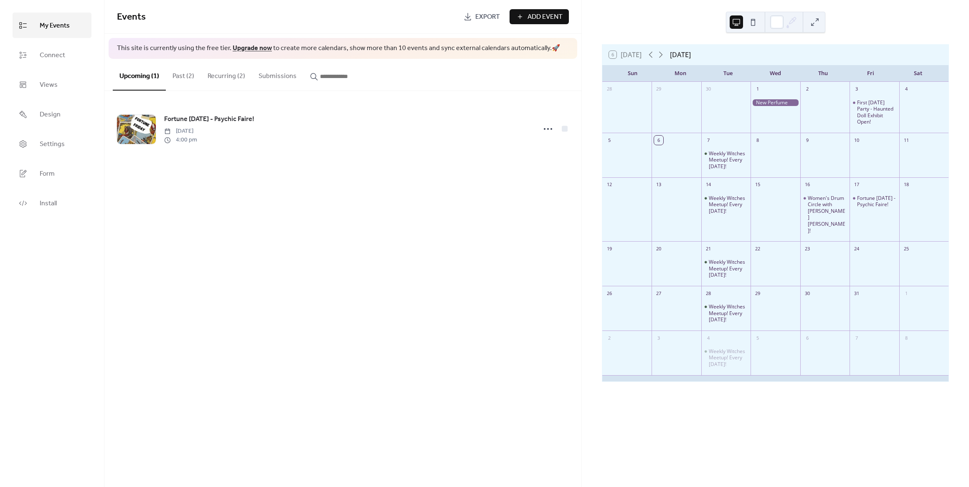
click at [185, 73] on button "Past (2)" at bounding box center [183, 74] width 35 height 31
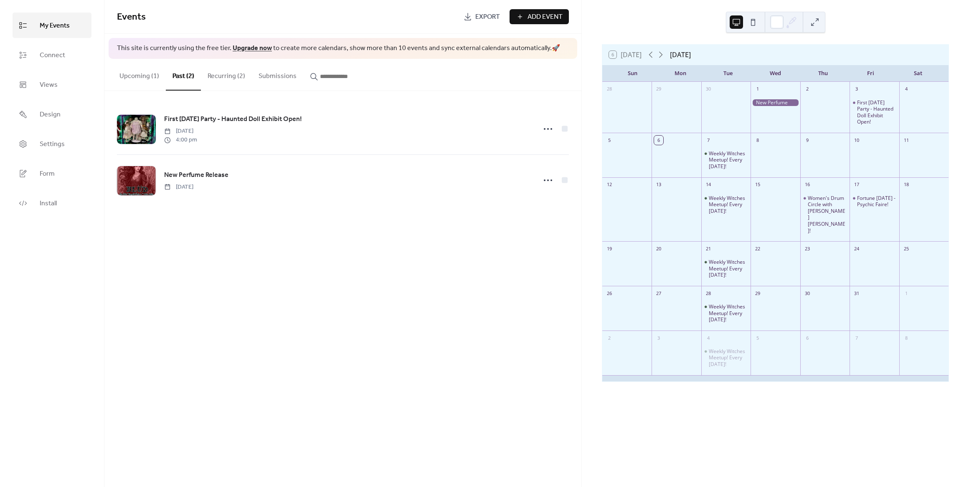
click at [222, 73] on button "Recurring (2)" at bounding box center [226, 74] width 51 height 31
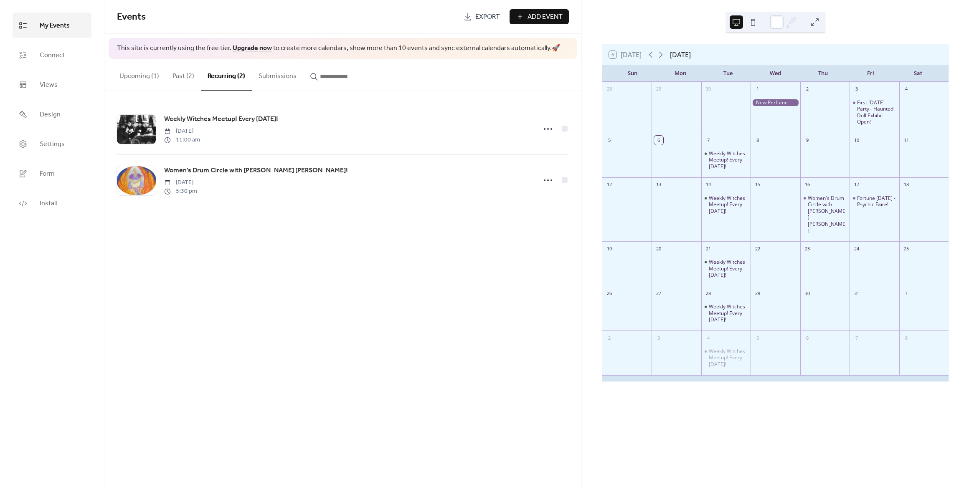
click at [263, 76] on button "Submissions" at bounding box center [277, 74] width 51 height 31
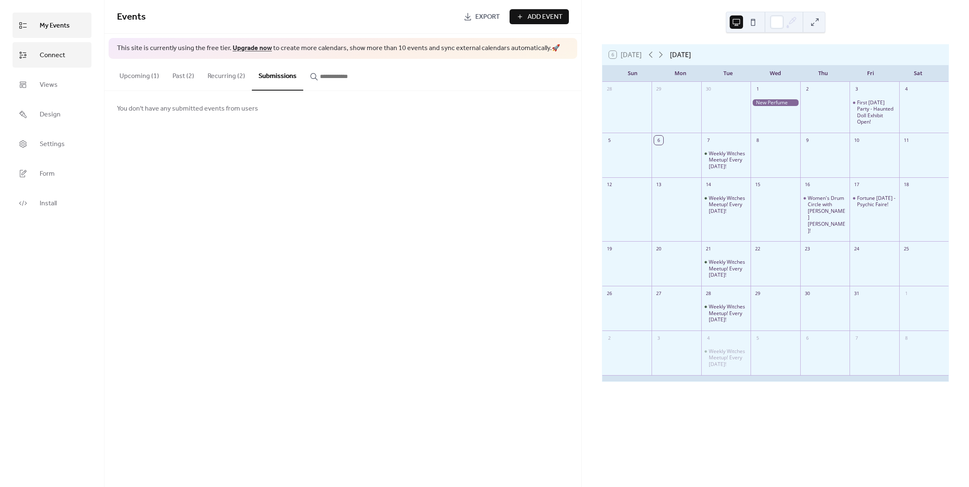
click at [61, 58] on span "Connect" at bounding box center [52, 55] width 25 height 13
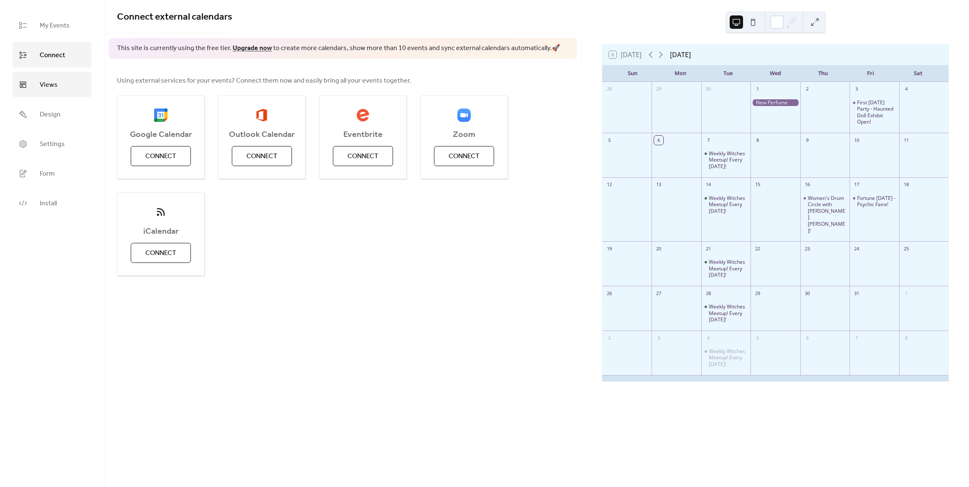
click at [64, 81] on link "Views" at bounding box center [52, 84] width 79 height 25
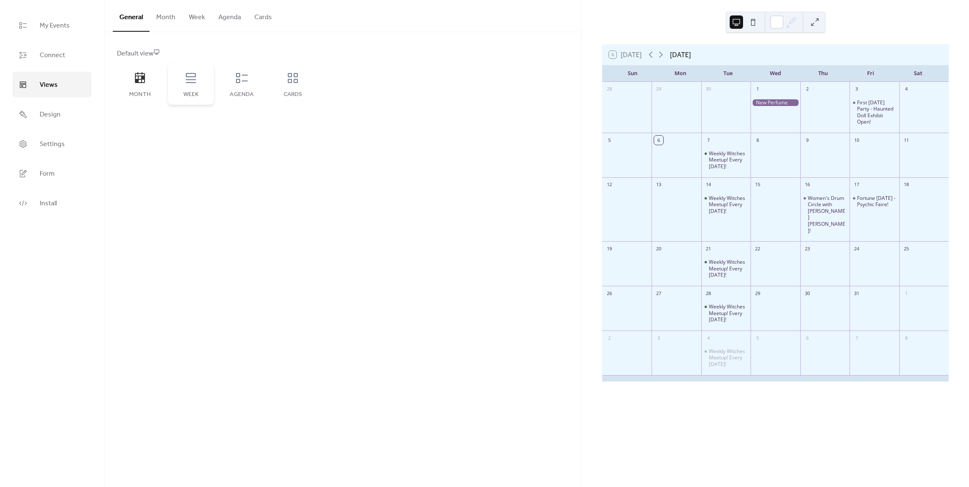
click at [193, 81] on icon at bounding box center [190, 77] width 13 height 13
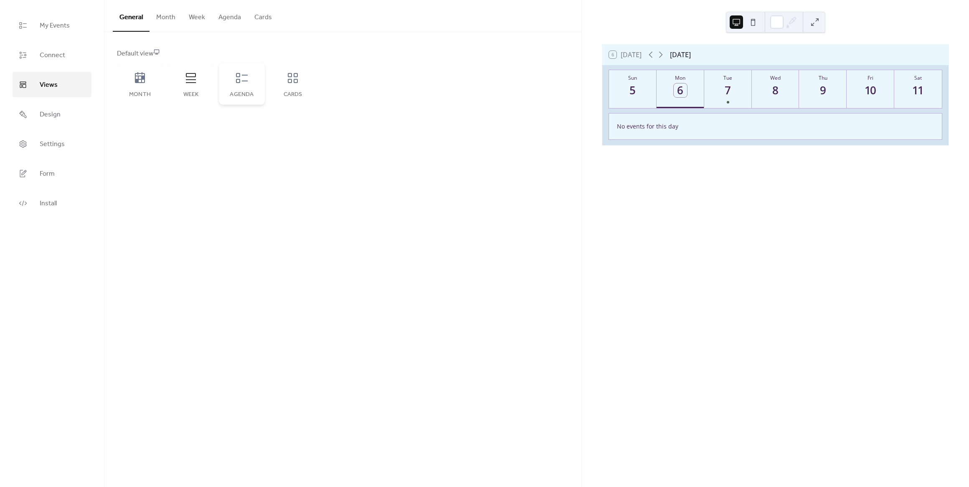
click at [248, 81] on icon at bounding box center [241, 77] width 13 height 13
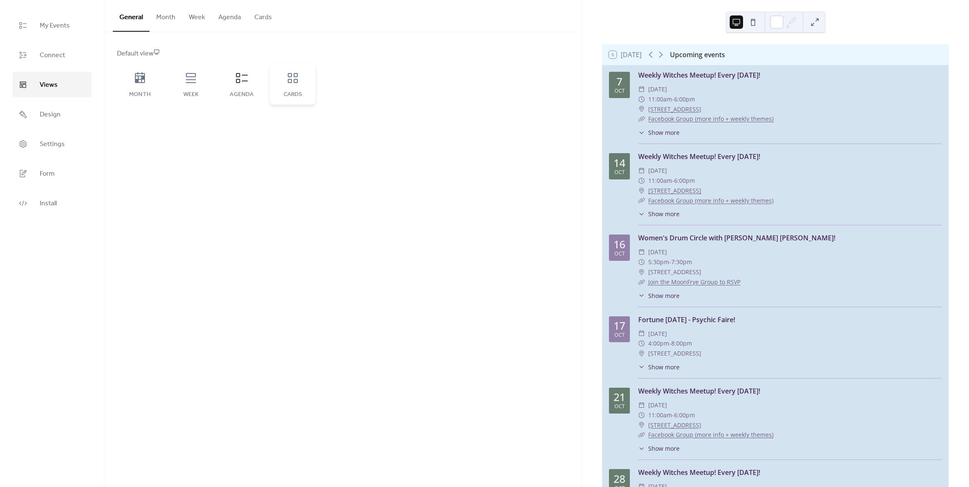
click at [280, 81] on div "Cards" at bounding box center [293, 84] width 46 height 42
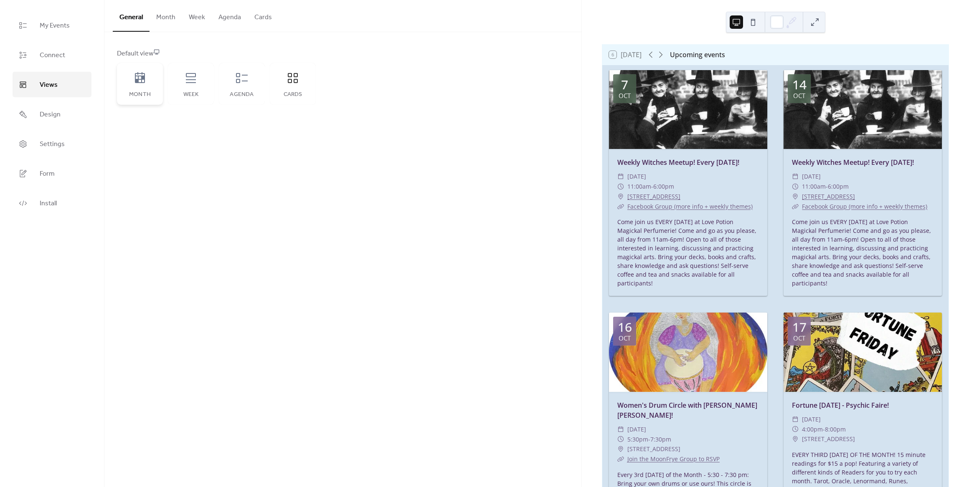
click at [147, 84] on div "Month" at bounding box center [140, 84] width 46 height 42
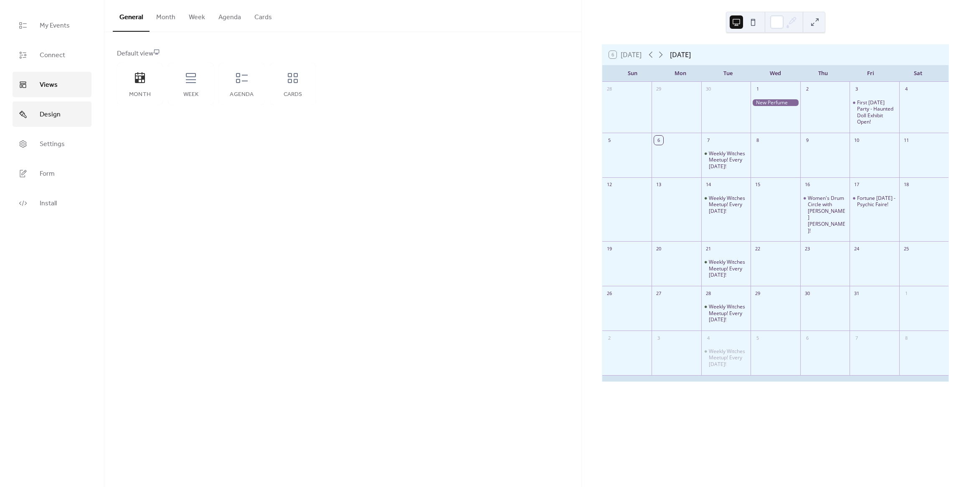
click at [60, 117] on link "Design" at bounding box center [52, 113] width 79 height 25
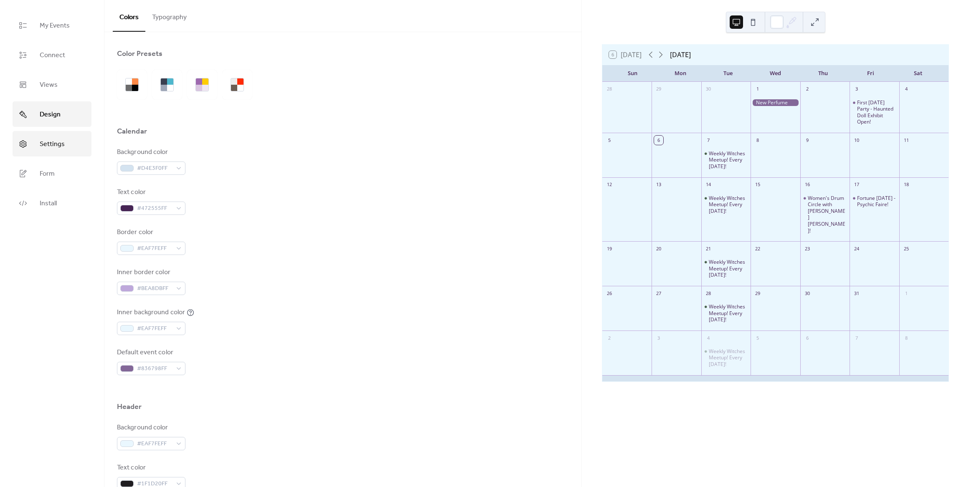
click at [64, 148] on link "Settings" at bounding box center [52, 143] width 79 height 25
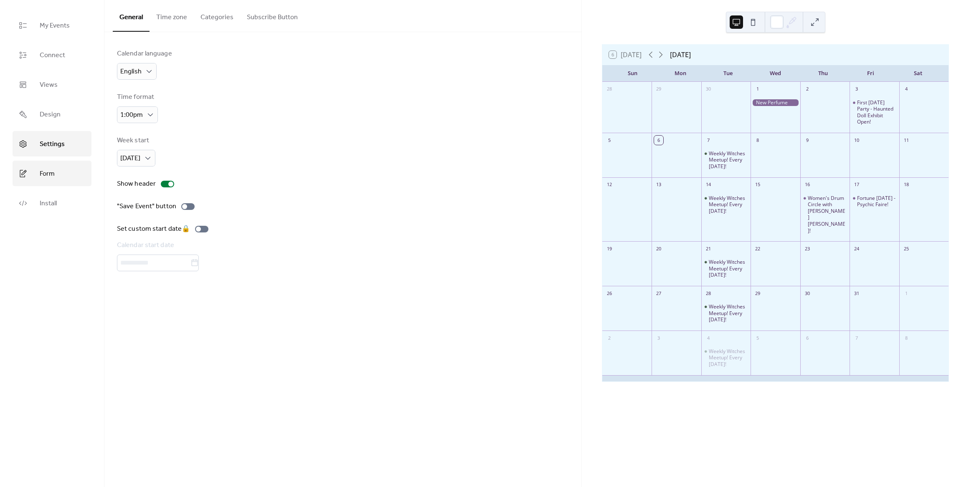
click at [63, 168] on link "Form" at bounding box center [52, 173] width 79 height 25
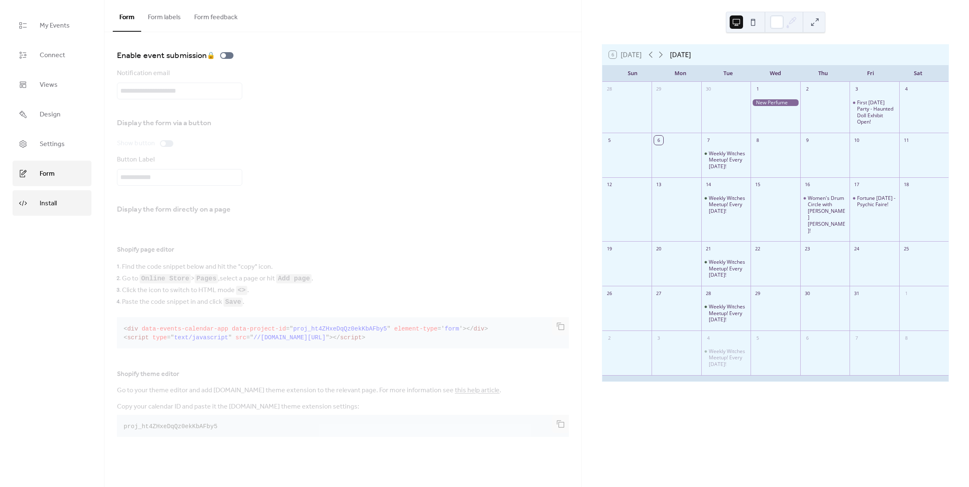
click at [63, 210] on link "Install" at bounding box center [52, 202] width 79 height 25
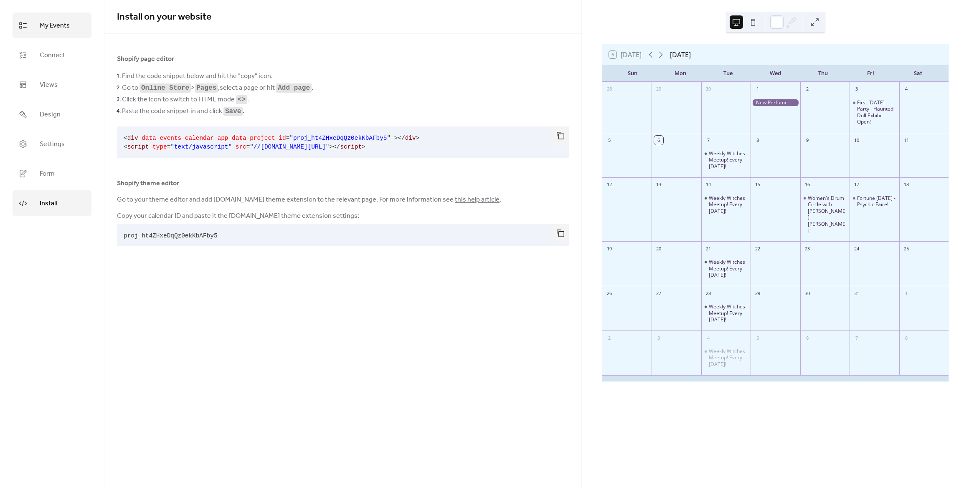
click at [63, 26] on span "My Events" at bounding box center [55, 25] width 30 height 13
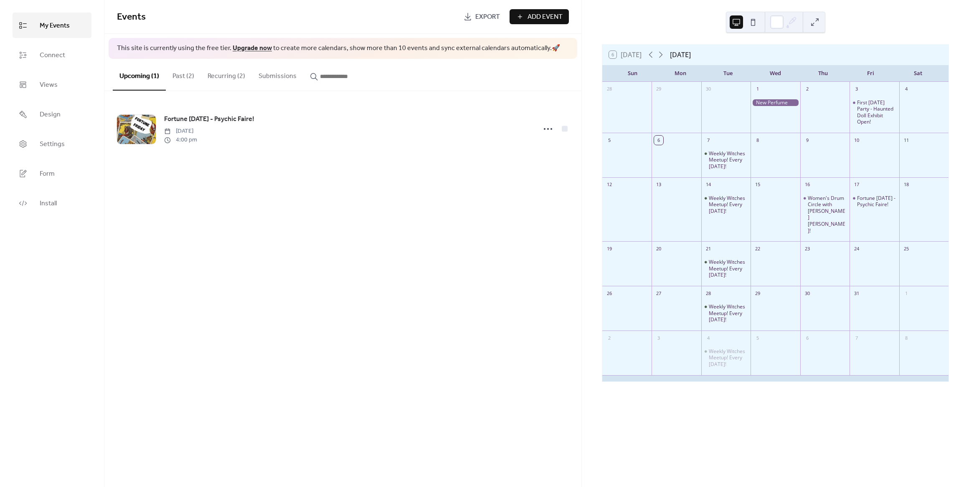
click at [218, 74] on button "Recurring (2)" at bounding box center [226, 74] width 51 height 31
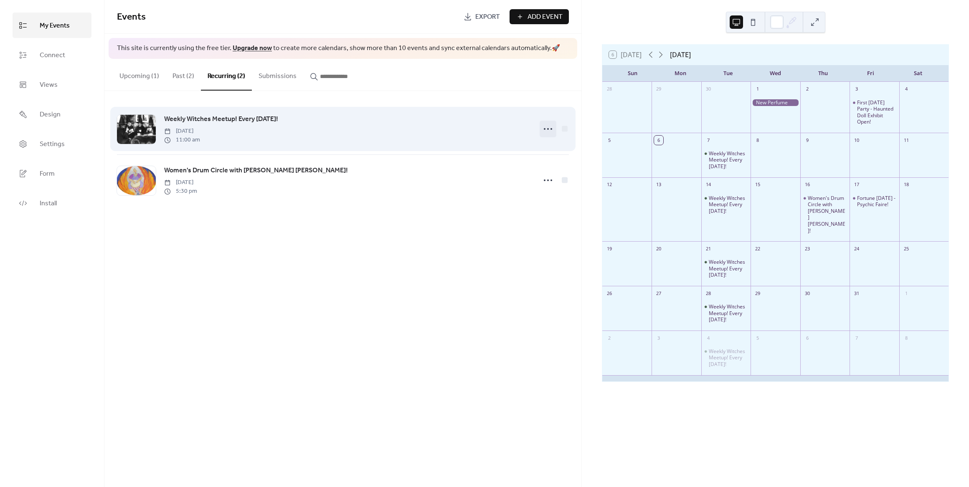
click at [545, 132] on icon at bounding box center [547, 128] width 13 height 13
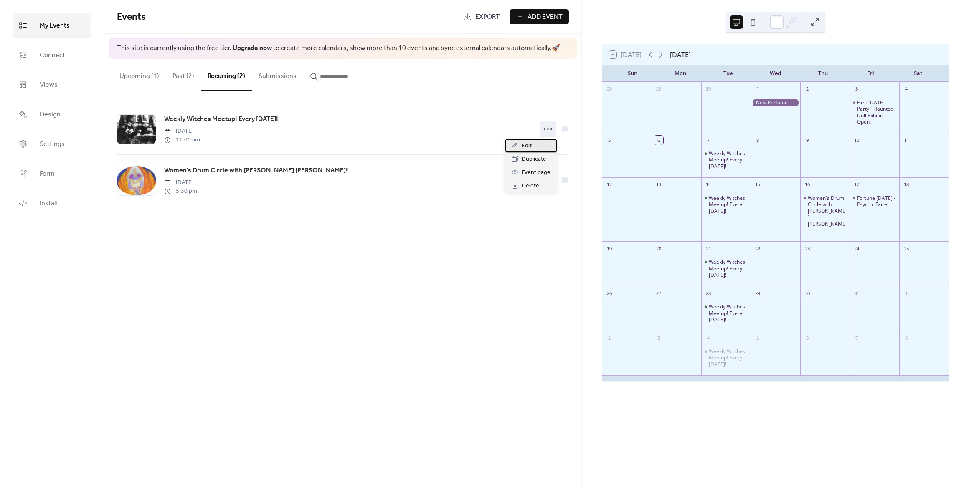
click at [532, 147] on div "Edit" at bounding box center [531, 145] width 52 height 13
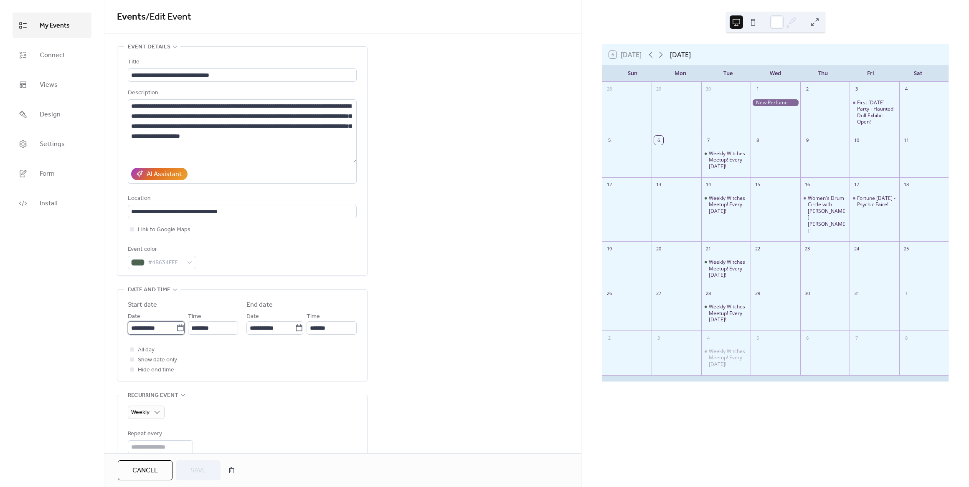
click at [149, 327] on input "**********" at bounding box center [152, 328] width 48 height 13
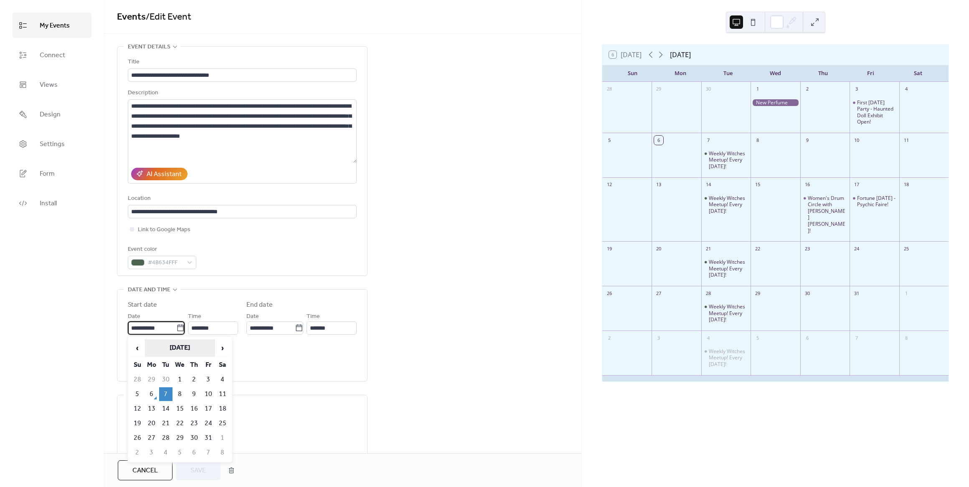
click at [168, 346] on th "[DATE]" at bounding box center [180, 349] width 70 height 18
click at [148, 369] on td "Jan" at bounding box center [143, 369] width 24 height 21
click at [178, 379] on td "1" at bounding box center [179, 380] width 13 height 14
type input "**********"
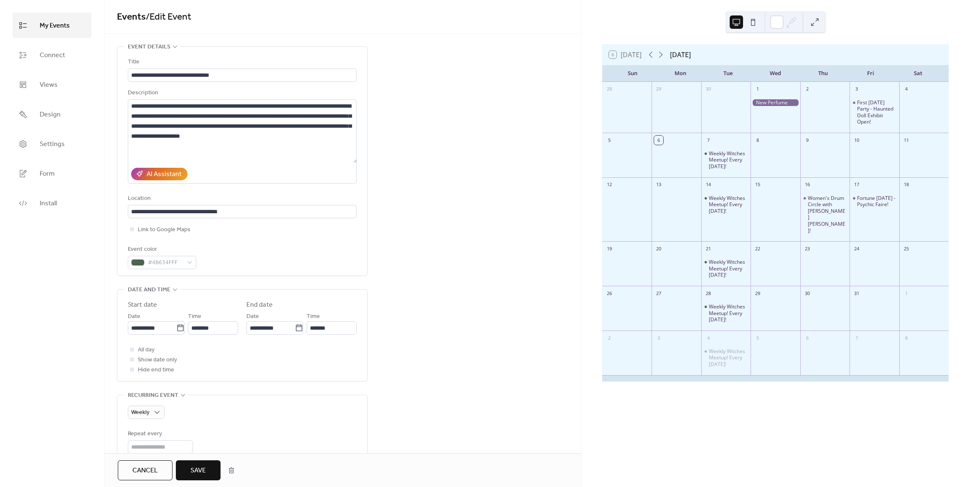
click at [214, 471] on button "Save" at bounding box center [198, 471] width 45 height 20
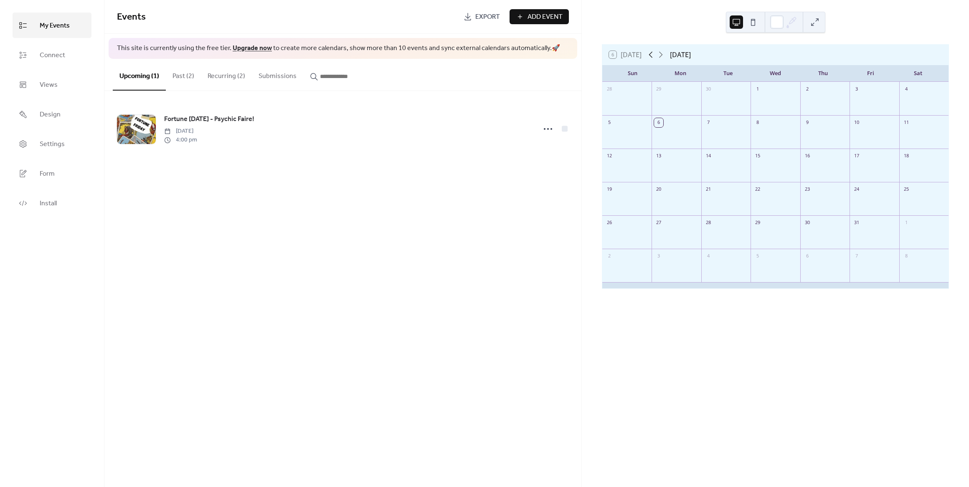
click at [651, 59] on icon at bounding box center [651, 55] width 10 height 10
click at [650, 60] on div "6 [DATE] [DATE]" at bounding box center [775, 55] width 346 height 20
click at [651, 57] on icon at bounding box center [651, 55] width 10 height 10
click at [651, 56] on icon at bounding box center [651, 55] width 10 height 10
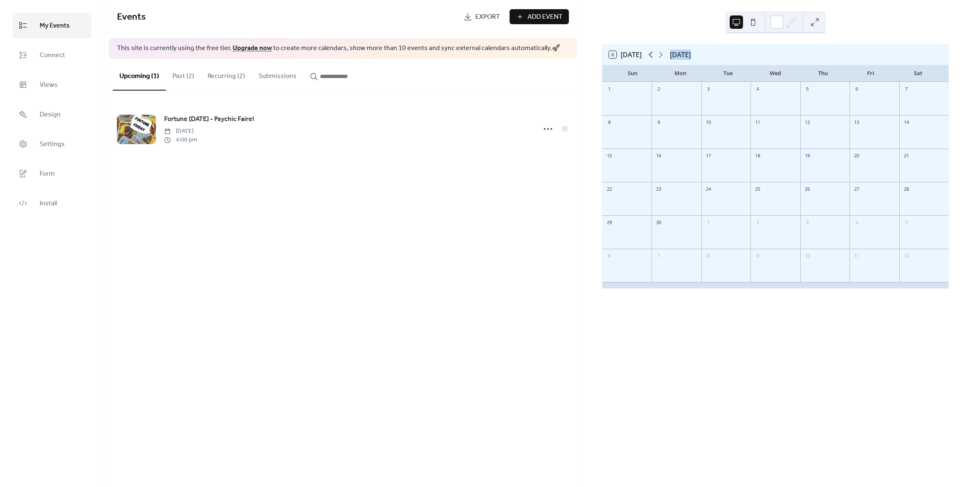
click at [651, 56] on icon at bounding box center [651, 55] width 10 height 10
click at [650, 56] on icon at bounding box center [651, 55] width 10 height 10
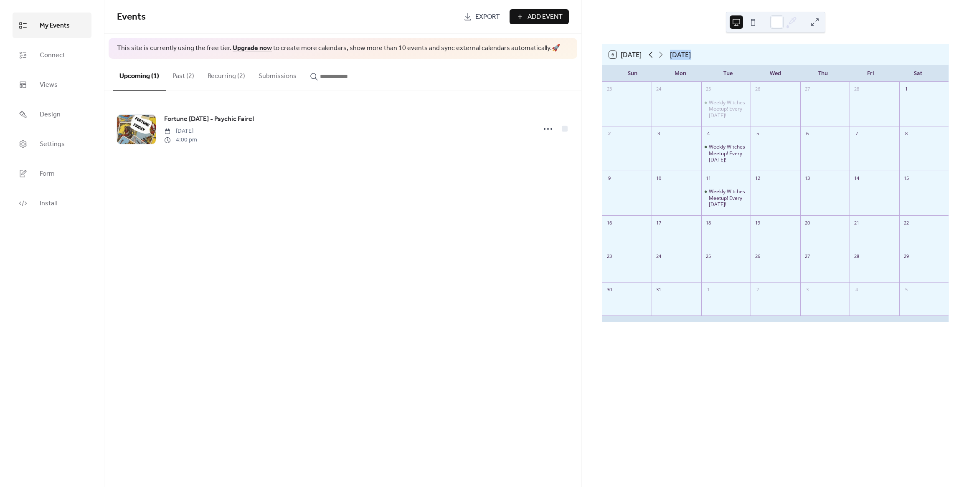
click at [652, 56] on icon at bounding box center [651, 55] width 4 height 6
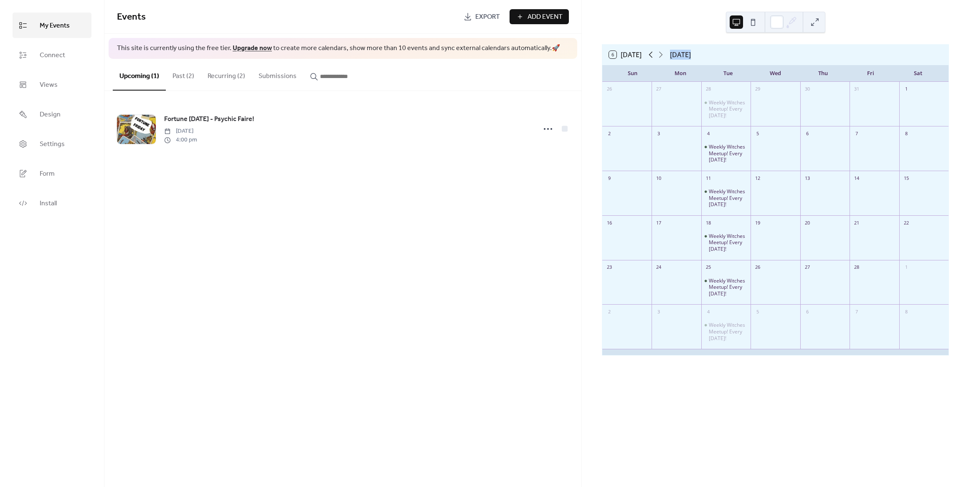
click at [652, 56] on icon at bounding box center [651, 55] width 4 height 6
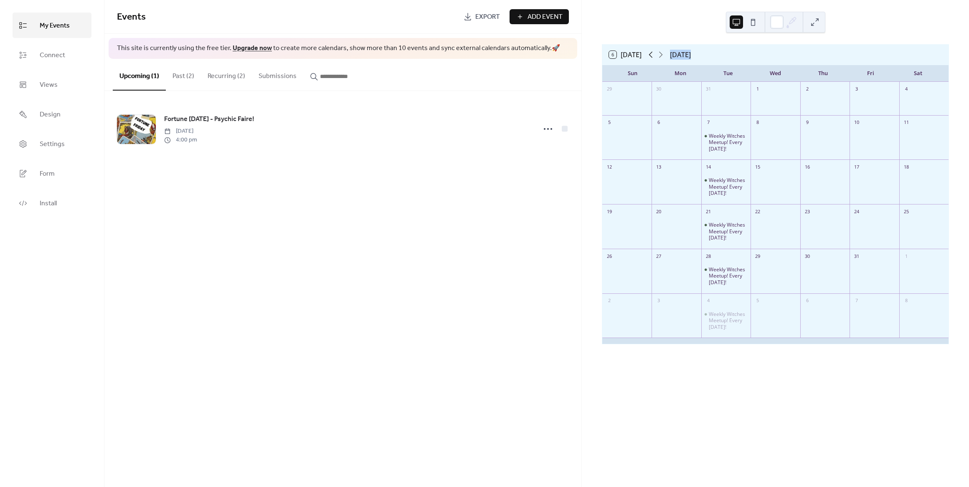
click at [652, 56] on icon at bounding box center [651, 55] width 4 height 6
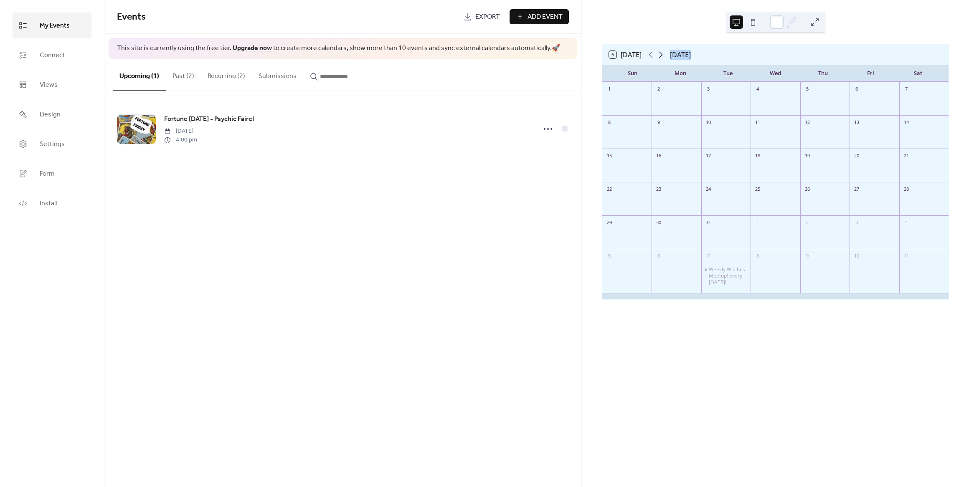
click at [664, 55] on icon at bounding box center [661, 55] width 10 height 10
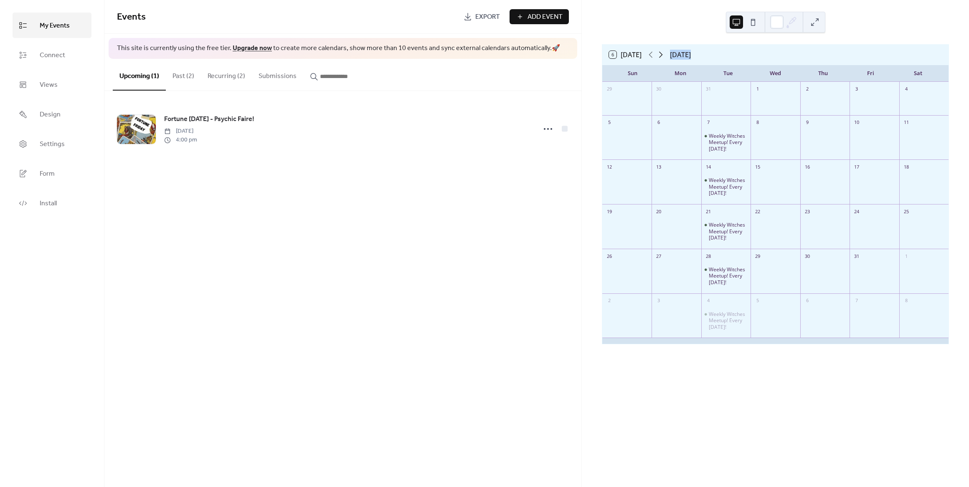
click at [664, 55] on icon at bounding box center [661, 55] width 10 height 10
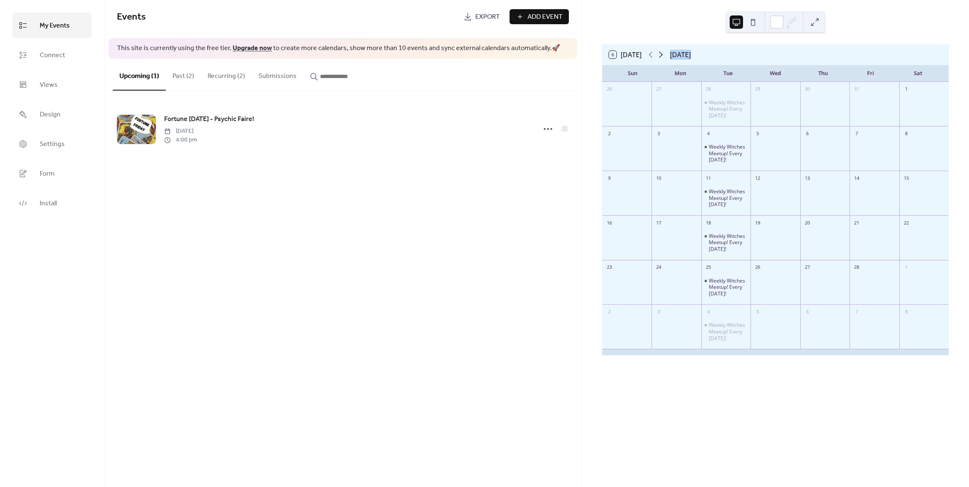
click at [664, 55] on icon at bounding box center [661, 55] width 10 height 10
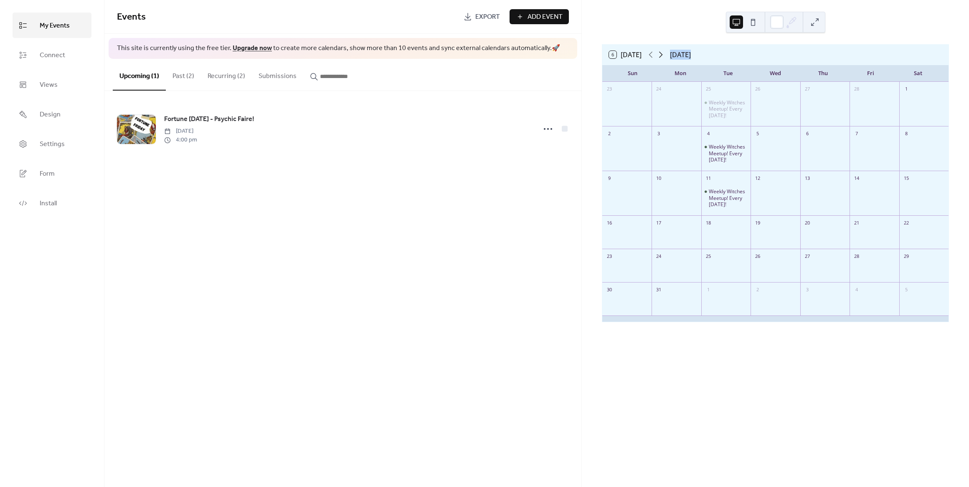
click at [664, 55] on icon at bounding box center [661, 55] width 10 height 10
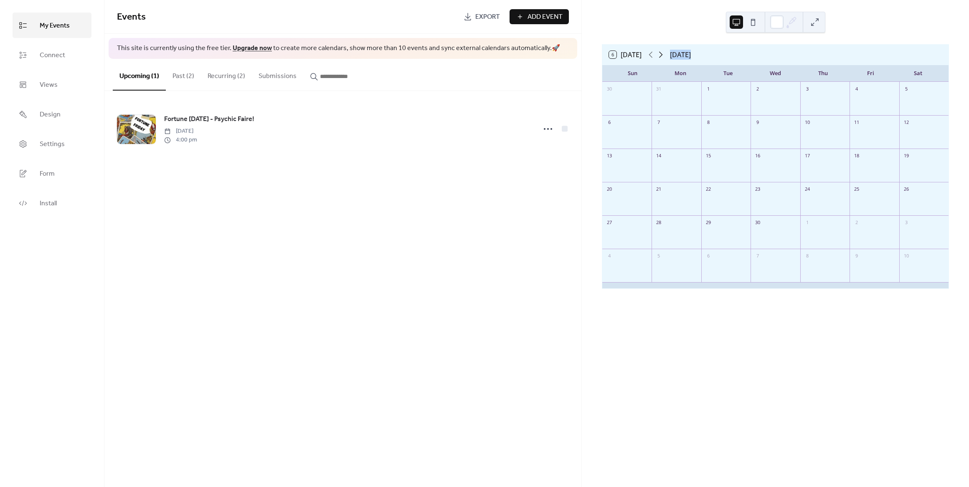
click at [664, 55] on icon at bounding box center [661, 55] width 10 height 10
click at [190, 71] on button "Past (2)" at bounding box center [183, 74] width 35 height 31
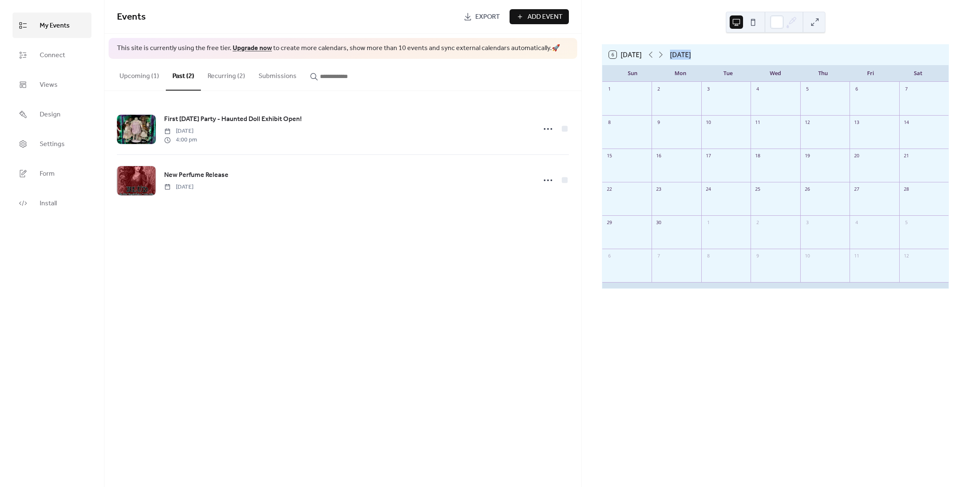
click at [210, 76] on button "Recurring (2)" at bounding box center [226, 74] width 51 height 31
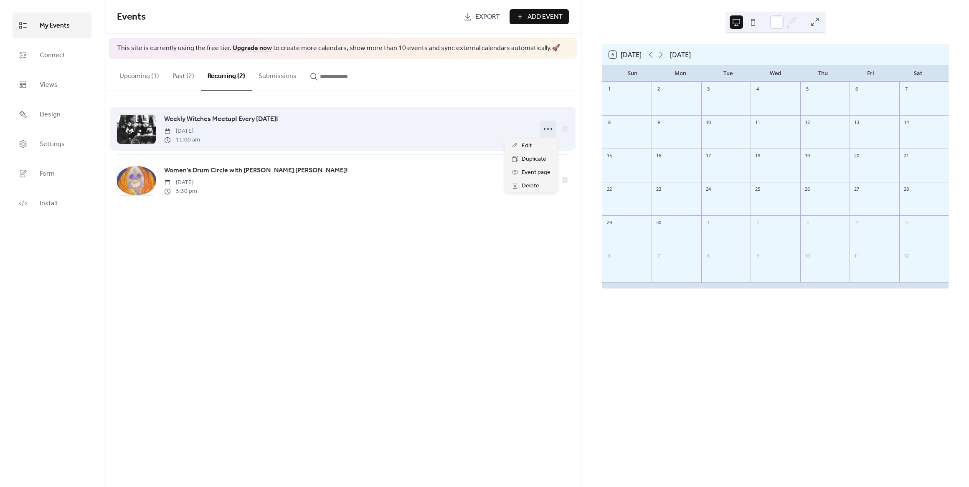
click at [545, 129] on icon at bounding box center [547, 128] width 13 height 13
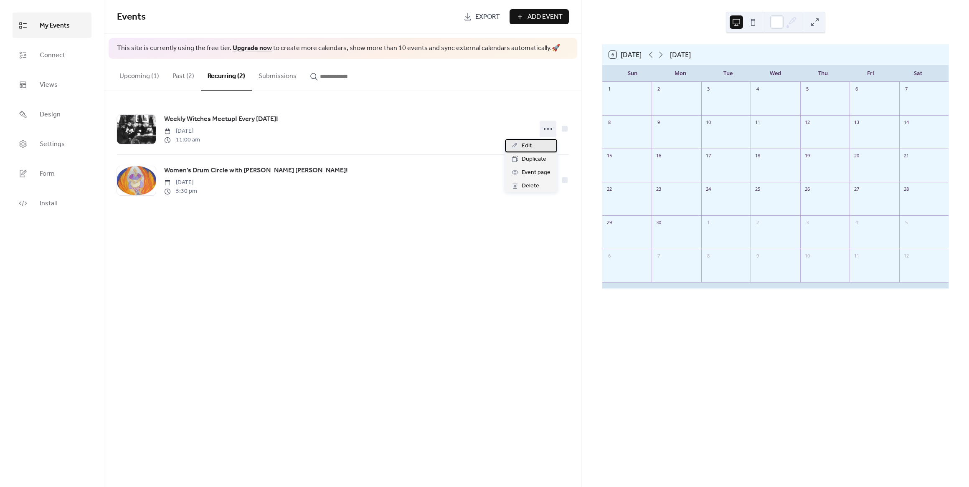
click at [532, 144] on div "Edit" at bounding box center [531, 145] width 52 height 13
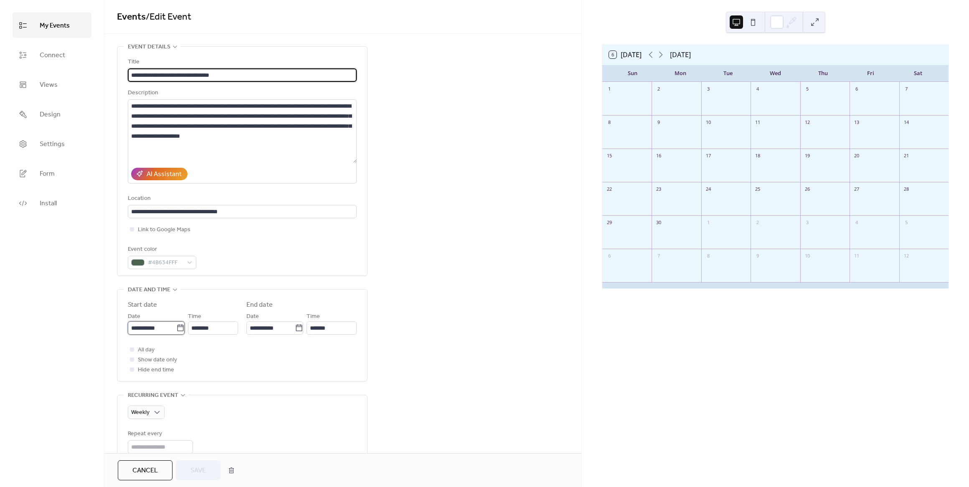
click at [162, 332] on input "**********" at bounding box center [152, 328] width 48 height 13
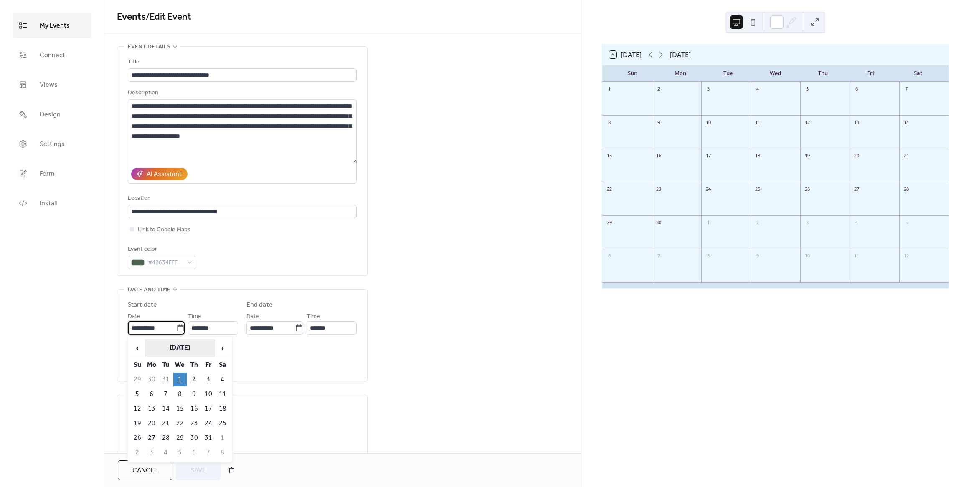
click at [196, 349] on th "[DATE]" at bounding box center [180, 349] width 70 height 18
click at [170, 416] on td "Oct" at bounding box center [167, 413] width 24 height 21
click at [180, 380] on td "1" at bounding box center [179, 380] width 13 height 14
type input "**********"
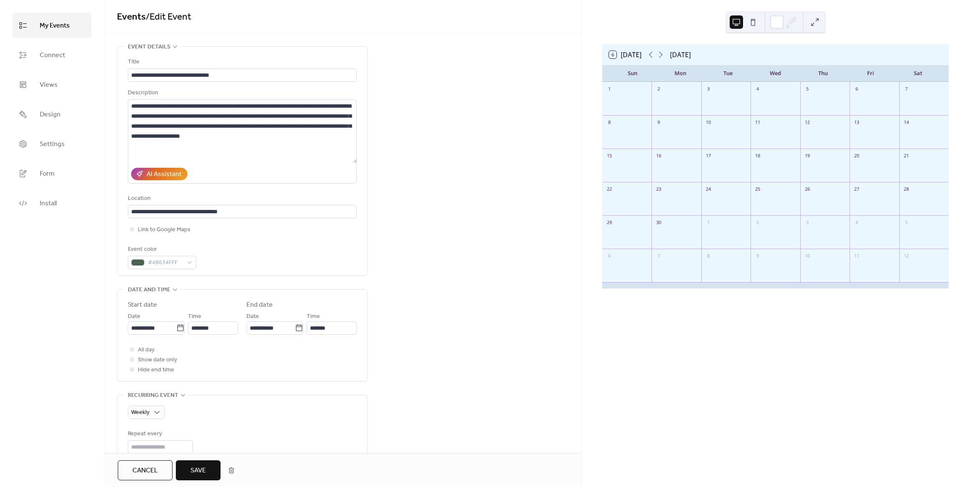
click at [190, 471] on button "Save" at bounding box center [198, 471] width 45 height 20
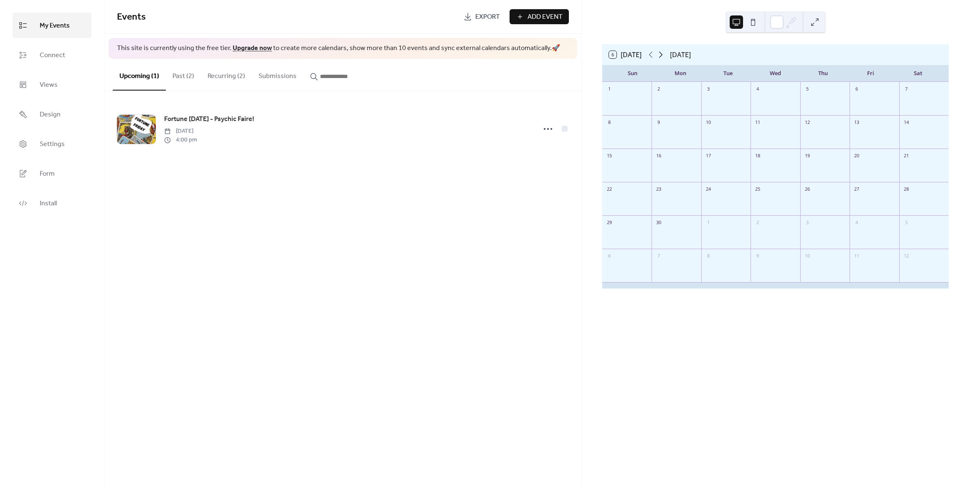
click at [659, 54] on icon at bounding box center [661, 55] width 10 height 10
click at [664, 56] on icon at bounding box center [661, 55] width 10 height 10
click at [662, 53] on icon at bounding box center [661, 55] width 10 height 10
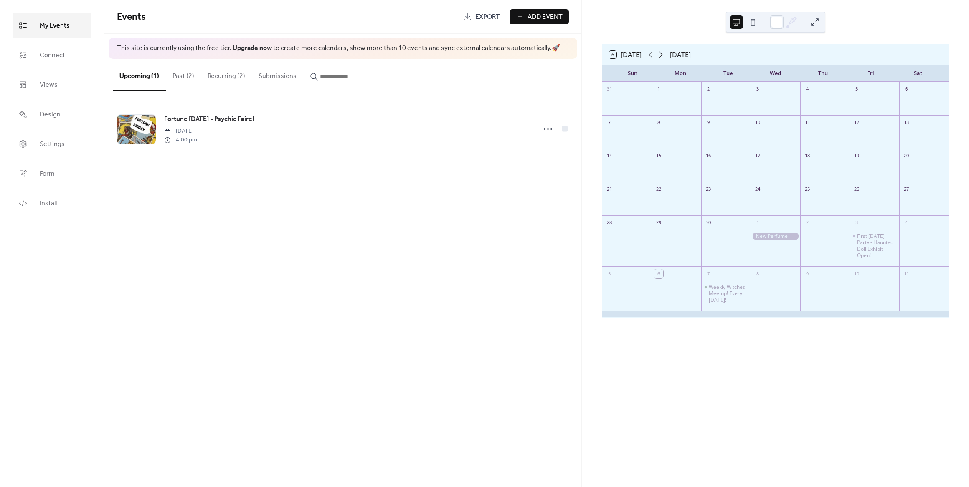
click at [662, 53] on icon at bounding box center [661, 55] width 10 height 10
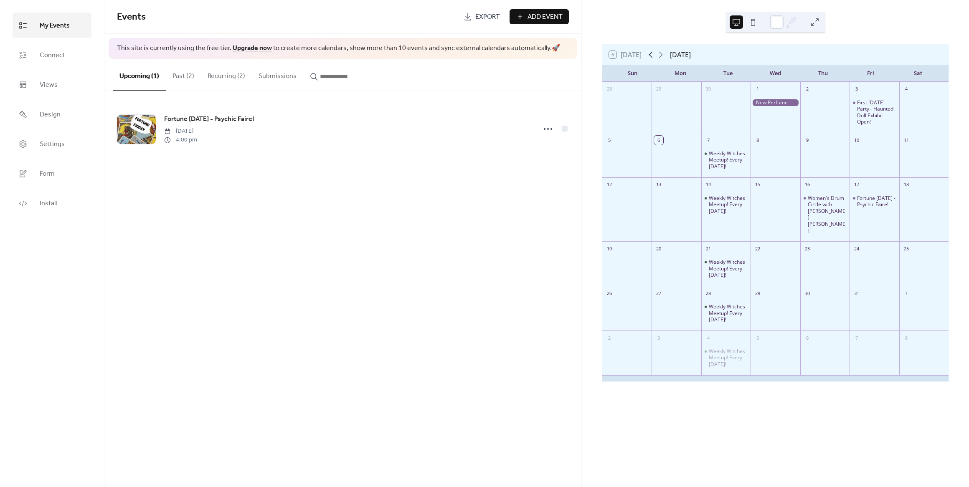
click at [654, 53] on icon at bounding box center [651, 55] width 10 height 10
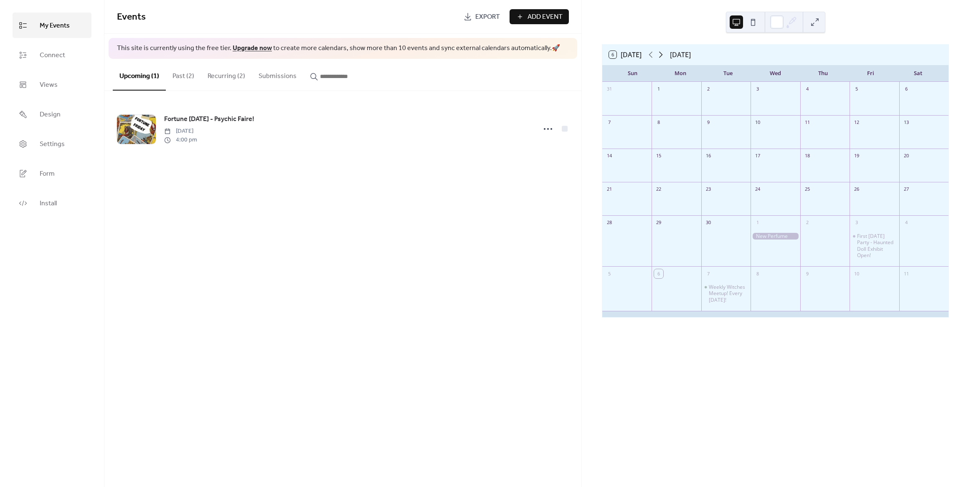
click at [664, 52] on icon at bounding box center [661, 55] width 10 height 10
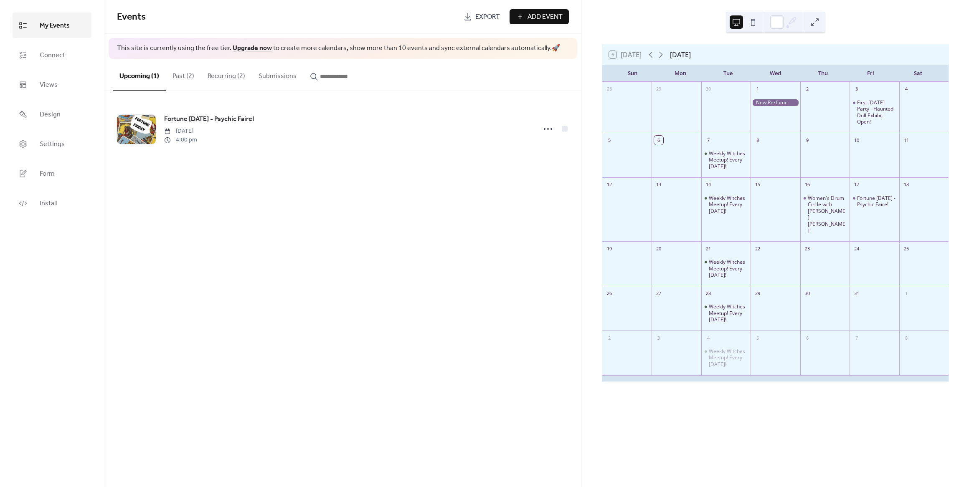
click at [193, 76] on button "Past (2)" at bounding box center [183, 74] width 35 height 31
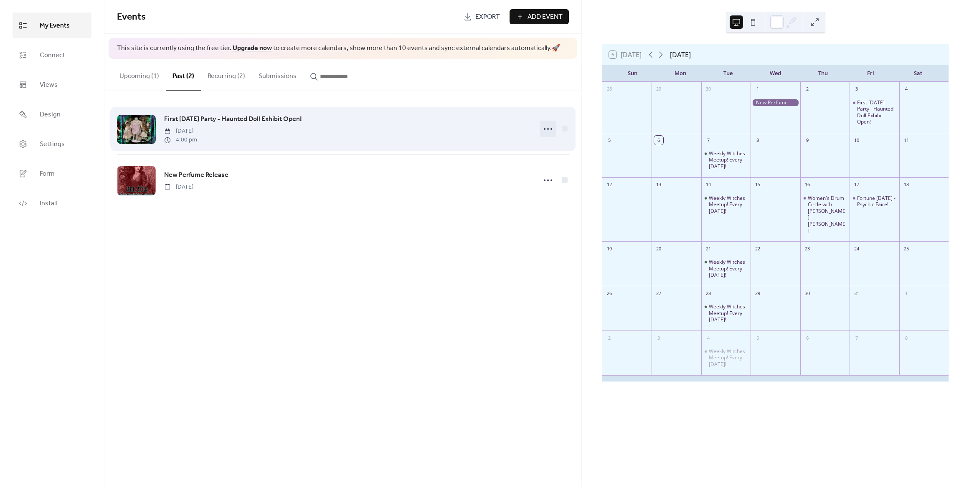
click at [544, 129] on circle at bounding box center [545, 129] width 2 height 2
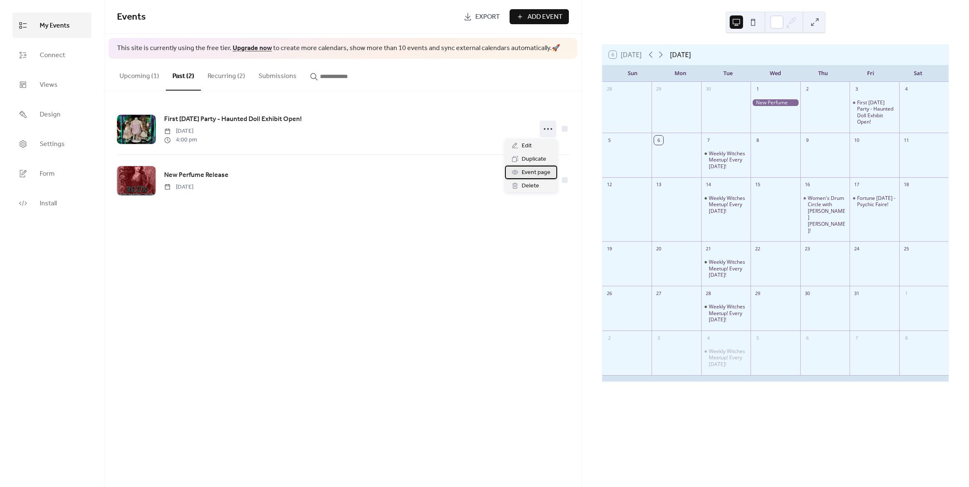
click at [535, 176] on span "Event page" at bounding box center [536, 173] width 29 height 10
click at [235, 79] on button "Recurring (2)" at bounding box center [226, 74] width 51 height 31
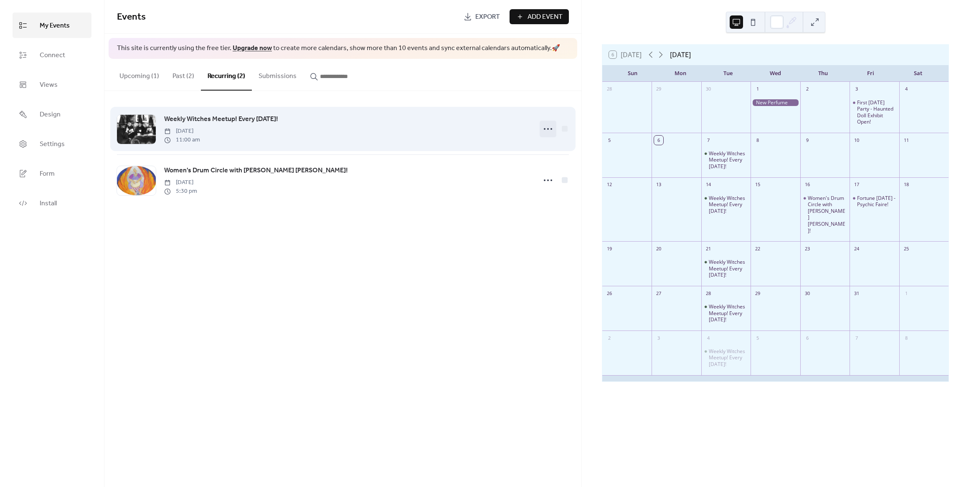
click at [548, 127] on icon at bounding box center [547, 128] width 13 height 13
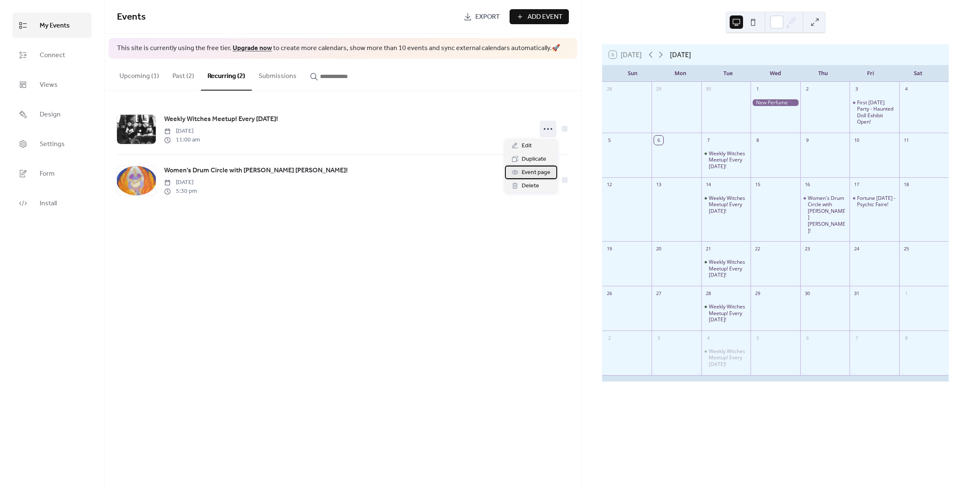
click at [530, 173] on span "Event page" at bounding box center [536, 173] width 29 height 10
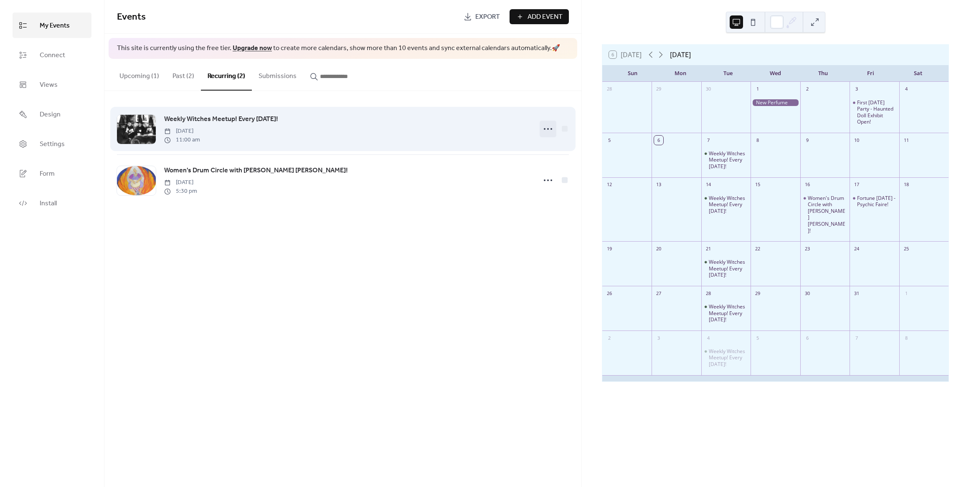
click at [548, 132] on icon at bounding box center [547, 128] width 13 height 13
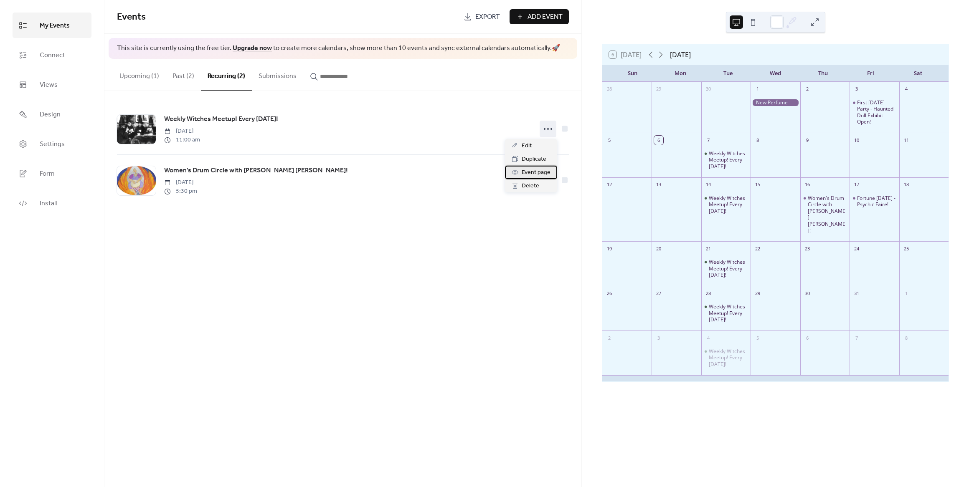
click at [528, 173] on span "Event page" at bounding box center [536, 173] width 29 height 10
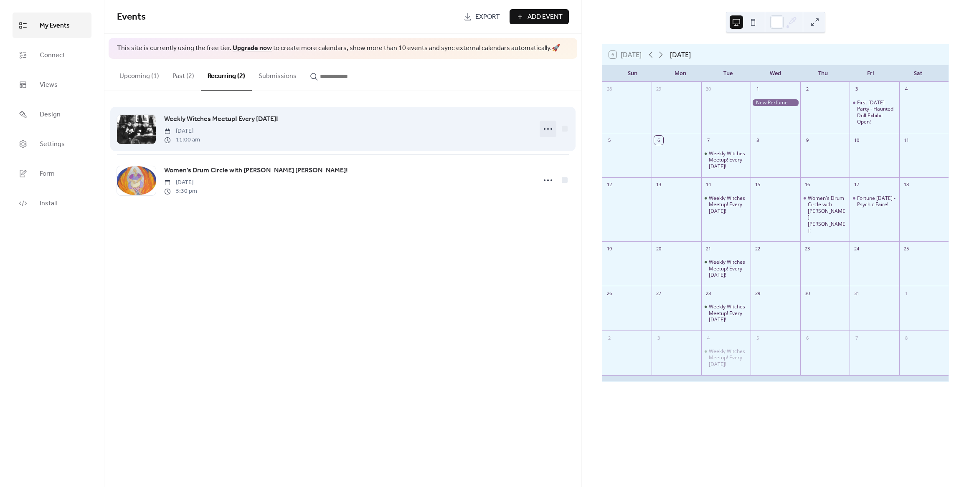
click at [550, 129] on icon at bounding box center [547, 128] width 13 height 13
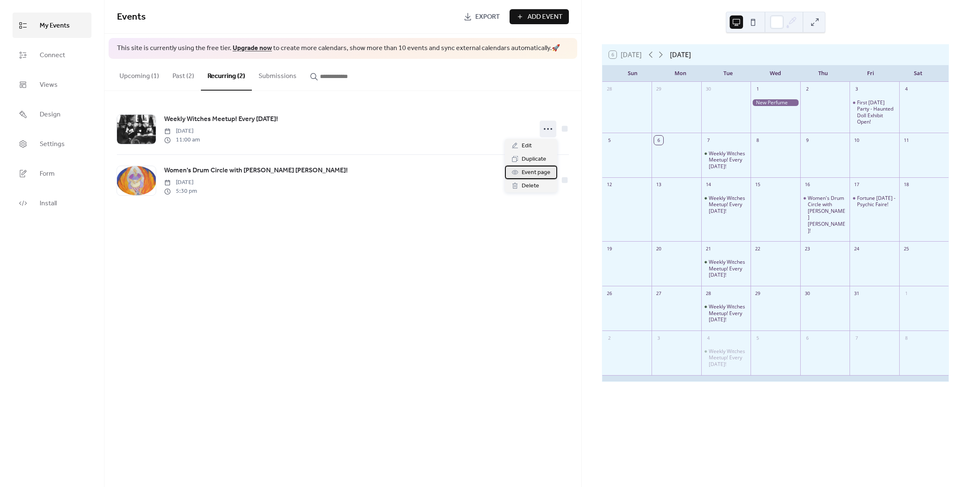
click at [532, 176] on span "Event page" at bounding box center [536, 173] width 29 height 10
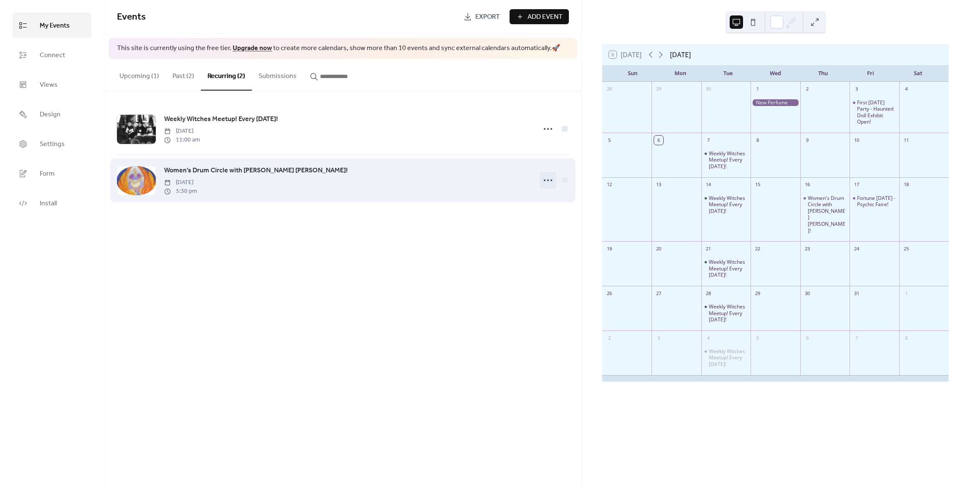
click at [546, 180] on icon at bounding box center [547, 180] width 13 height 13
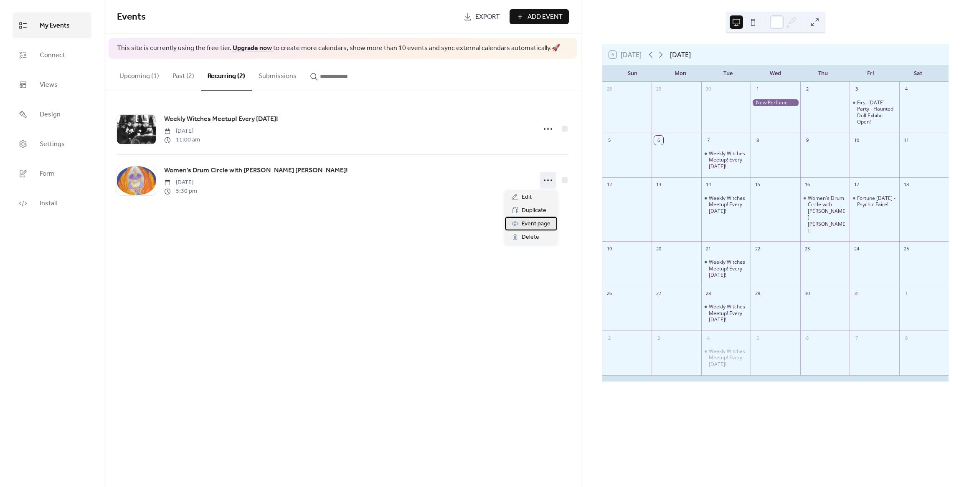
click at [532, 224] on span "Event page" at bounding box center [536, 224] width 29 height 10
click at [174, 80] on button "Past (2)" at bounding box center [183, 74] width 35 height 31
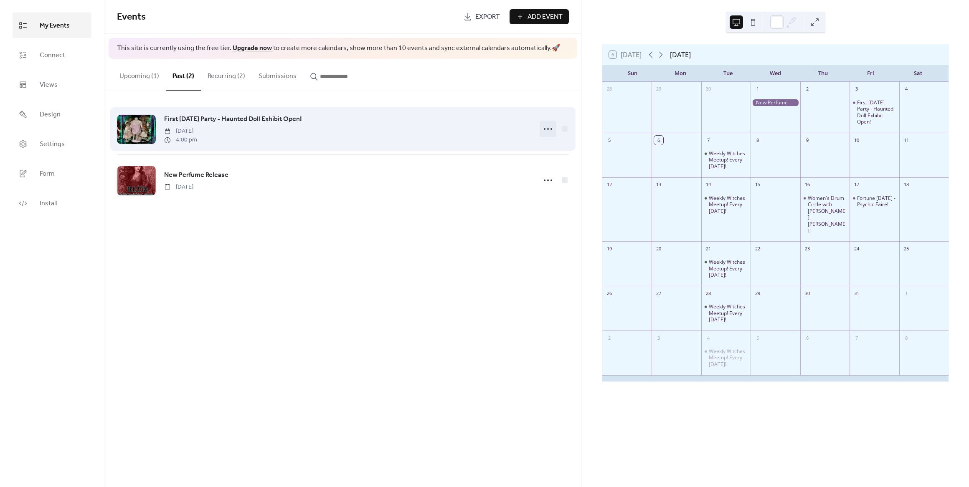
click at [547, 129] on circle at bounding box center [548, 129] width 2 height 2
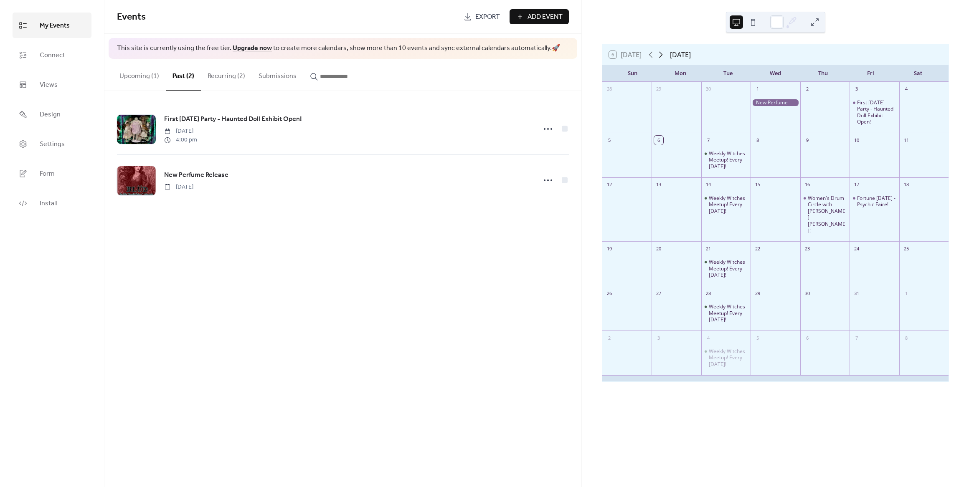
click at [661, 57] on icon at bounding box center [661, 55] width 10 height 10
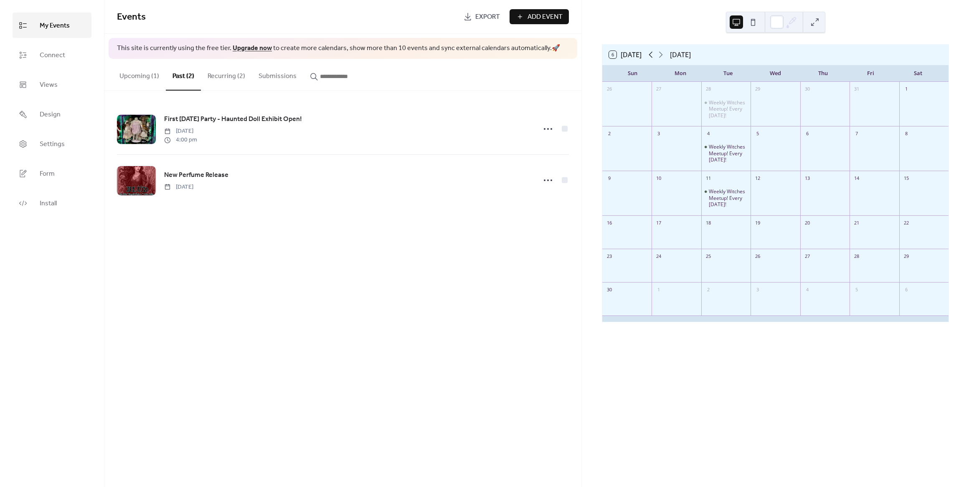
click at [650, 53] on icon at bounding box center [651, 55] width 10 height 10
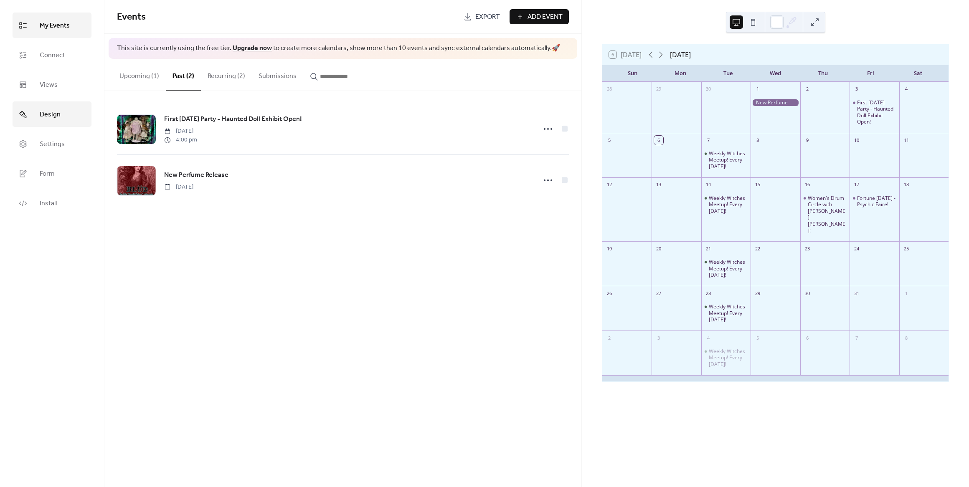
click at [45, 119] on span "Design" at bounding box center [50, 114] width 21 height 13
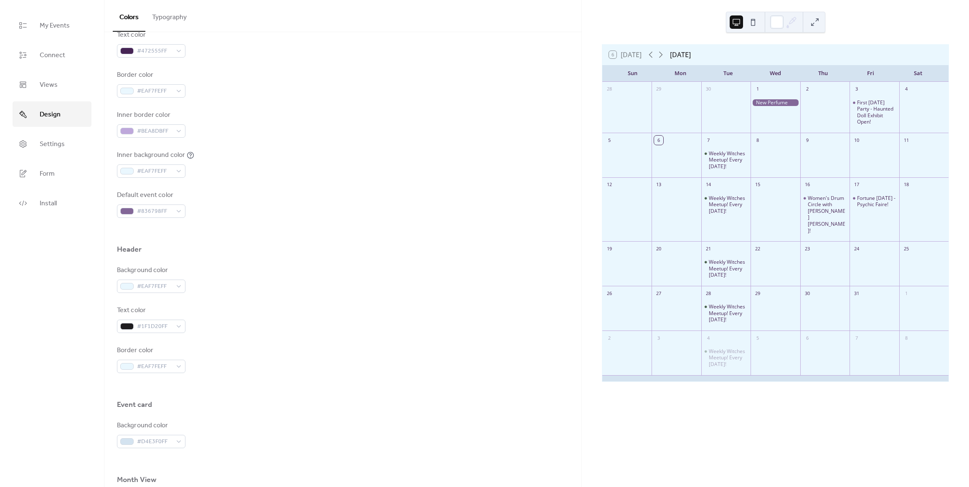
scroll to position [167, 0]
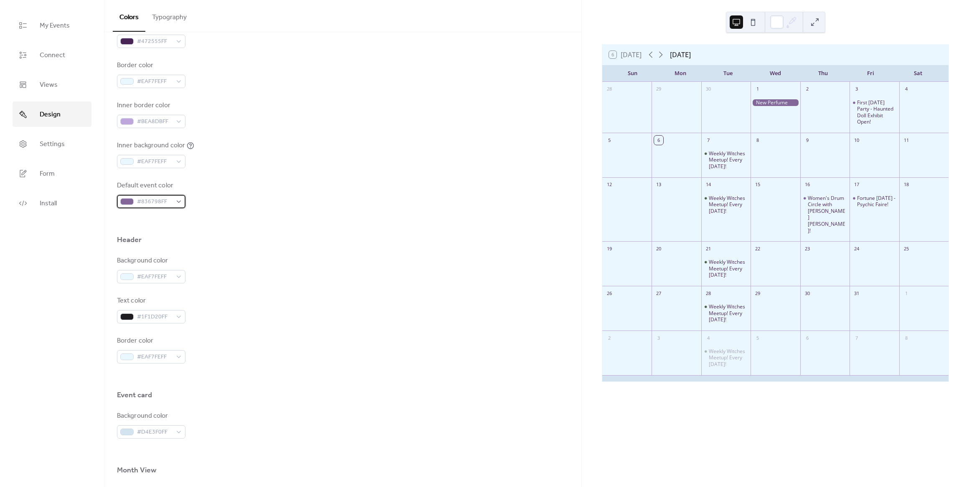
click at [180, 203] on div "#836798FF" at bounding box center [151, 201] width 68 height 13
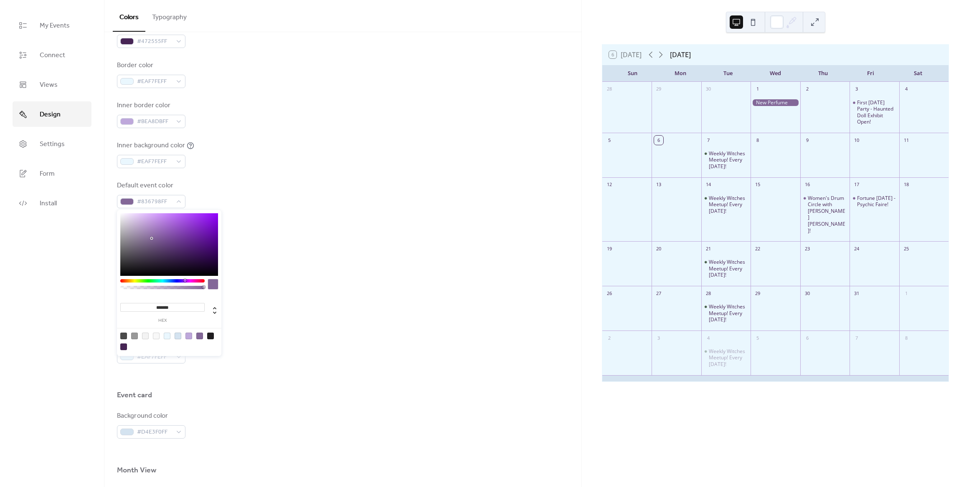
drag, startPoint x: 176, startPoint y: 308, endPoint x: 155, endPoint y: 306, distance: 21.0
click at [155, 306] on input "*******" at bounding box center [162, 307] width 84 height 9
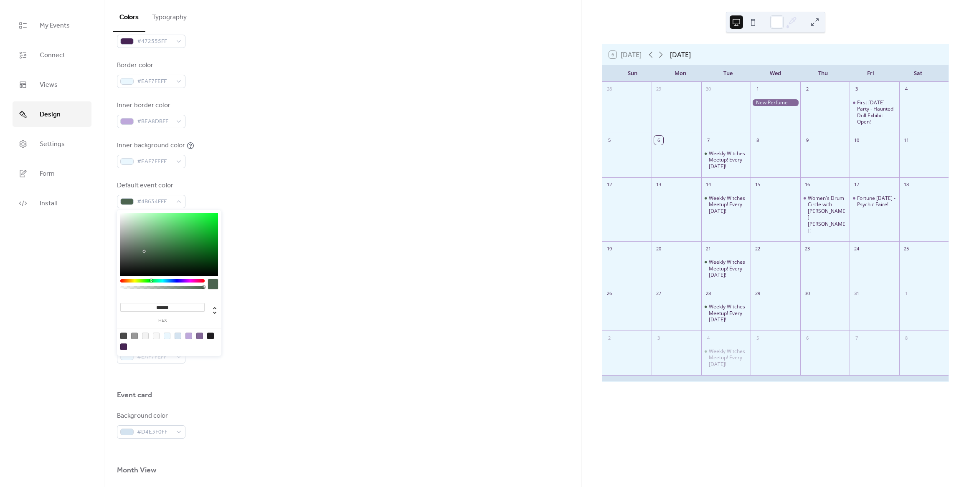
type input "*******"
click at [383, 288] on div "Background color #EAF7FEFF Text color #1F1D20FF Border color #EAF7FEFF" at bounding box center [343, 310] width 452 height 108
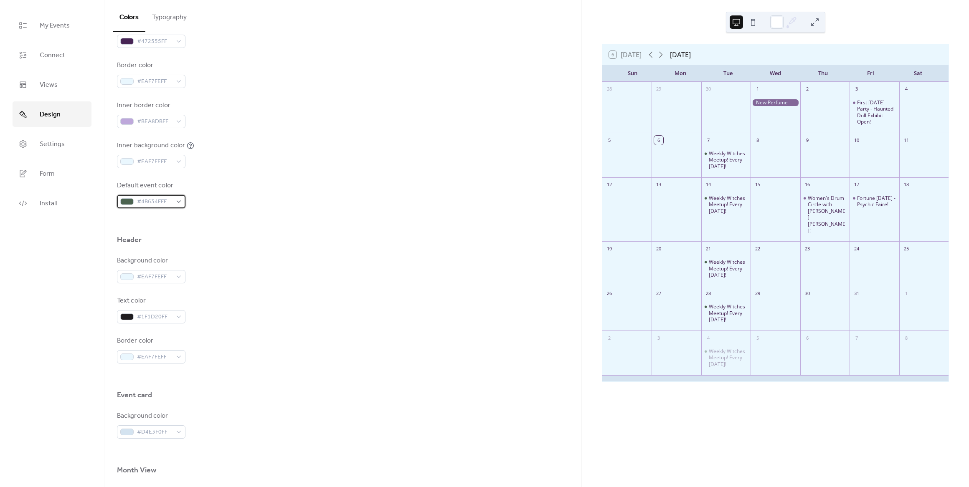
click at [177, 199] on div "#4B634FFF" at bounding box center [151, 201] width 68 height 13
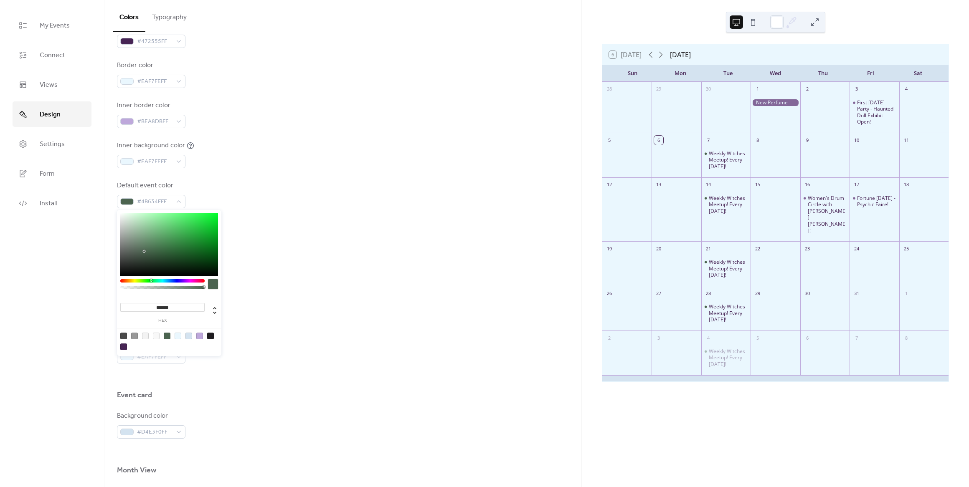
drag, startPoint x: 176, startPoint y: 306, endPoint x: 126, endPoint y: 305, distance: 50.1
click at [126, 305] on input "*******" at bounding box center [162, 307] width 84 height 9
click at [65, 33] on link "My Events" at bounding box center [52, 25] width 79 height 25
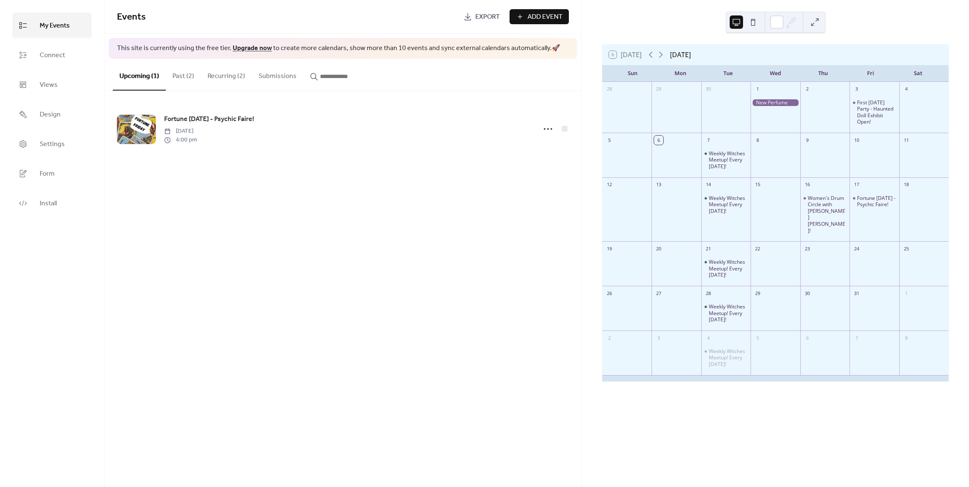
click at [214, 76] on button "Recurring (2)" at bounding box center [226, 74] width 51 height 31
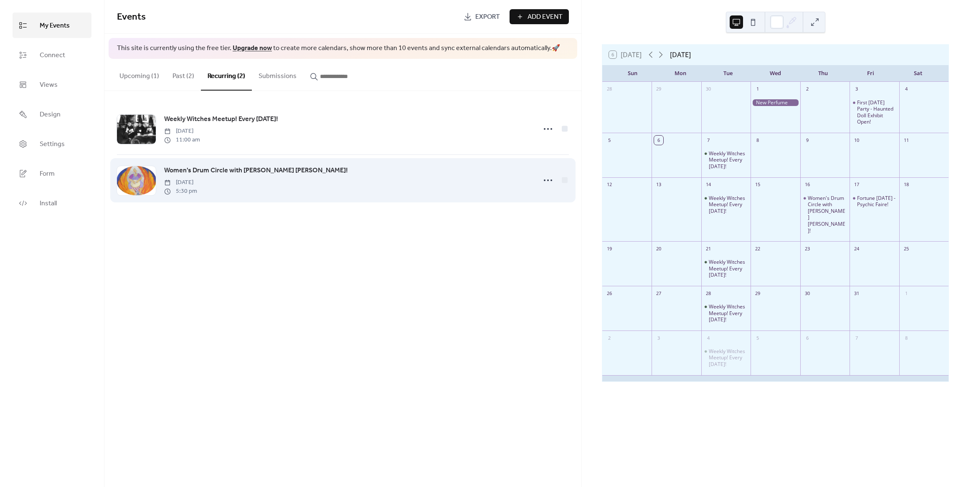
click at [472, 187] on div "Women's Drum Circle with [PERSON_NAME] [PERSON_NAME]! [DATE] 5:30 pm" at bounding box center [347, 180] width 367 height 30
click at [191, 165] on div "Women's Drum Circle with [PERSON_NAME] [PERSON_NAME]! [DATE] 5:30 pm" at bounding box center [343, 180] width 452 height 51
click at [216, 177] on div "Women's Drum Circle with [PERSON_NAME] [PERSON_NAME]! [DATE] 5:30 pm" at bounding box center [347, 180] width 367 height 30
click at [216, 175] on span "Women's Drum Circle with [PERSON_NAME] [PERSON_NAME]!" at bounding box center [256, 171] width 184 height 10
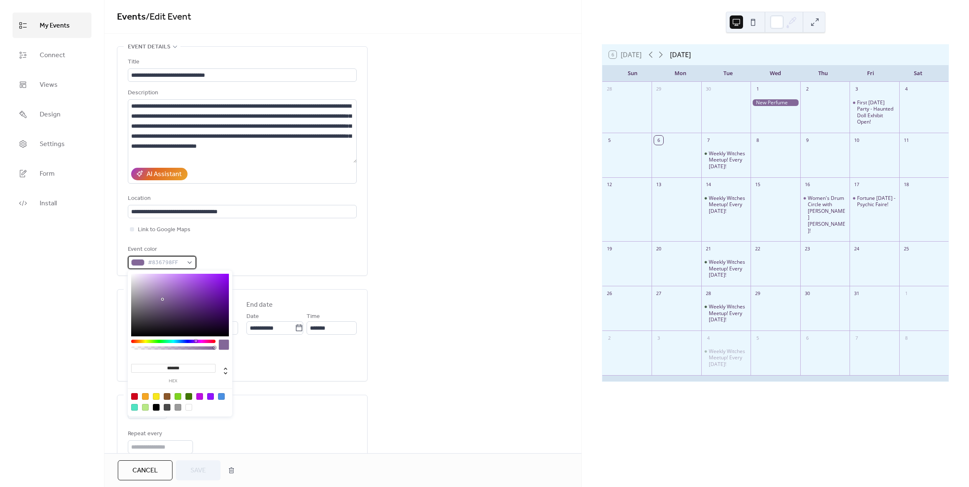
click at [177, 261] on span "#836798FF" at bounding box center [165, 263] width 35 height 10
drag, startPoint x: 194, startPoint y: 368, endPoint x: 142, endPoint y: 366, distance: 51.8
click at [142, 366] on input "*******" at bounding box center [173, 368] width 84 height 9
paste input
type input "*******"
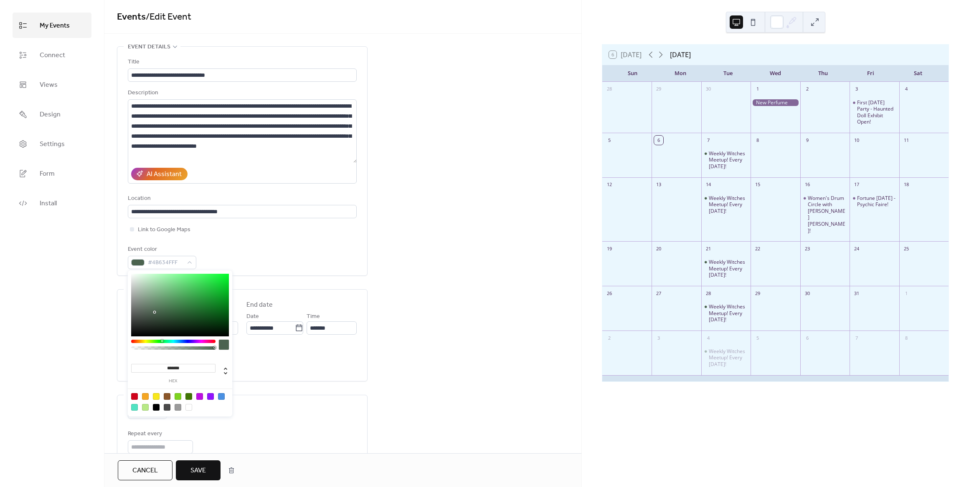
click at [209, 475] on button "Save" at bounding box center [198, 471] width 45 height 20
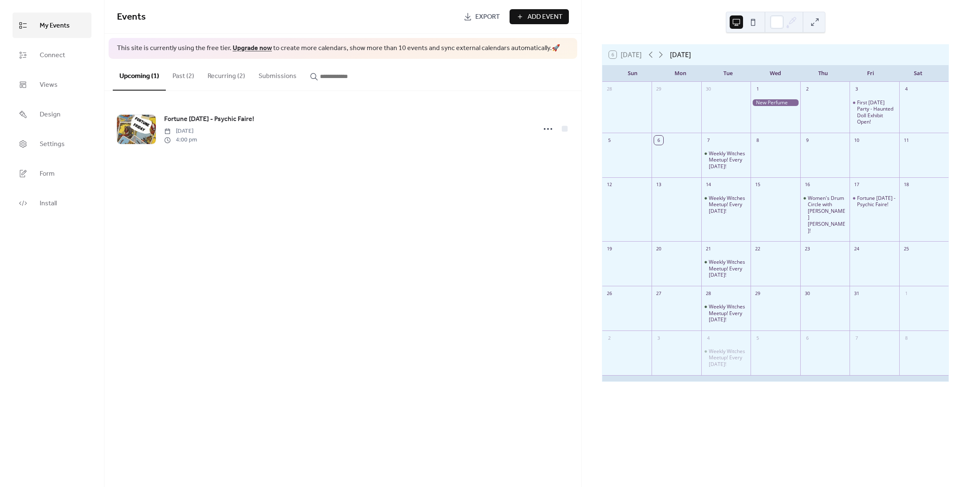
click at [214, 77] on button "Recurring (2)" at bounding box center [226, 74] width 51 height 31
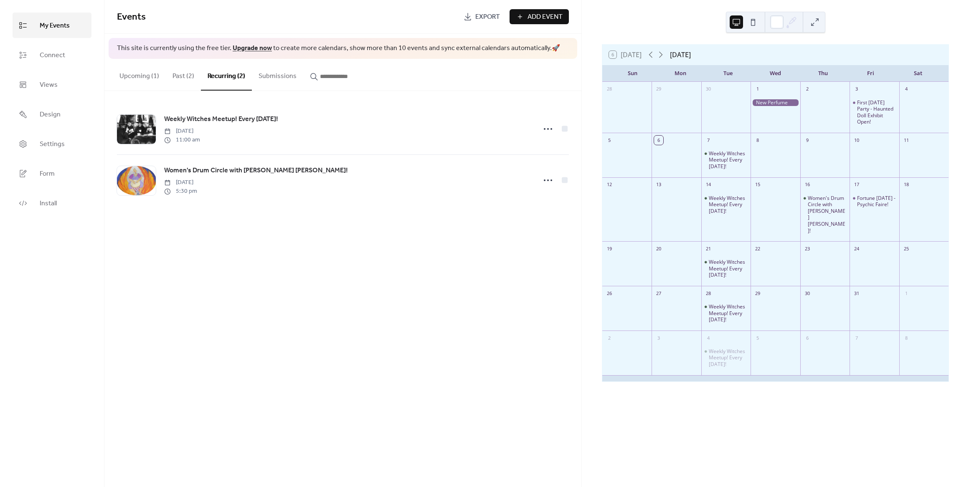
click at [172, 71] on button "Past (2)" at bounding box center [183, 74] width 35 height 31
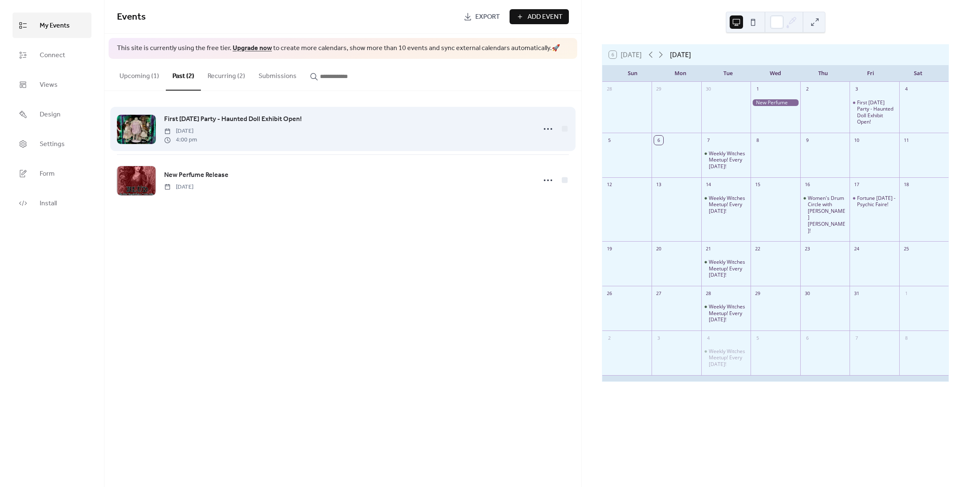
click at [462, 122] on div "First [DATE] Party - Haunted Doll Exhibit Open! [DATE] 4:00 pm" at bounding box center [347, 129] width 367 height 30
click at [285, 127] on div "First [DATE] Party - Haunted Doll Exhibit Open! [DATE] 4:00 pm" at bounding box center [347, 129] width 367 height 30
click at [281, 120] on span "First [DATE] Party - Haunted Doll Exhibit Open!" at bounding box center [233, 119] width 138 height 10
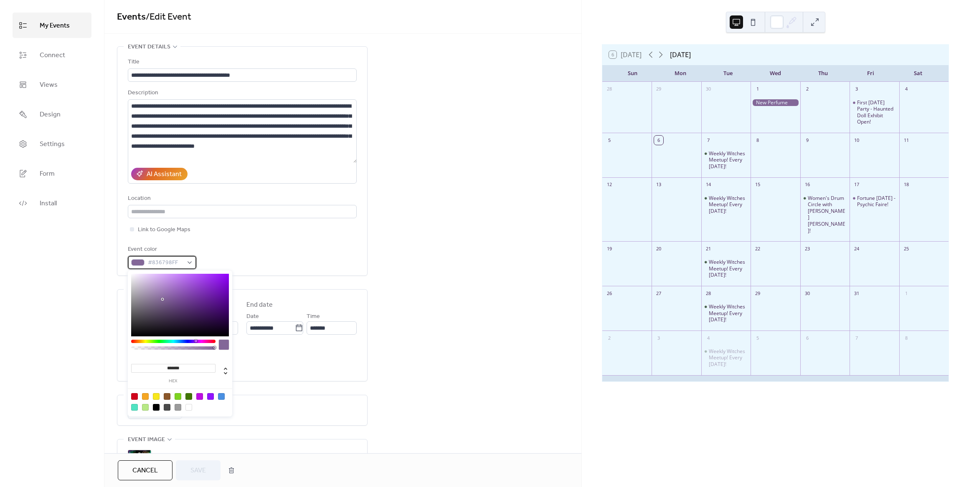
click at [186, 265] on div "#836798FF" at bounding box center [162, 262] width 68 height 13
drag, startPoint x: 170, startPoint y: 365, endPoint x: 123, endPoint y: 366, distance: 47.2
click at [123, 366] on body "**********" at bounding box center [484, 243] width 969 height 487
paste input
type input "*******"
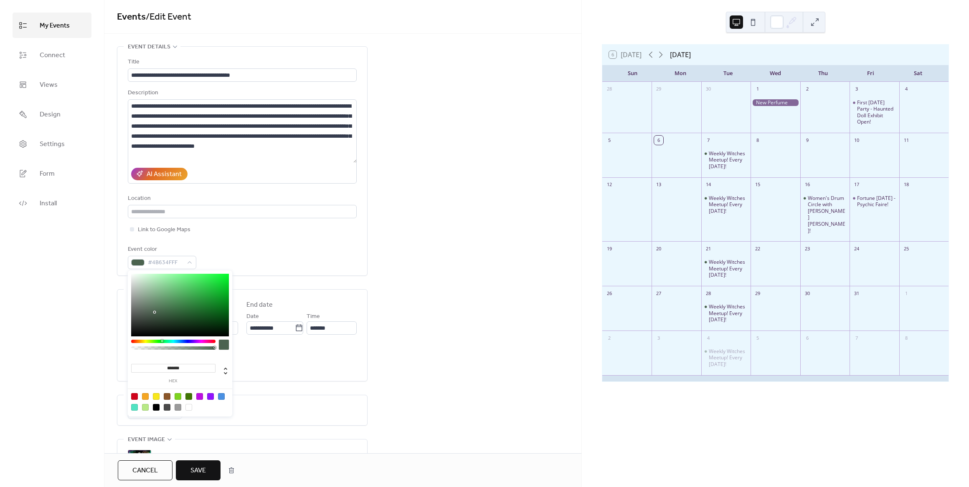
click at [215, 472] on button "Save" at bounding box center [198, 471] width 45 height 20
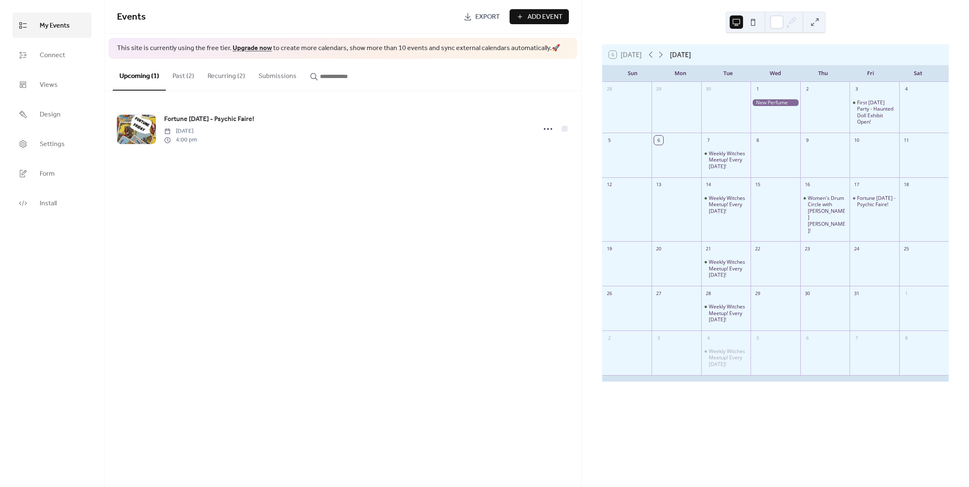
click at [190, 75] on button "Past (2)" at bounding box center [183, 74] width 35 height 31
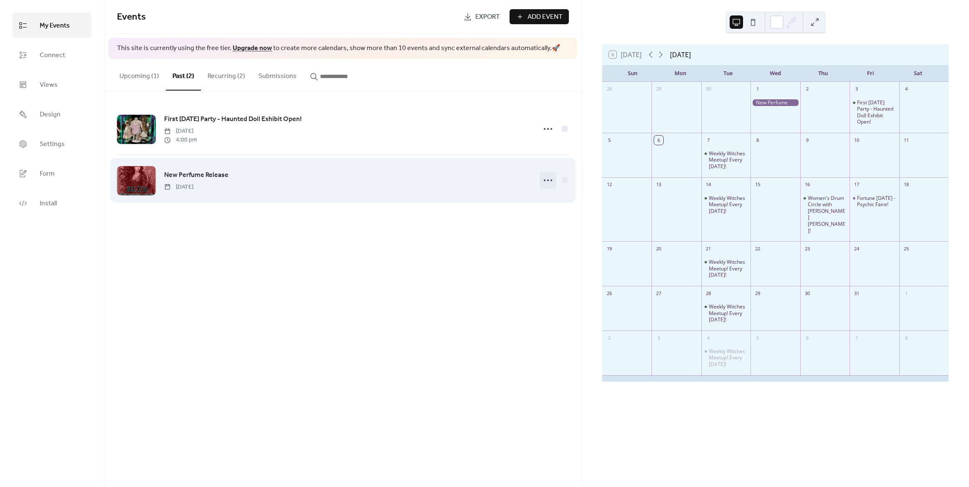
click at [542, 181] on icon at bounding box center [547, 180] width 13 height 13
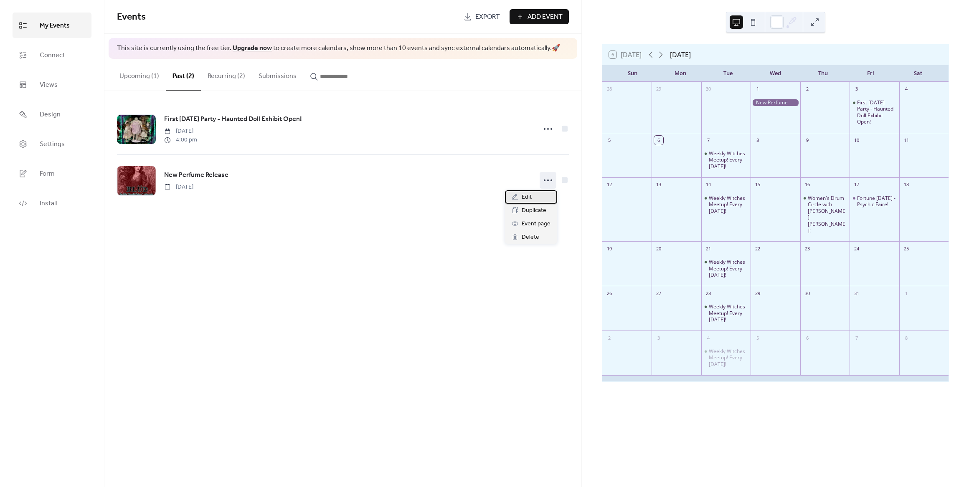
click at [512, 198] on icon at bounding box center [515, 197] width 7 height 7
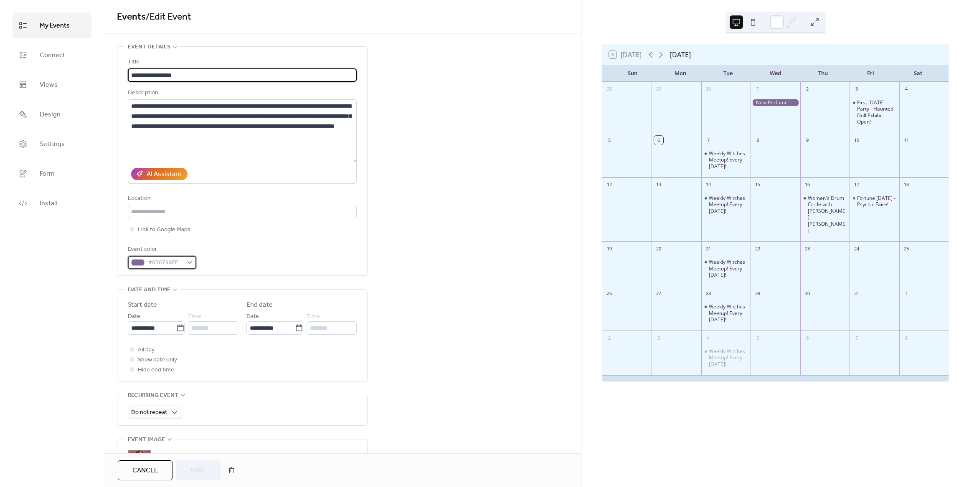
click at [190, 264] on div "#836798FF" at bounding box center [162, 262] width 68 height 13
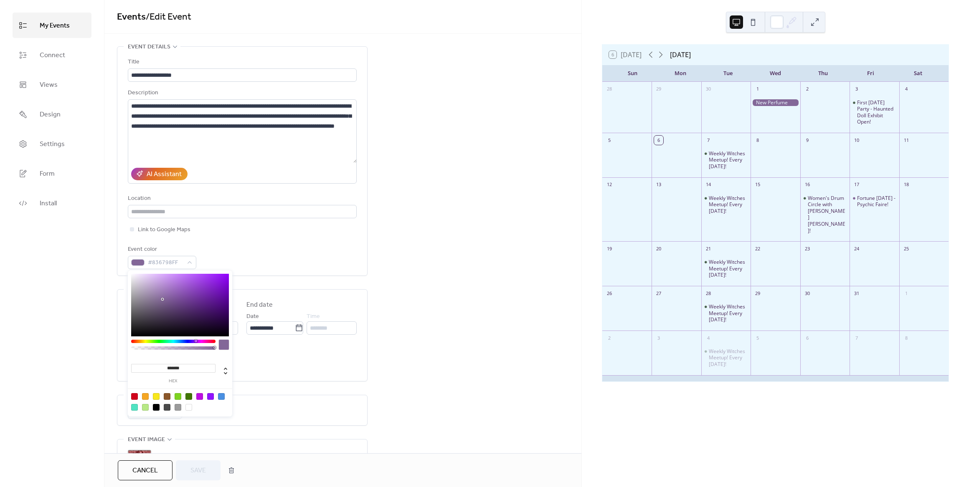
drag, startPoint x: 190, startPoint y: 371, endPoint x: 147, endPoint y: 368, distance: 43.5
click at [147, 368] on input "*******" at bounding box center [173, 368] width 84 height 9
paste input
type input "*******"
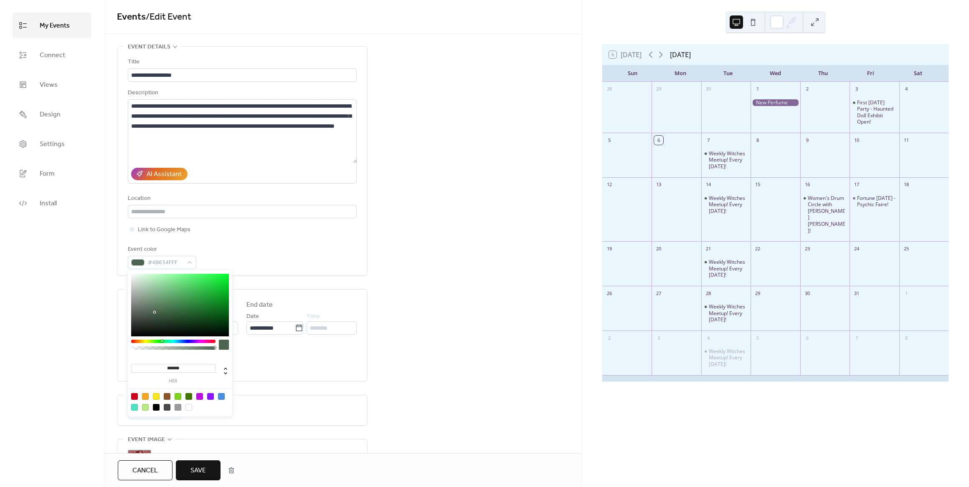
click at [479, 304] on div "**********" at bounding box center [342, 383] width 477 height 675
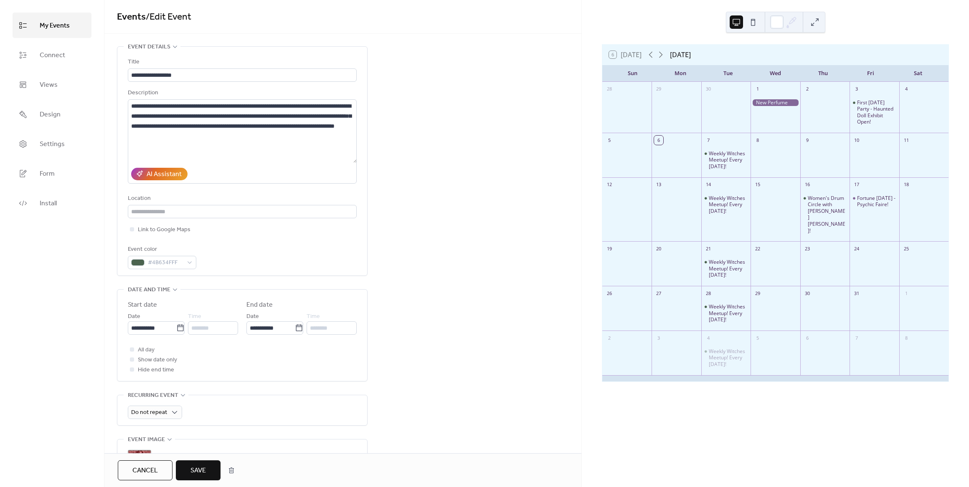
click at [204, 472] on span "Save" at bounding box center [197, 471] width 15 height 10
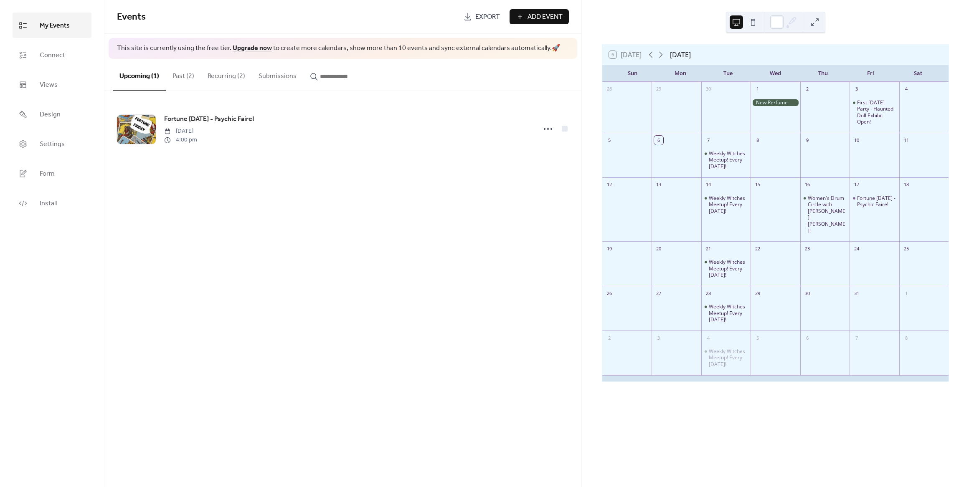
click at [188, 73] on button "Past (2)" at bounding box center [183, 74] width 35 height 31
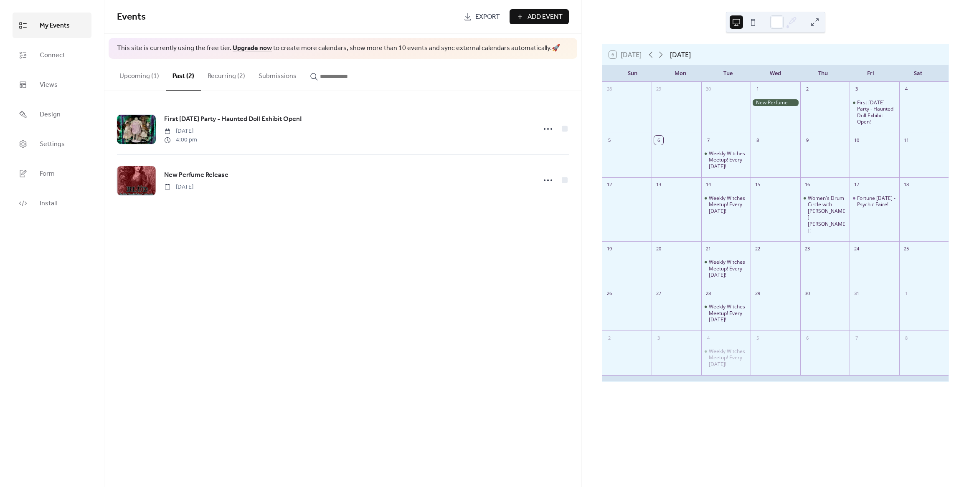
click at [132, 79] on button "Upcoming (1)" at bounding box center [139, 74] width 53 height 31
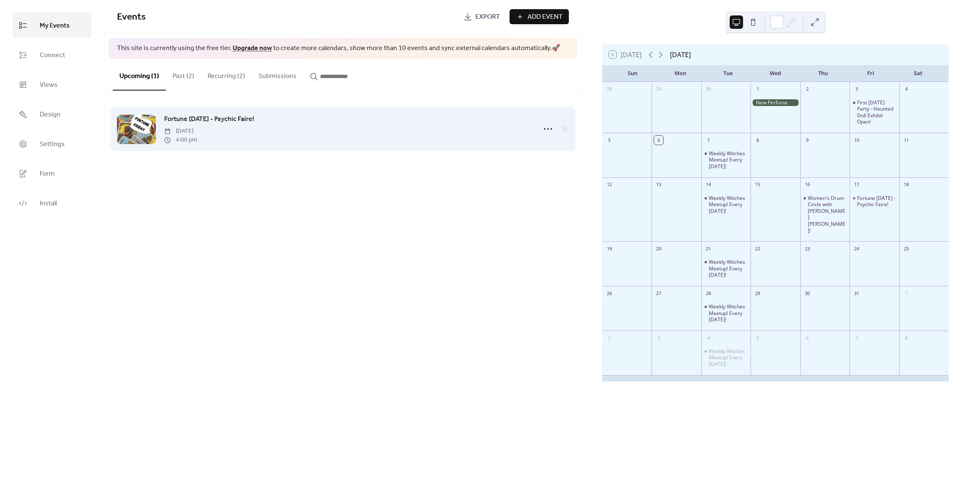
click at [556, 130] on div at bounding box center [554, 129] width 29 height 17
click at [553, 130] on icon at bounding box center [547, 128] width 13 height 13
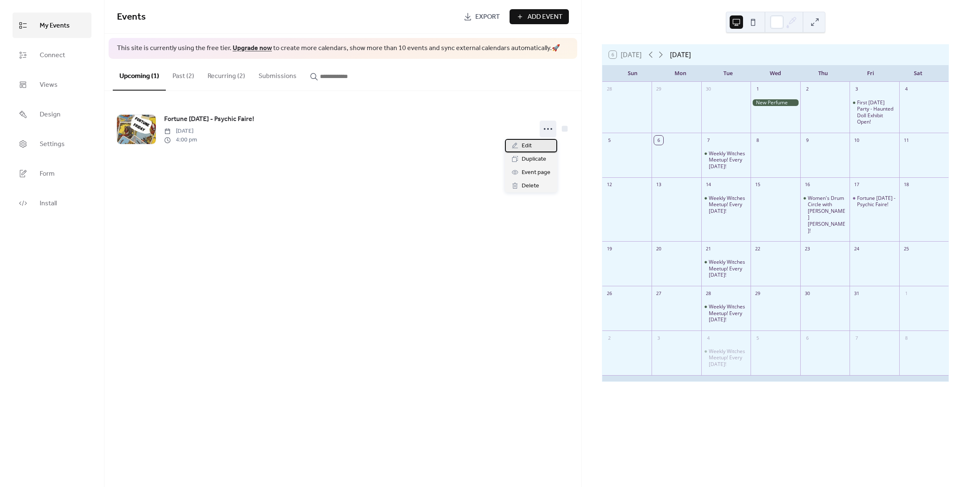
click at [530, 144] on span "Edit" at bounding box center [527, 146] width 10 height 10
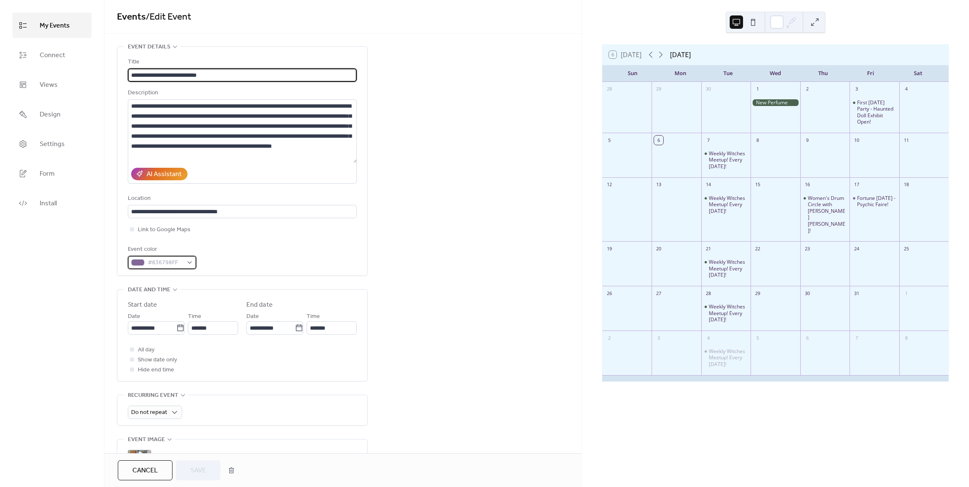
click at [179, 264] on span "#836798FF" at bounding box center [165, 263] width 35 height 10
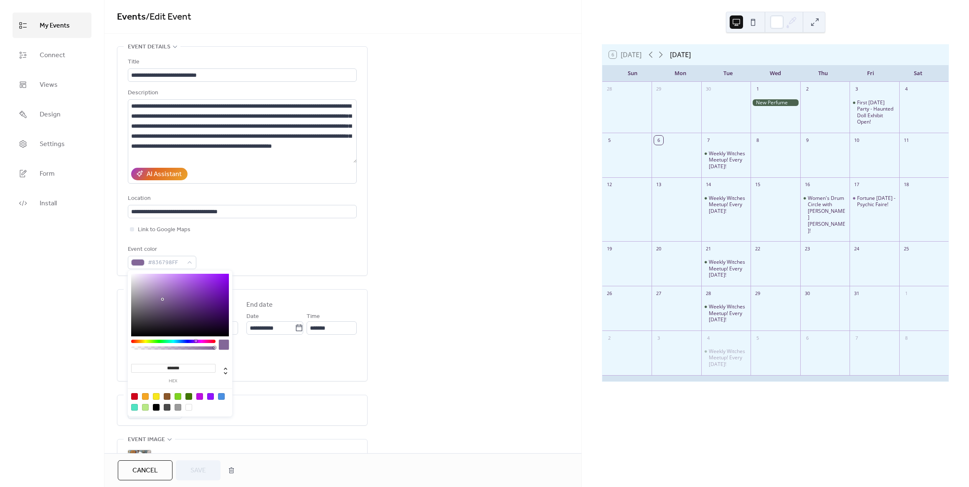
drag, startPoint x: 194, startPoint y: 370, endPoint x: 140, endPoint y: 365, distance: 54.1
click at [140, 365] on input "*******" at bounding box center [173, 368] width 84 height 9
paste input
type input "*******"
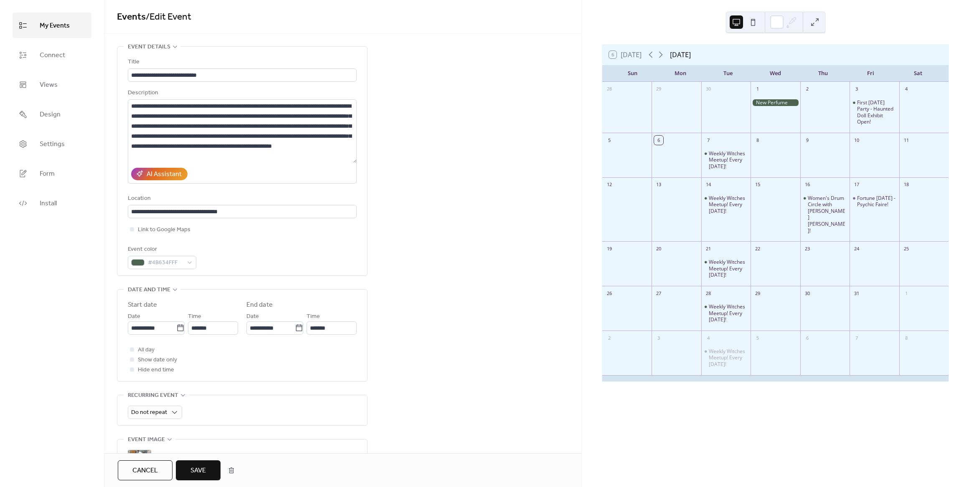
click at [192, 474] on span "Save" at bounding box center [197, 471] width 15 height 10
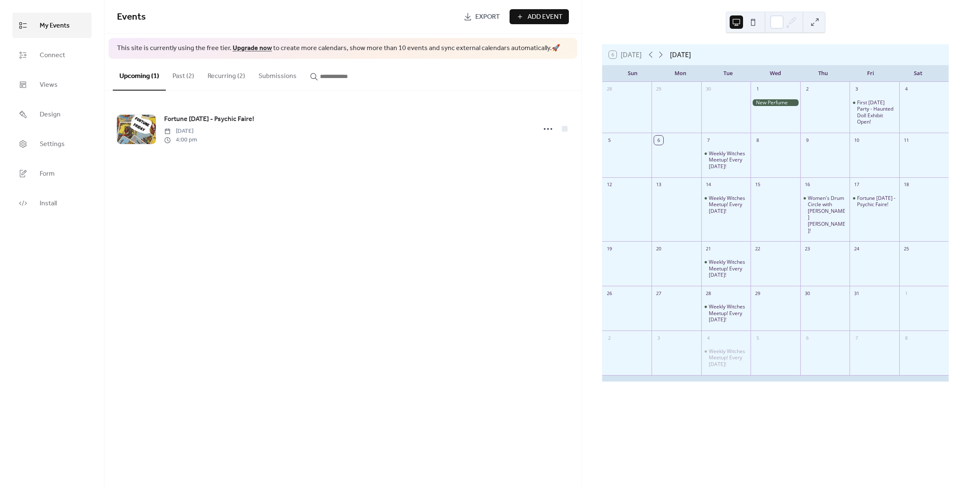
click at [183, 75] on button "Past (2)" at bounding box center [183, 74] width 35 height 31
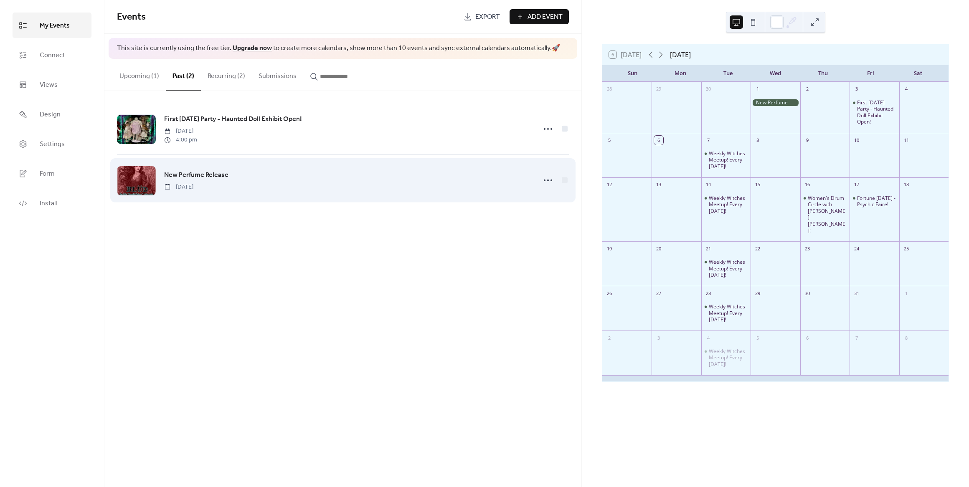
click at [215, 174] on span "New Perfume Release" at bounding box center [196, 175] width 64 height 10
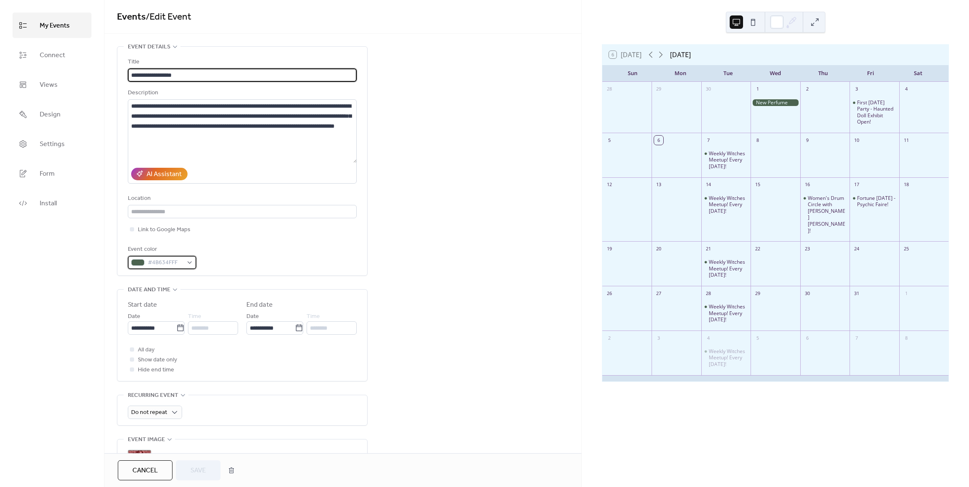
click at [182, 264] on span "#4B634FFF" at bounding box center [165, 263] width 35 height 10
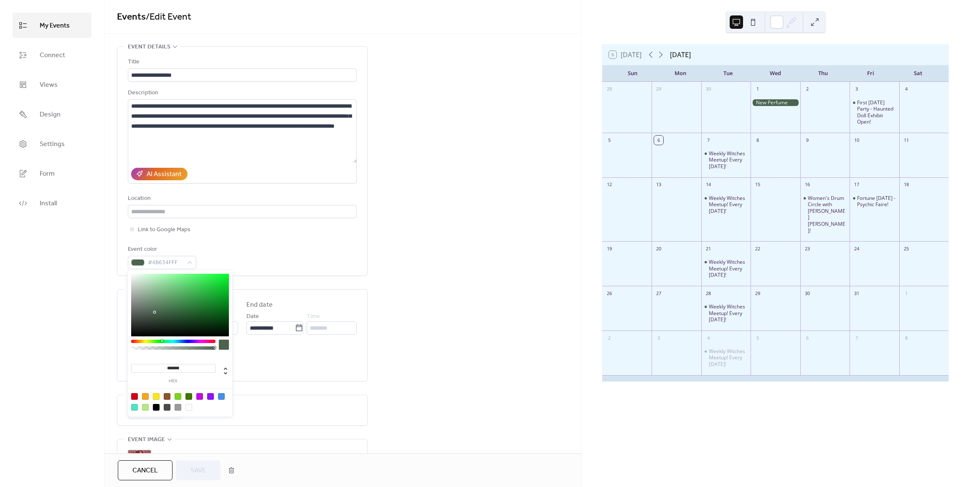
click at [180, 370] on input "*******" at bounding box center [173, 368] width 84 height 9
drag, startPoint x: 187, startPoint y: 367, endPoint x: 166, endPoint y: 366, distance: 20.9
click at [166, 366] on input "*******" at bounding box center [173, 368] width 84 height 9
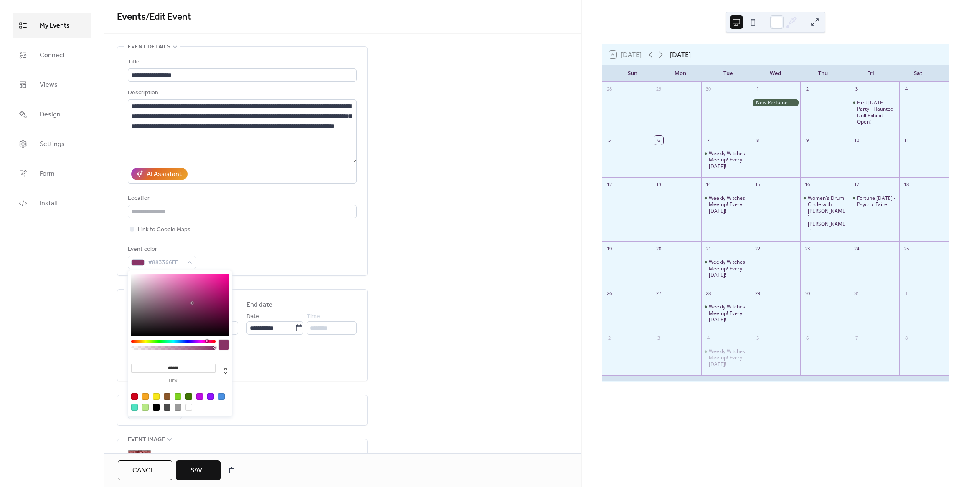
type input "*******"
click at [436, 381] on div "**********" at bounding box center [342, 383] width 477 height 675
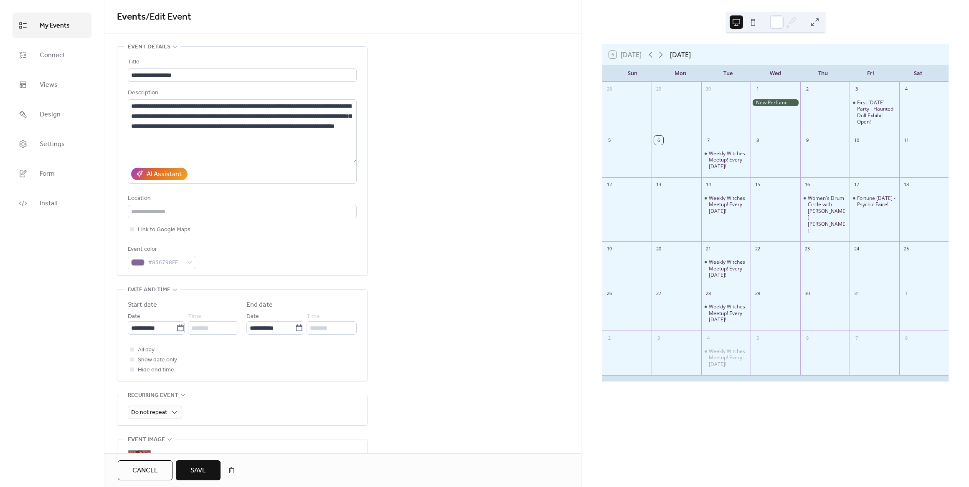
click at [200, 469] on span "Save" at bounding box center [197, 471] width 15 height 10
